Goal: Transaction & Acquisition: Purchase product/service

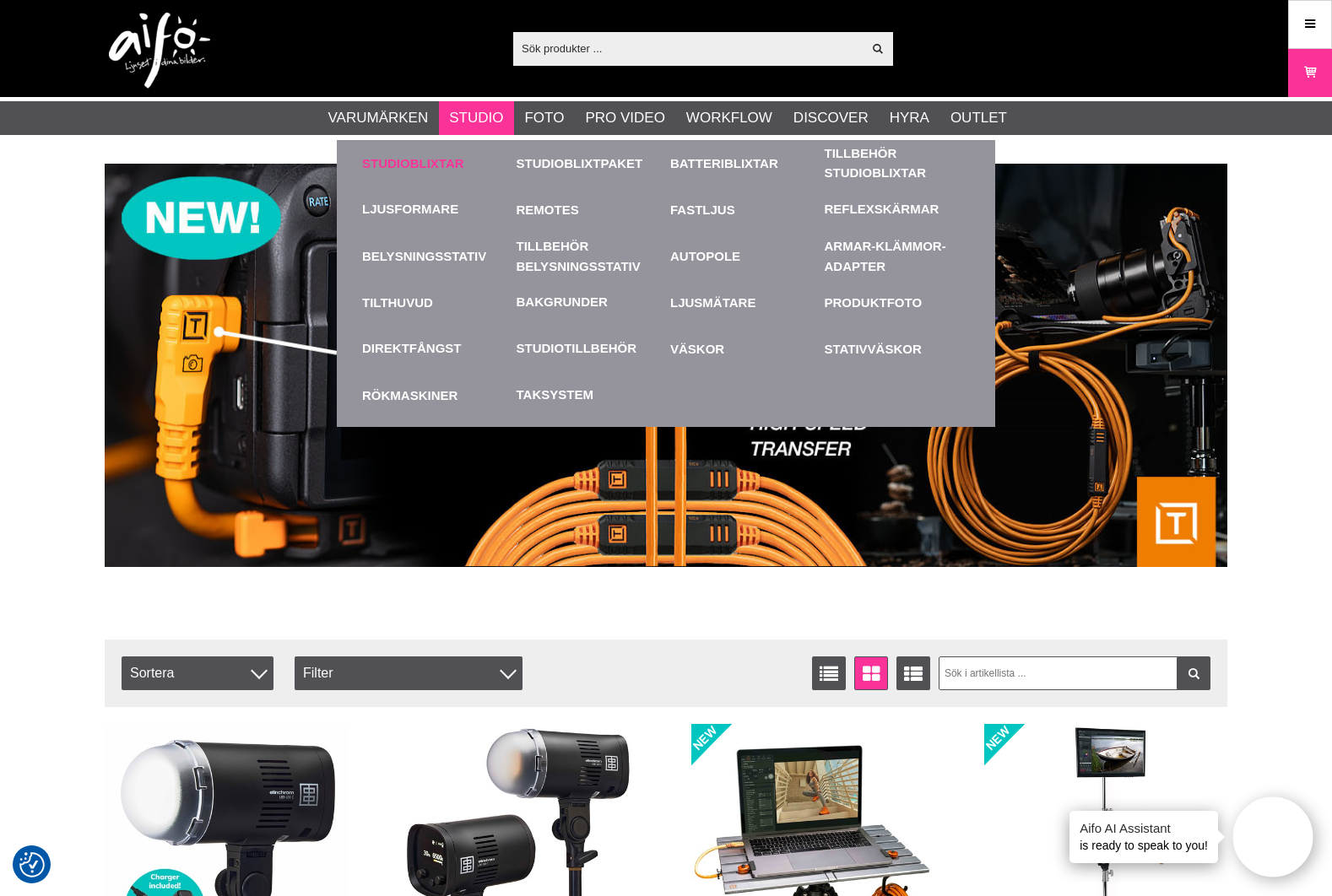
click at [430, 163] on link "Studioblixtar" at bounding box center [435, 163] width 147 height 46
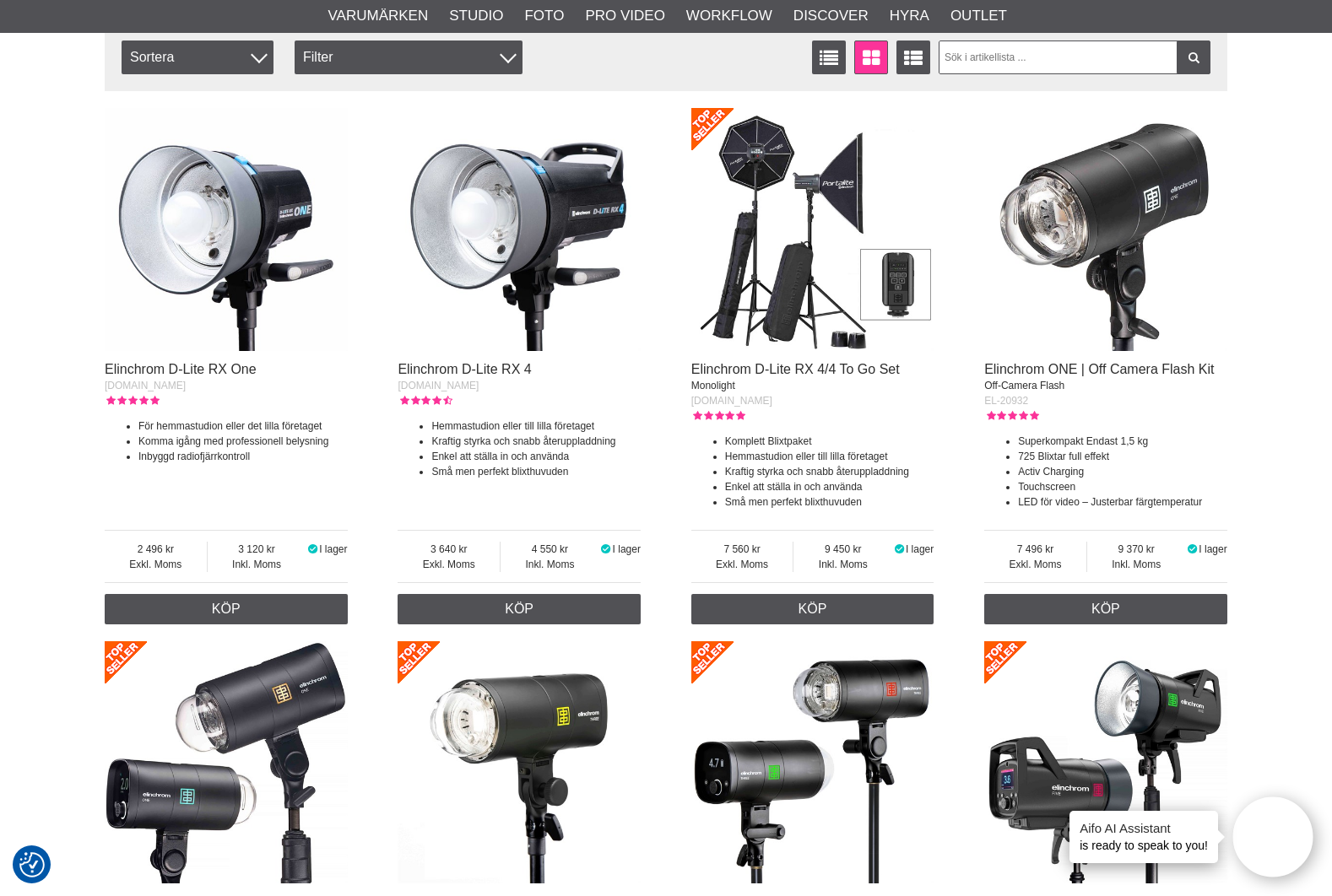
scroll to position [503, 0]
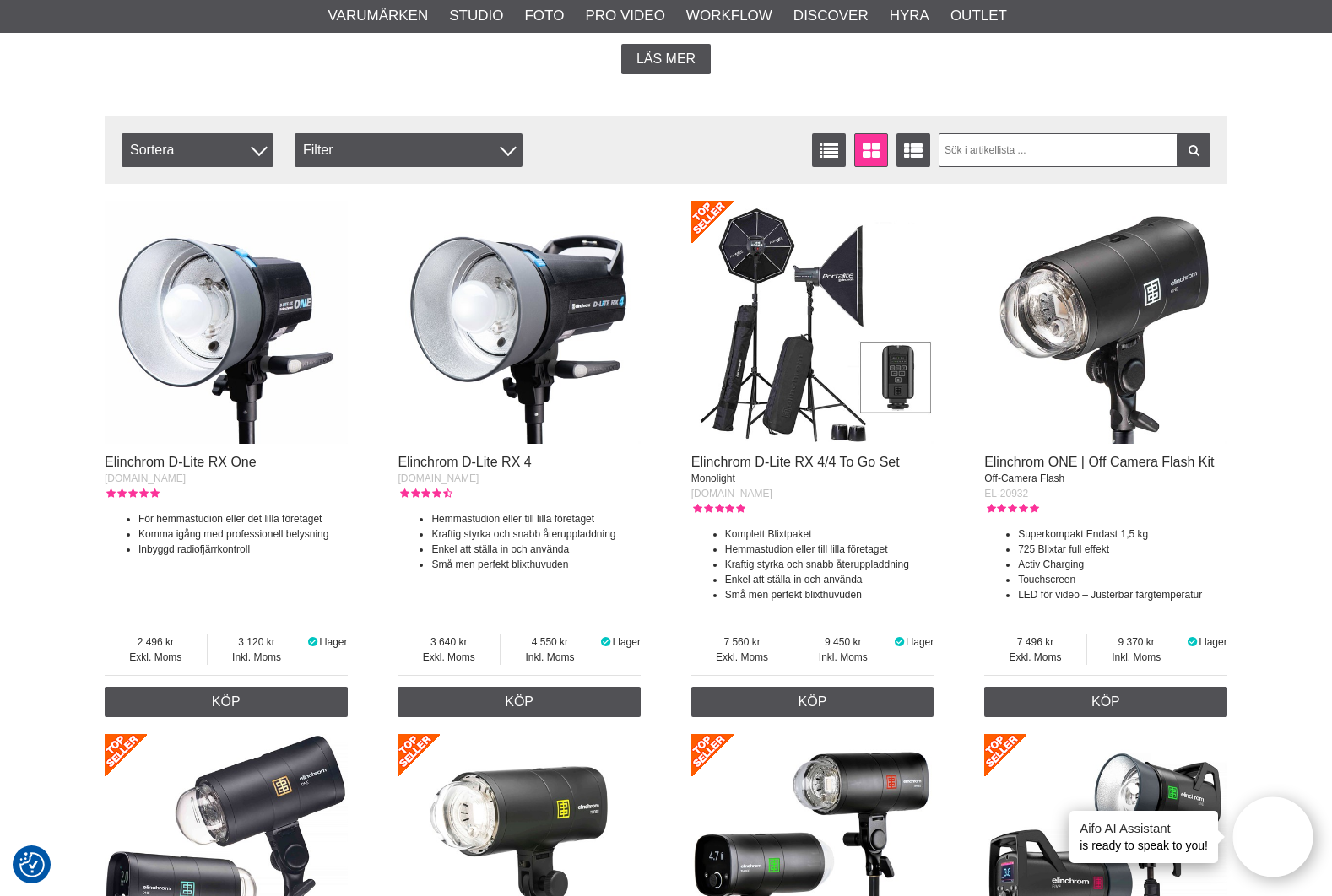
click at [804, 388] on img at bounding box center [812, 322] width 243 height 243
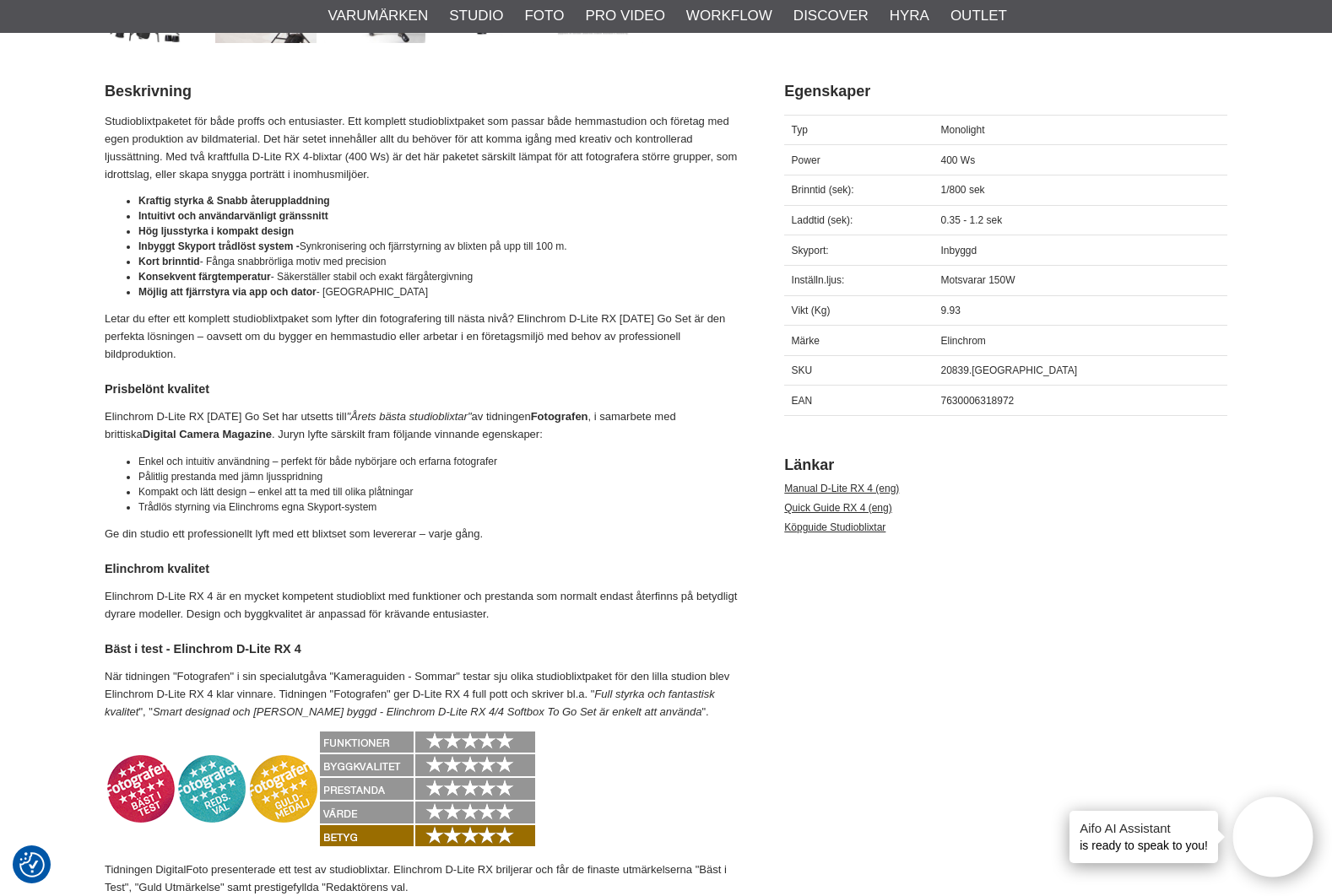
scroll to position [951, 0]
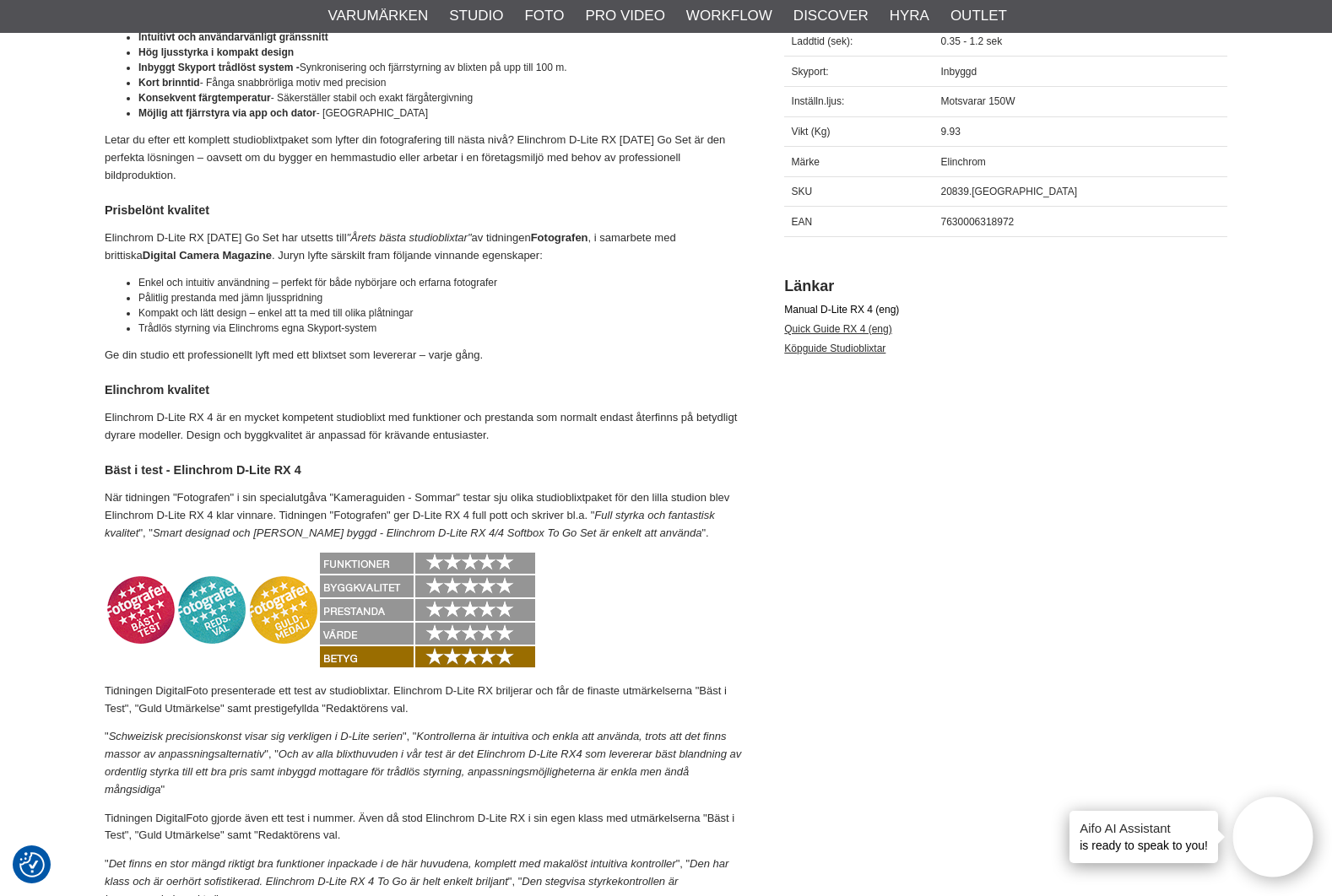
click at [847, 307] on link "Manual D-Lite RX 4 (eng)" at bounding box center [841, 310] width 114 height 12
click at [870, 346] on link "Köpguide Studioblixtar" at bounding box center [835, 349] width 101 height 12
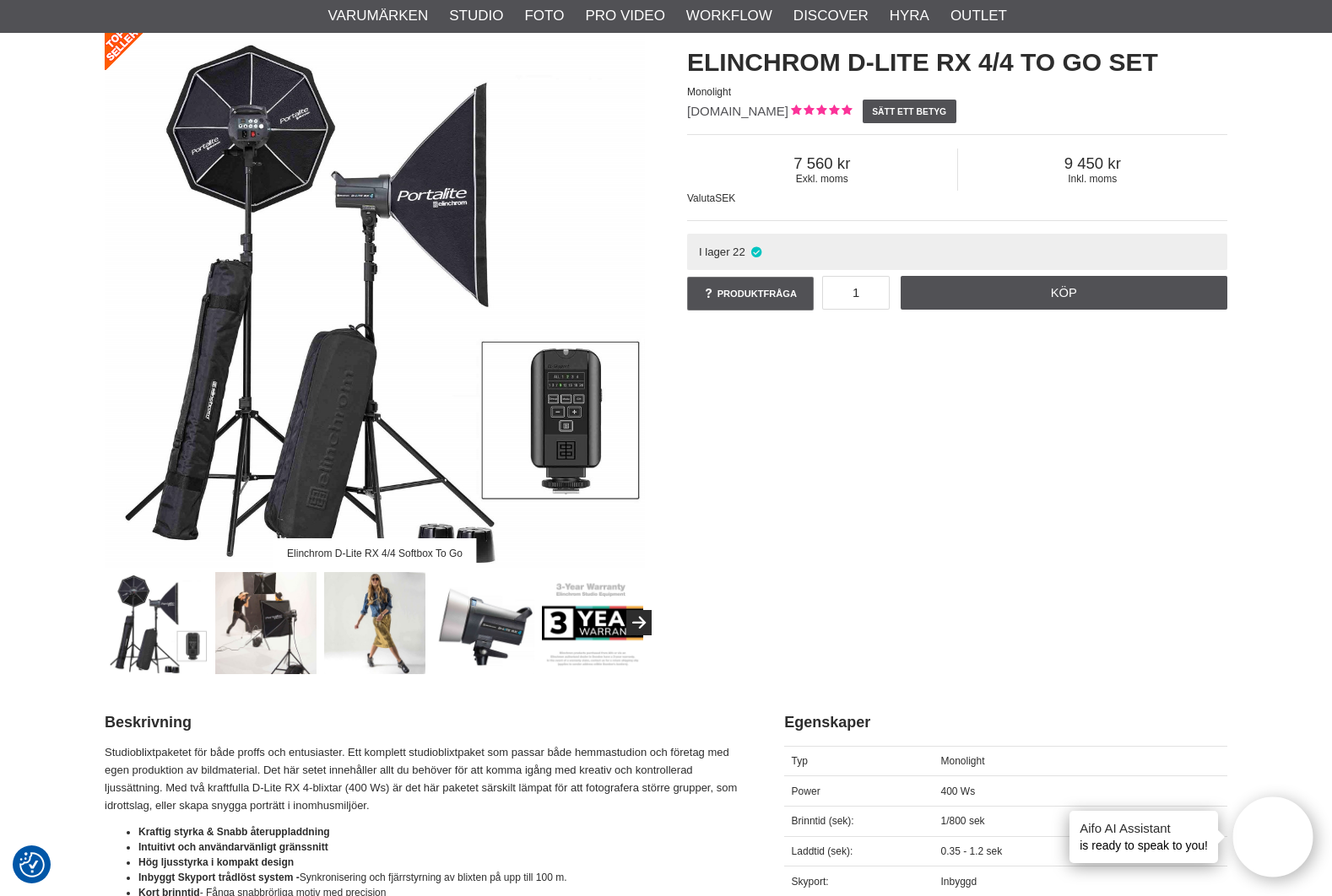
scroll to position [0, 0]
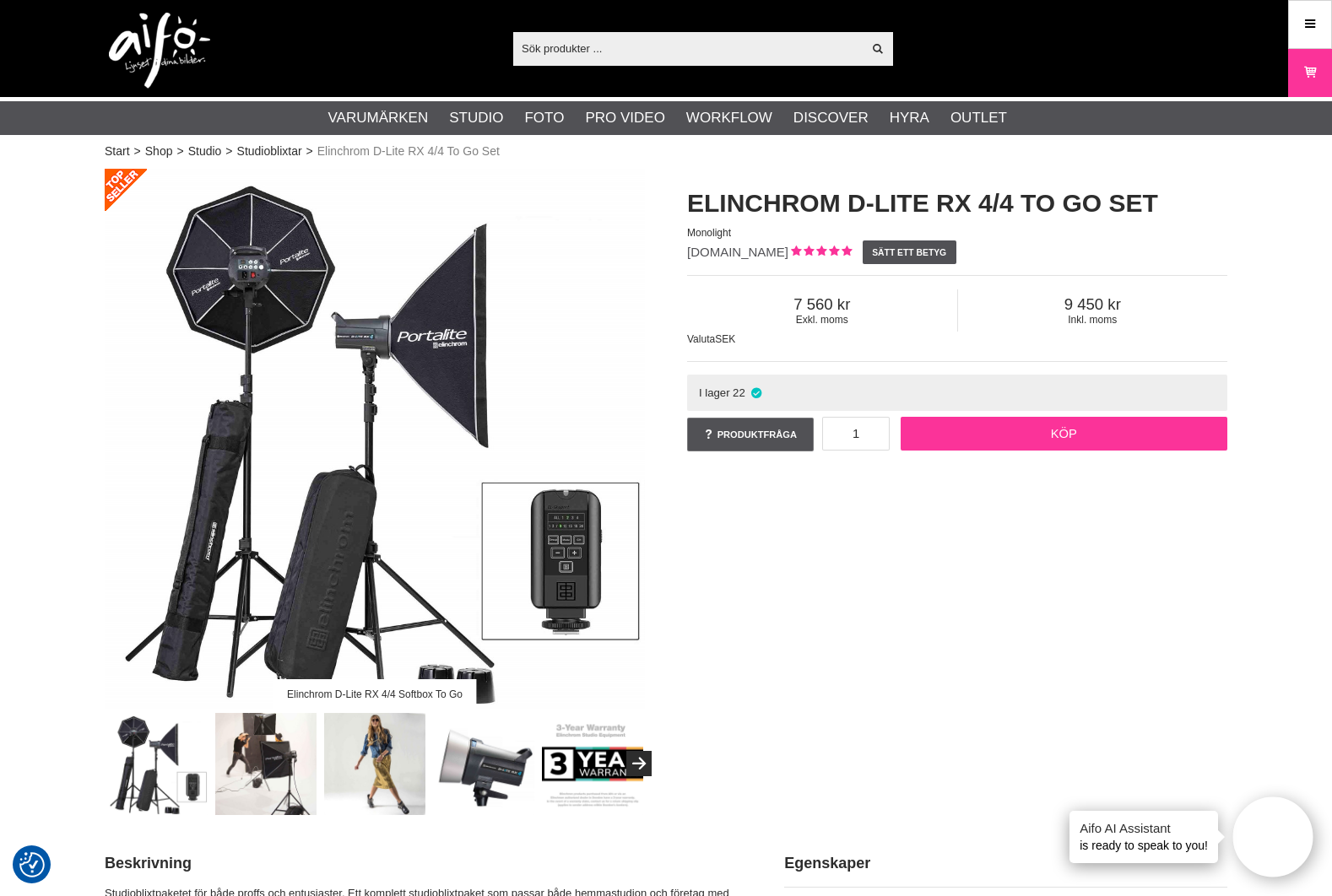
click at [1028, 427] on link "Köp" at bounding box center [1064, 434] width 328 height 34
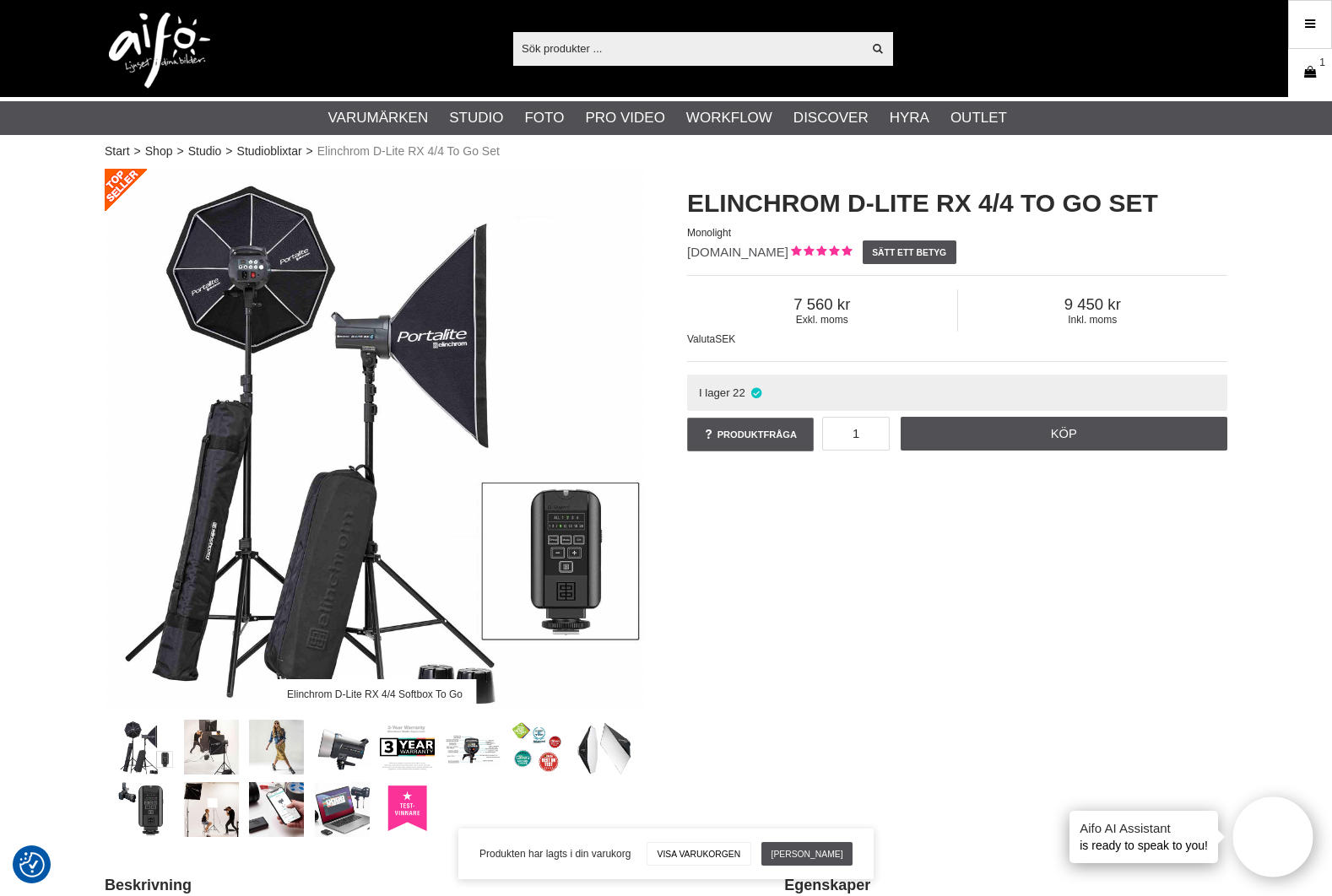
click at [1319, 71] on icon at bounding box center [1310, 73] width 17 height 19
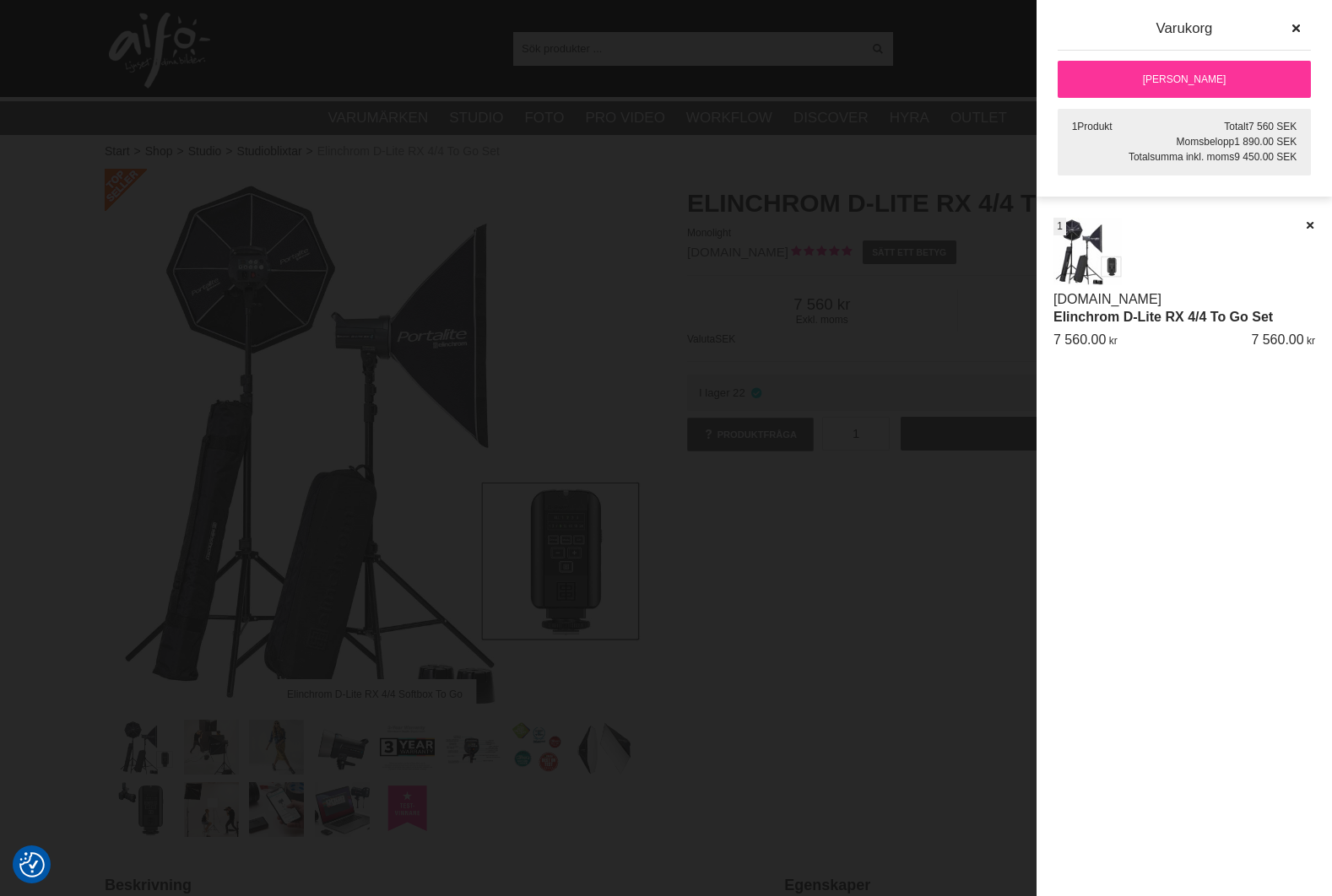
click at [1124, 304] on link "[DOMAIN_NAME]" at bounding box center [1108, 299] width 108 height 14
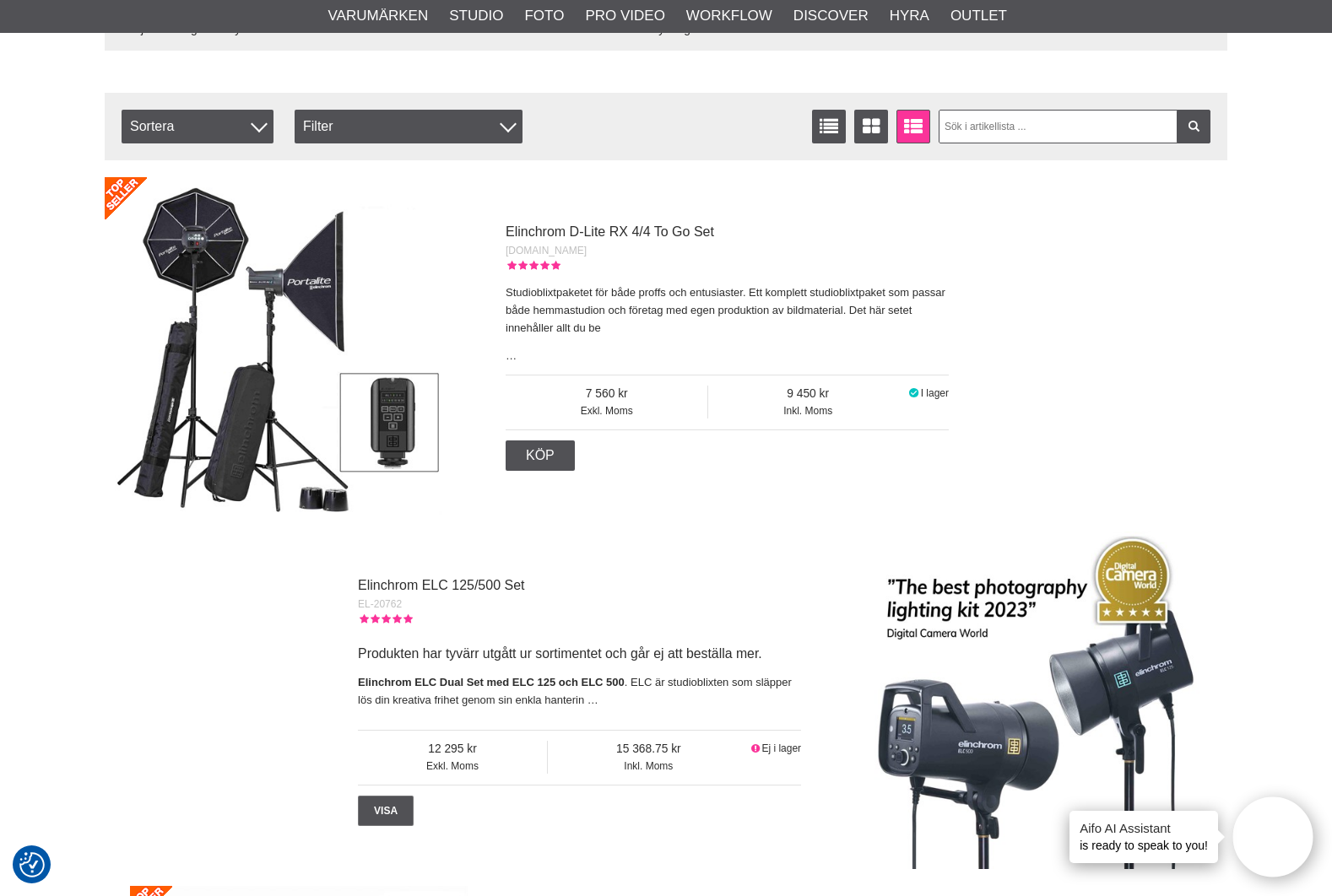
scroll to position [4671, 0]
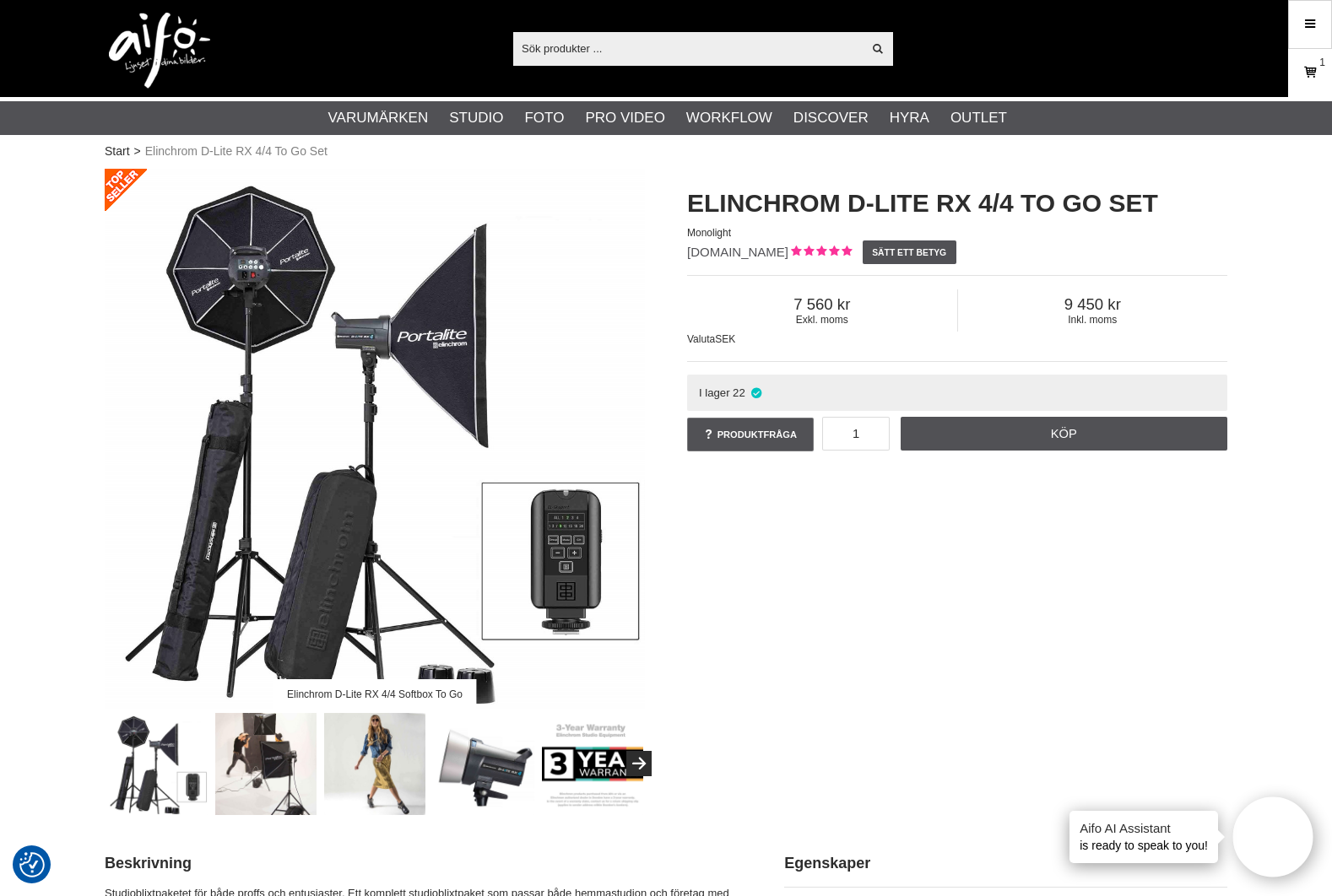
click at [1302, 70] on icon at bounding box center [1310, 73] width 17 height 19
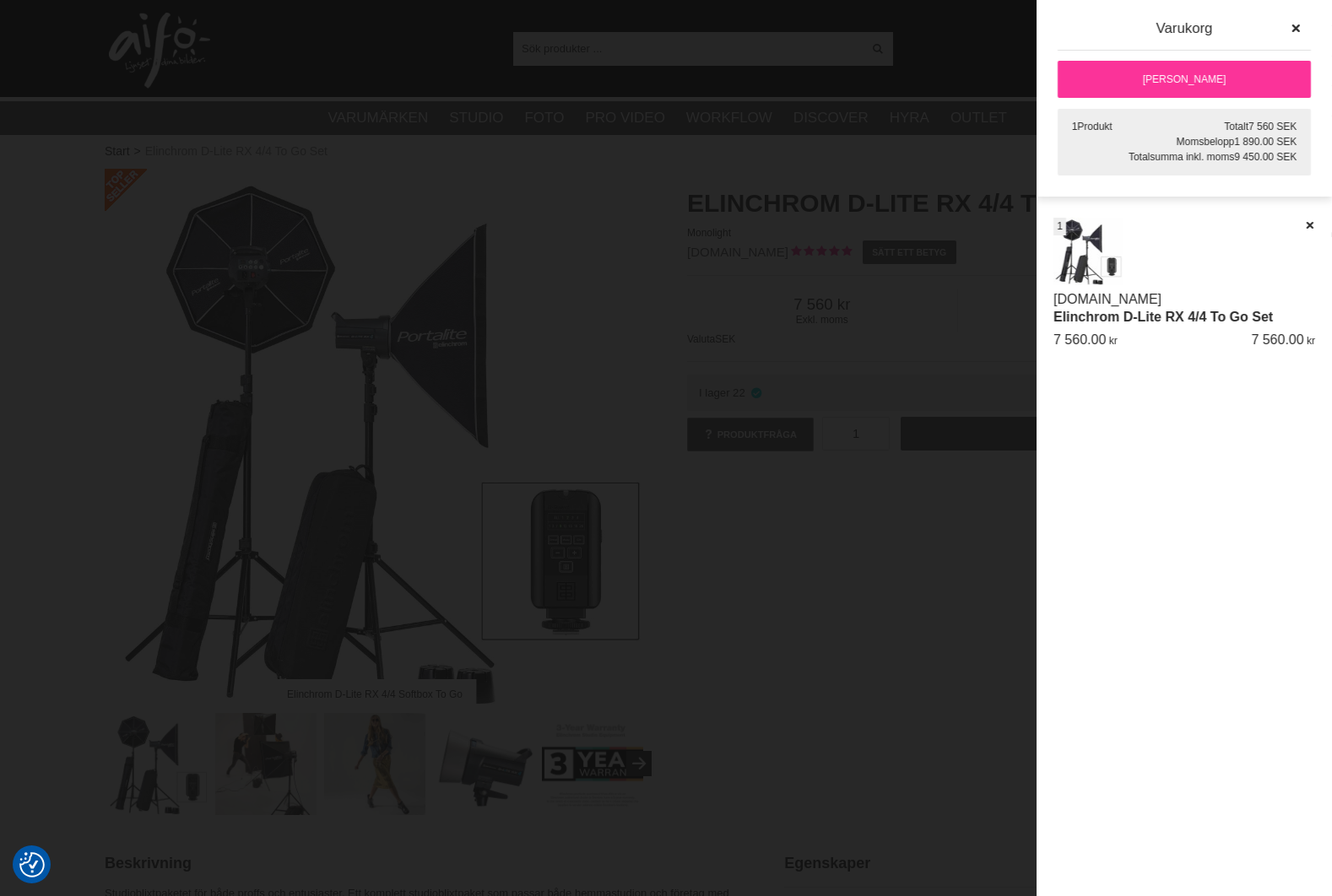
click at [1279, 79] on link "[PERSON_NAME]" at bounding box center [1185, 78] width 253 height 37
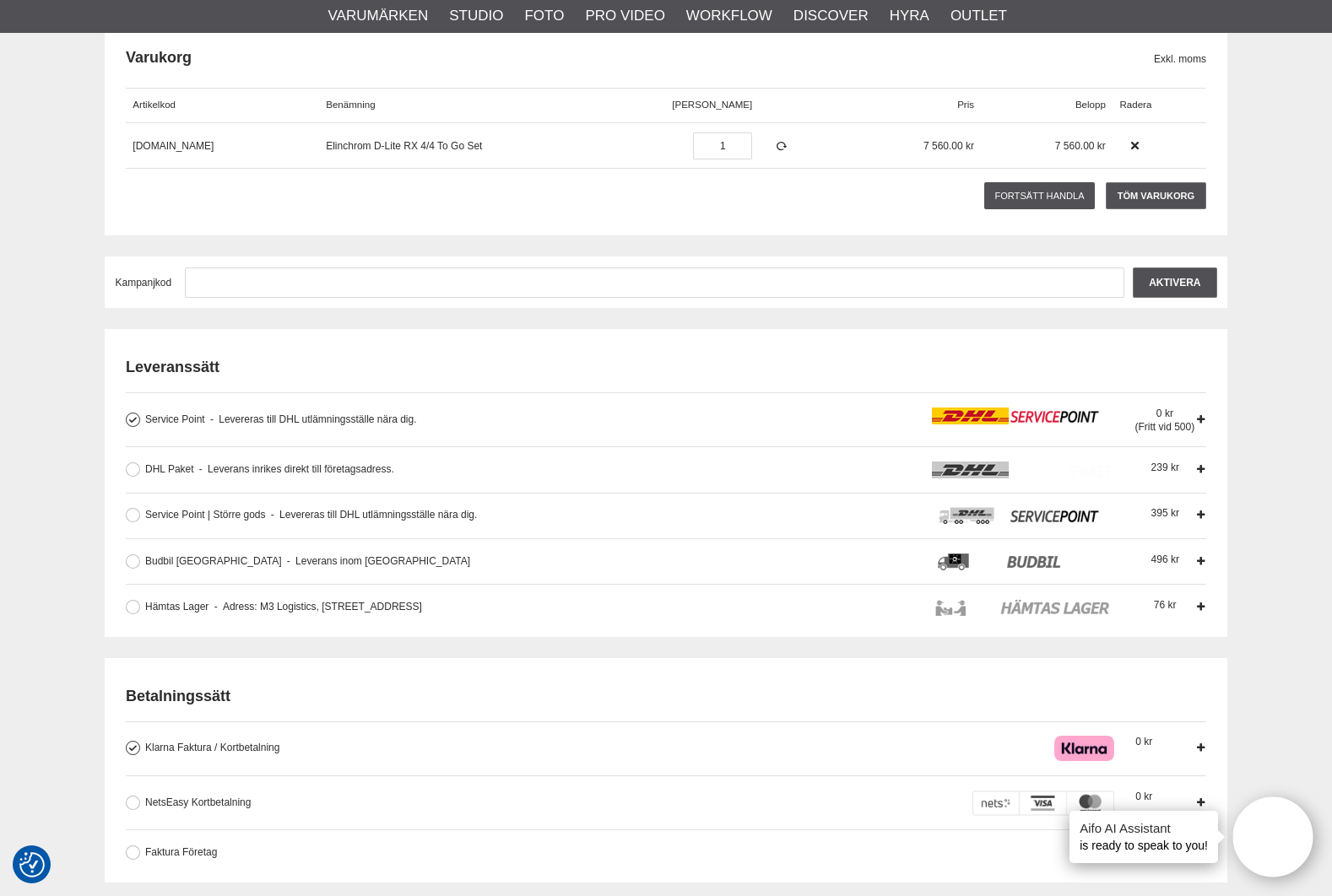
scroll to position [383, 0]
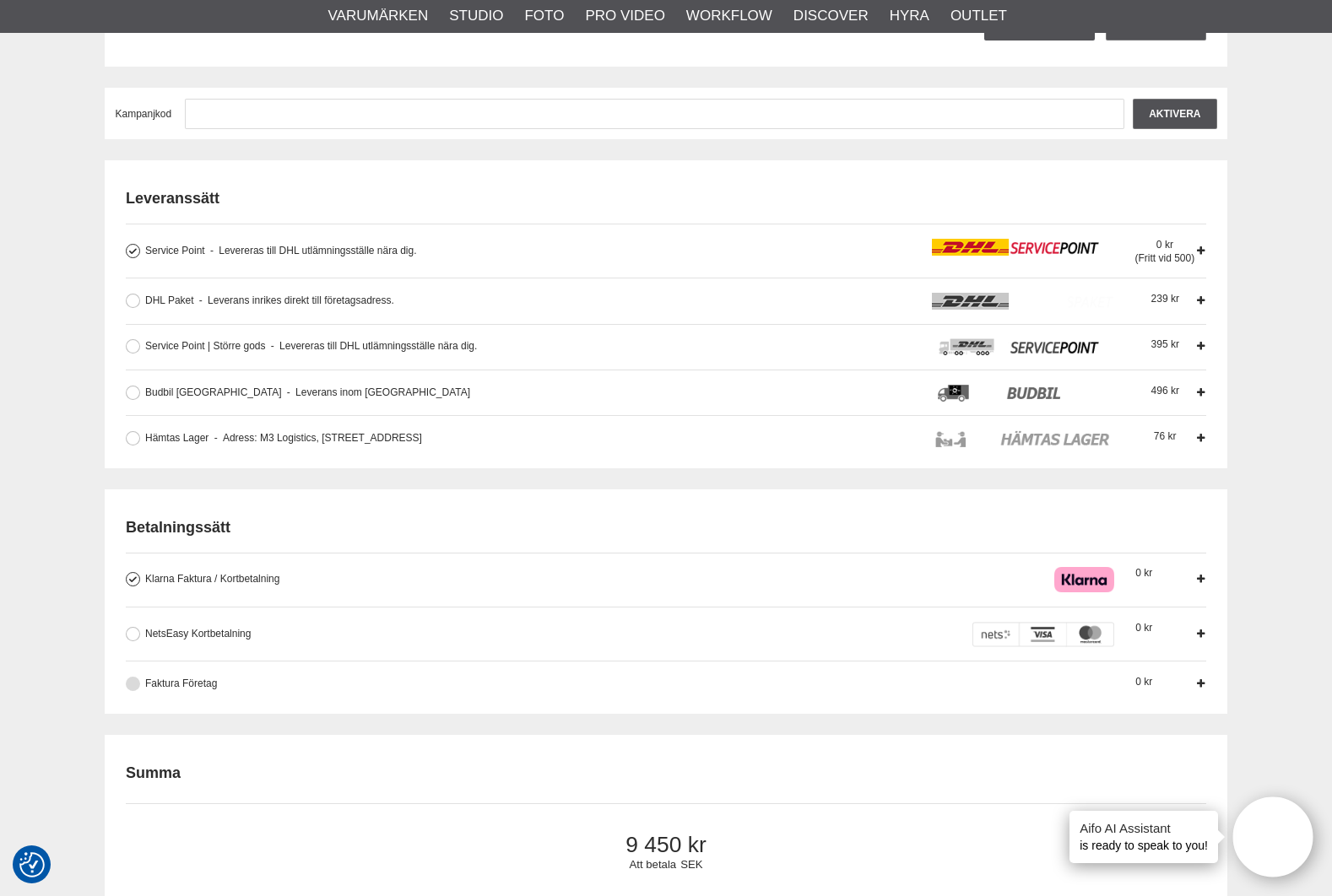
click at [135, 682] on button at bounding box center [132, 683] width 14 height 14
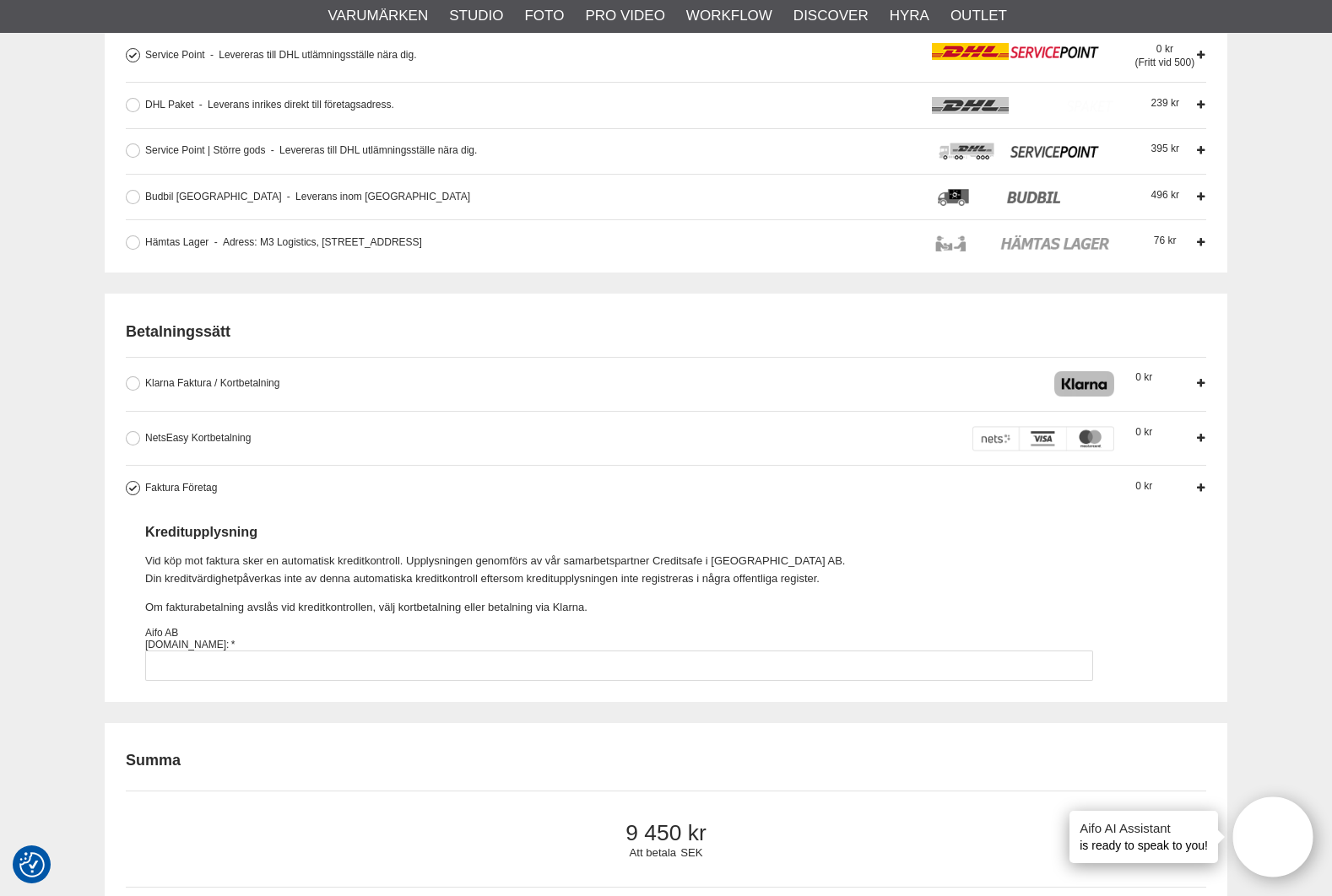
scroll to position [672, 0]
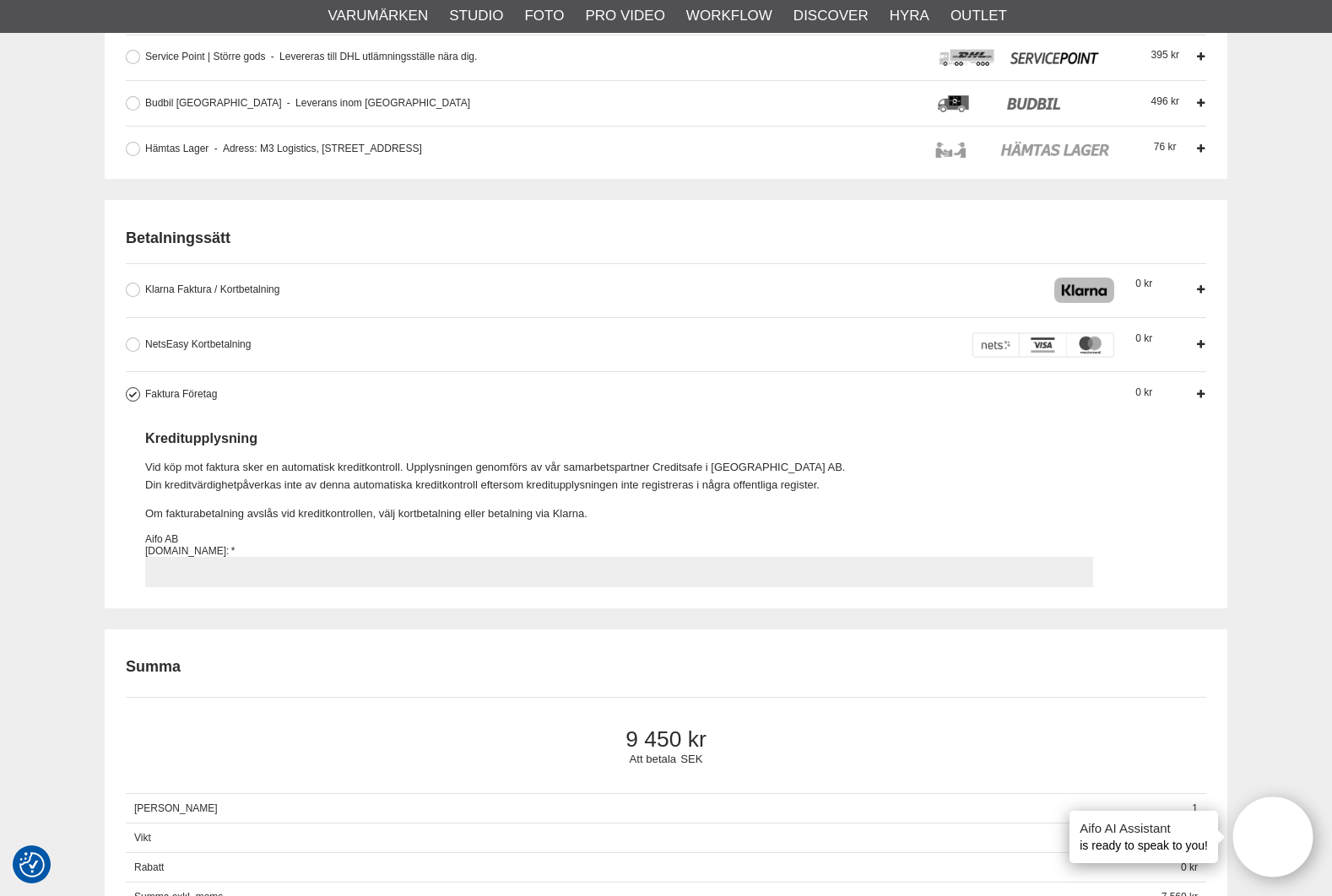
click at [361, 577] on input "Faktura Företag Företag har möjlighet att använda sig av fakturabetalning. Sedv…" at bounding box center [619, 572] width 948 height 30
paste input "556893-6545"
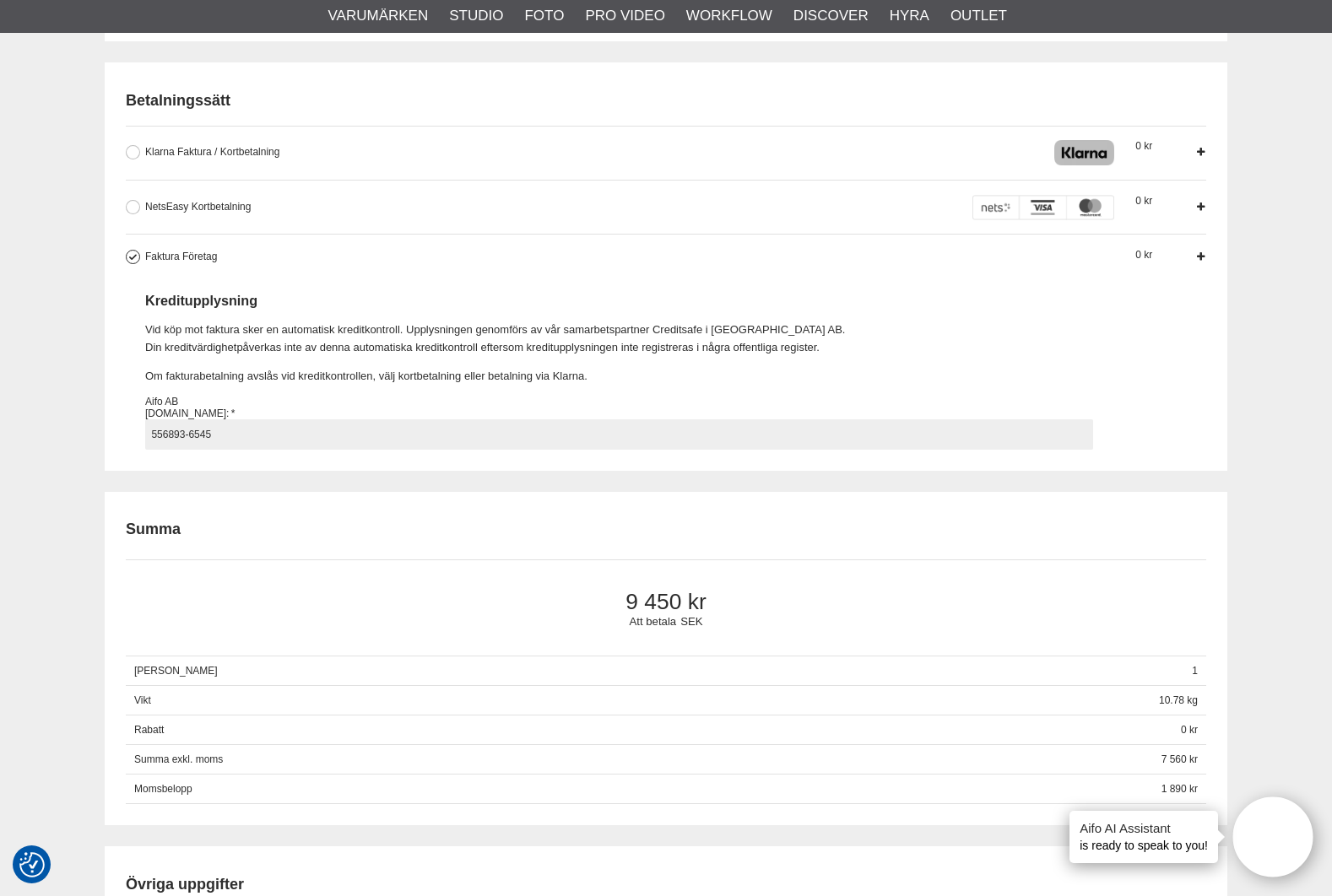
type input "556893-6545"
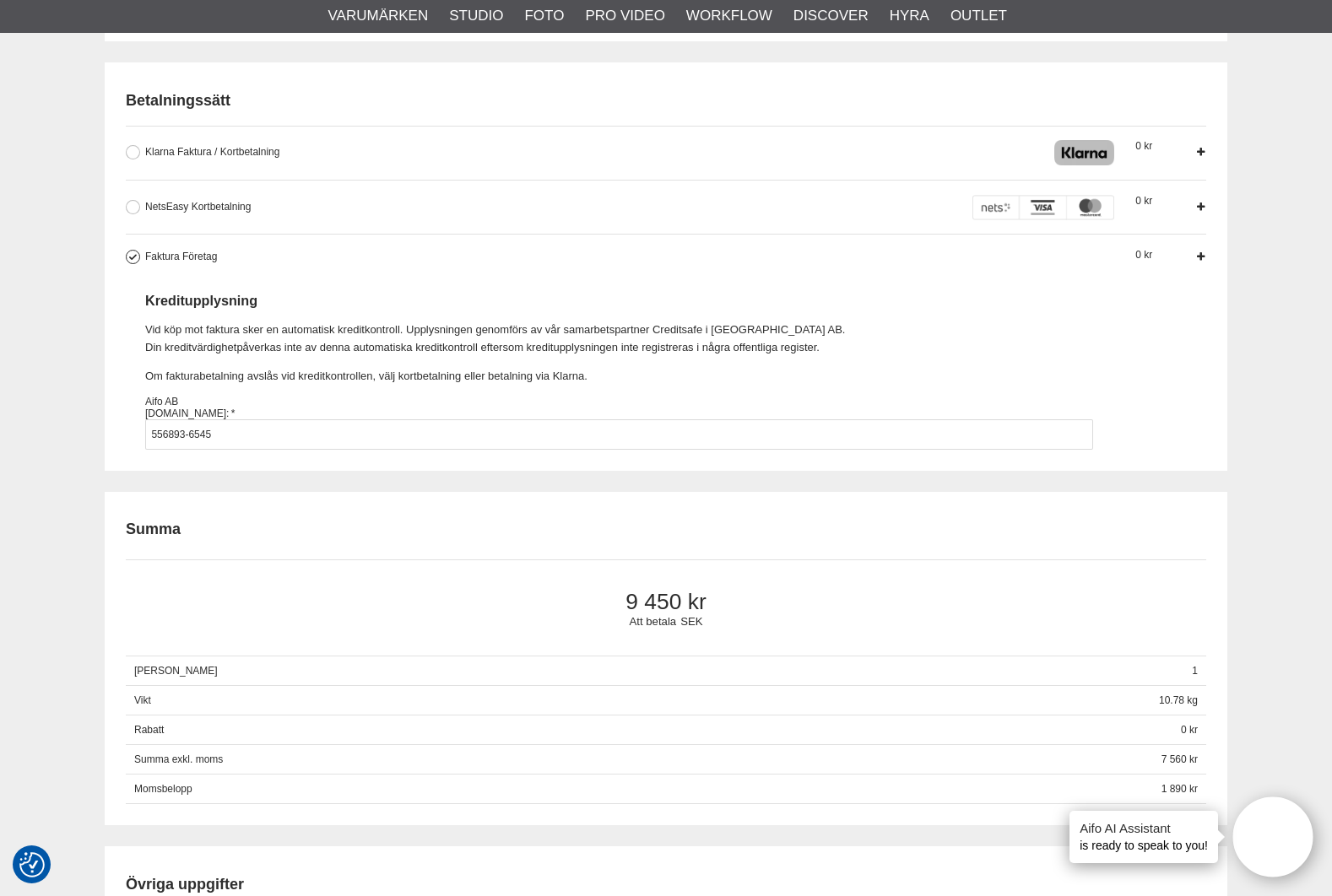
scroll to position [1304, 0]
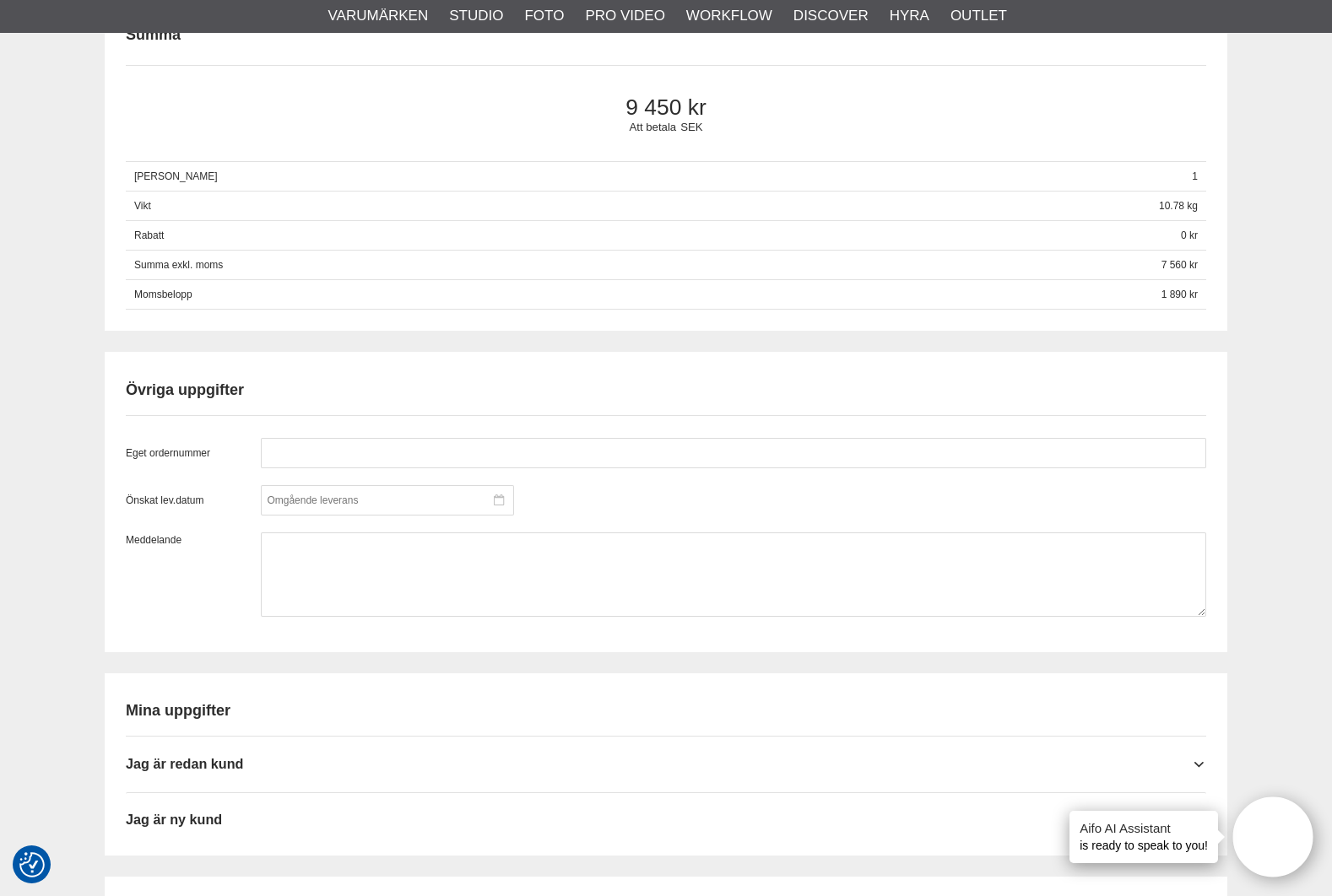
click at [483, 490] on div at bounding box center [388, 501] width 253 height 30
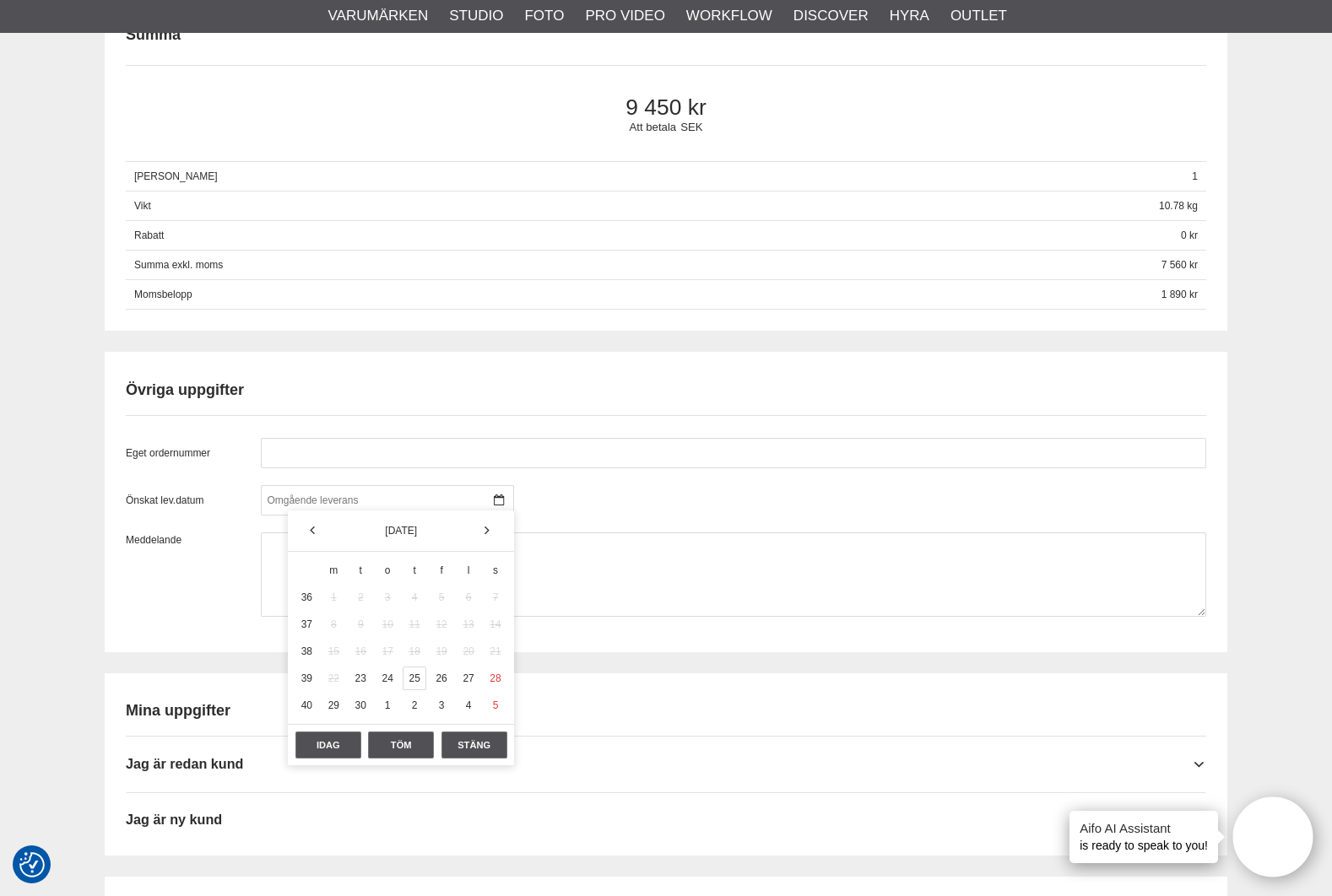
click at [408, 676] on div "25" at bounding box center [414, 679] width 24 height 24
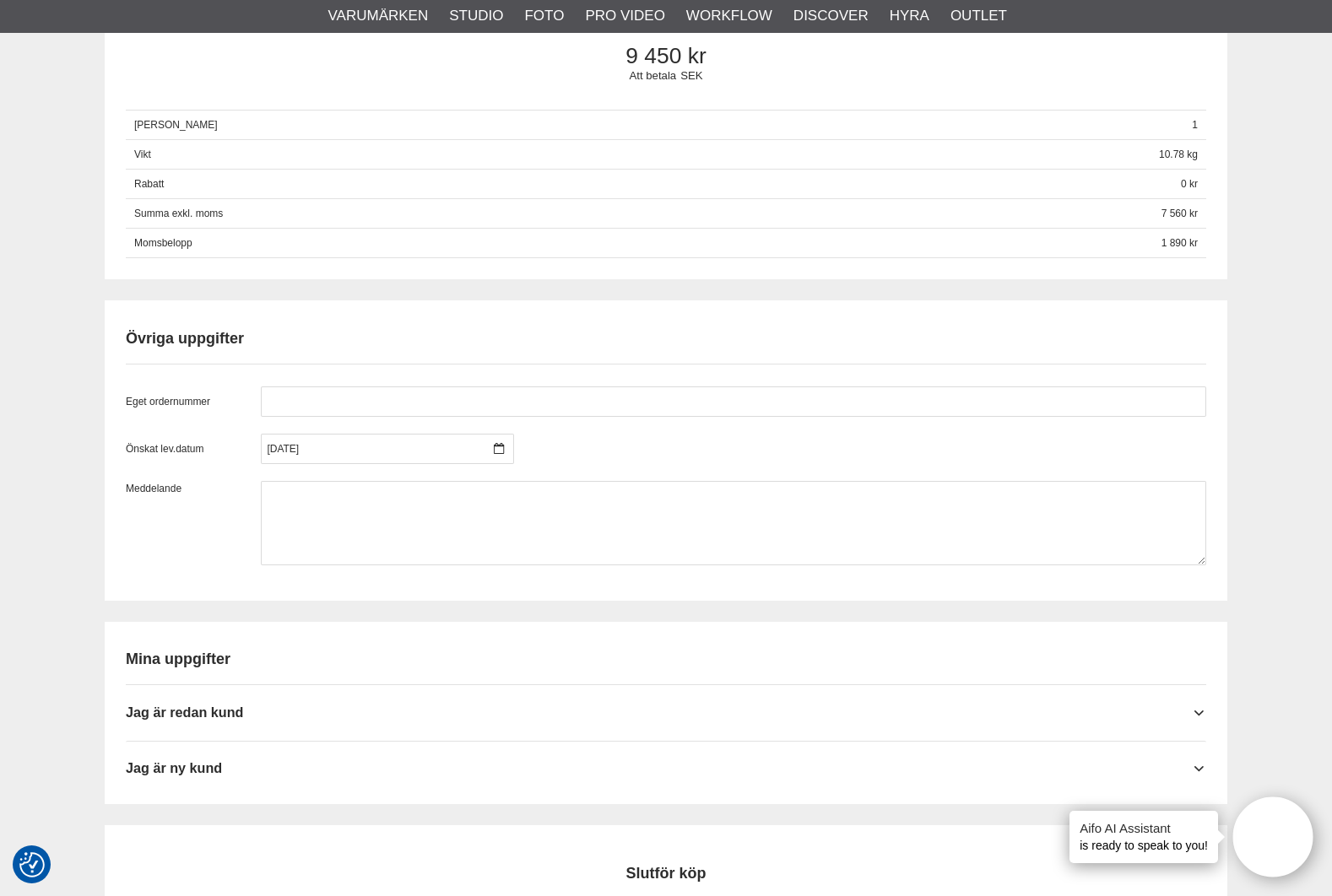
scroll to position [1422, 0]
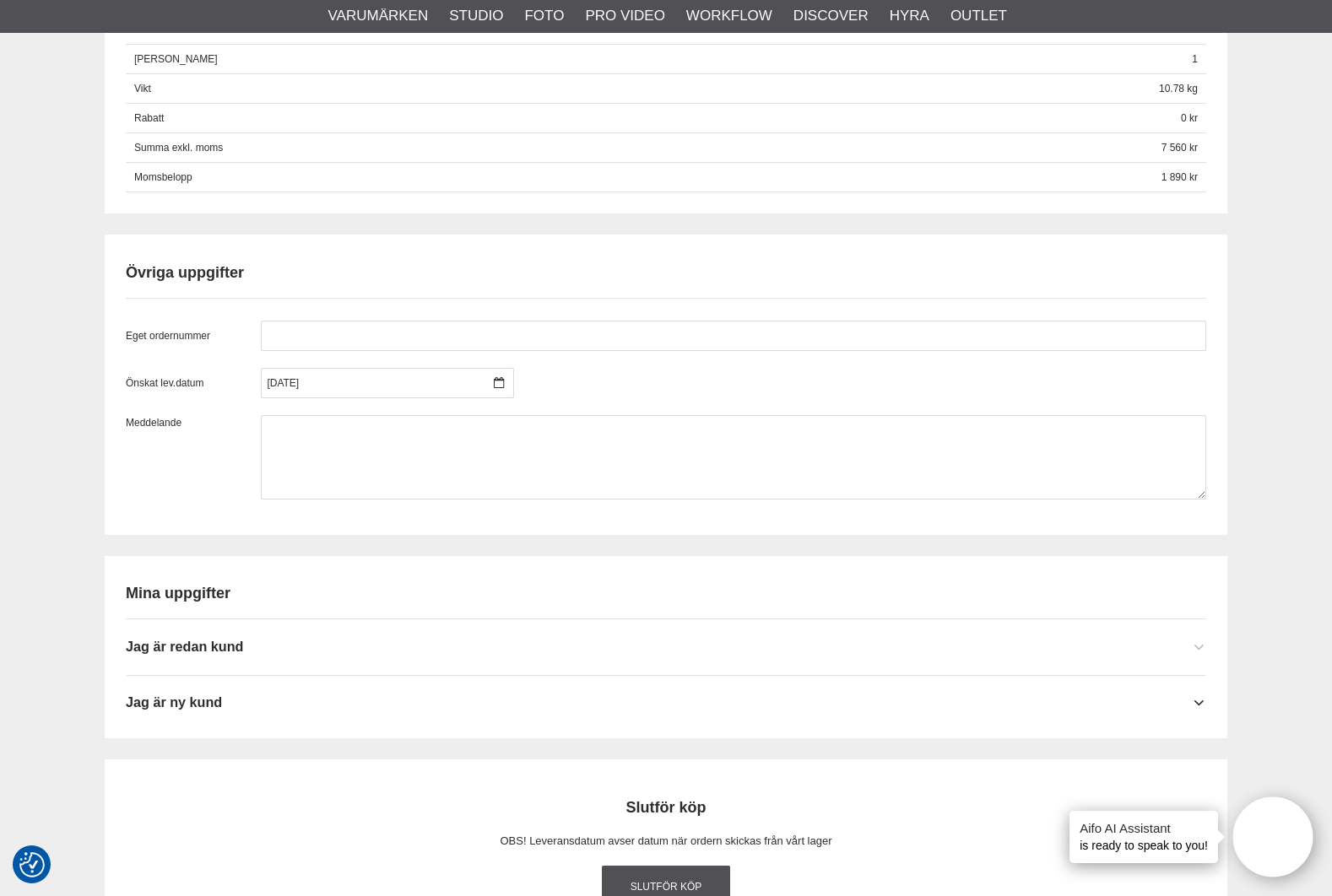
click at [1199, 640] on icon at bounding box center [1200, 648] width 13 height 17
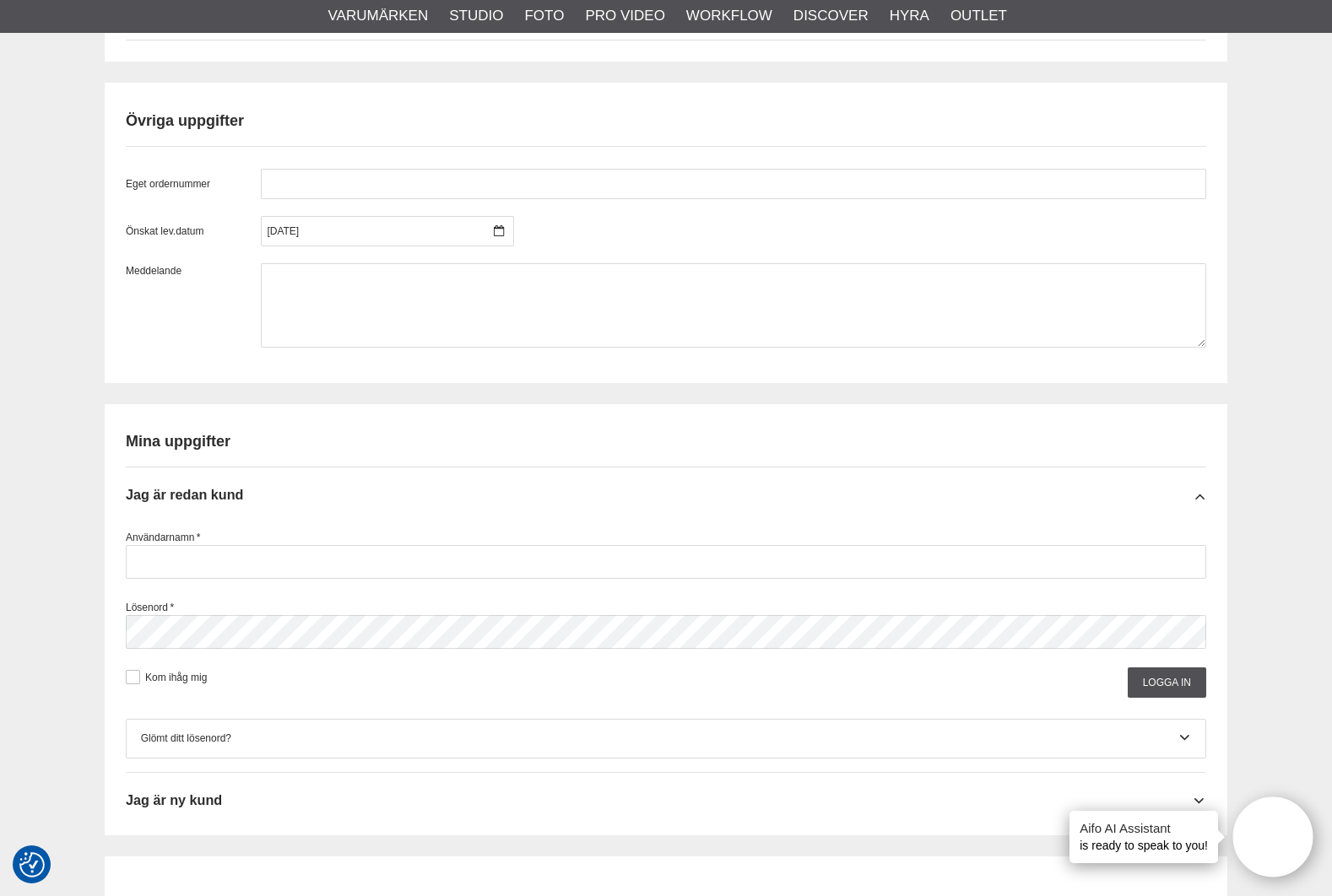
scroll to position [1584, 0]
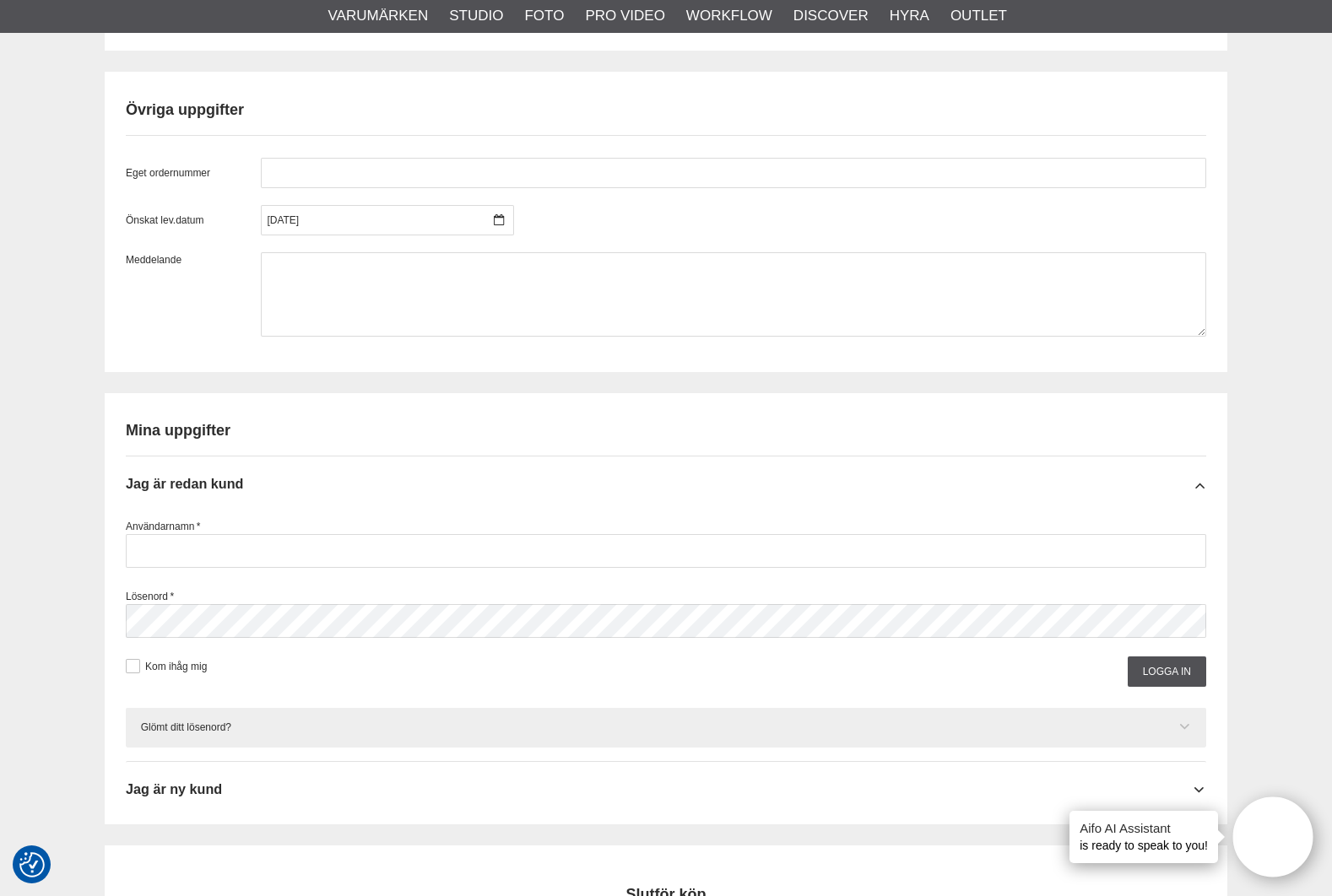
click at [209, 723] on div "Glömt ditt lösenord?" at bounding box center [666, 728] width 1051 height 17
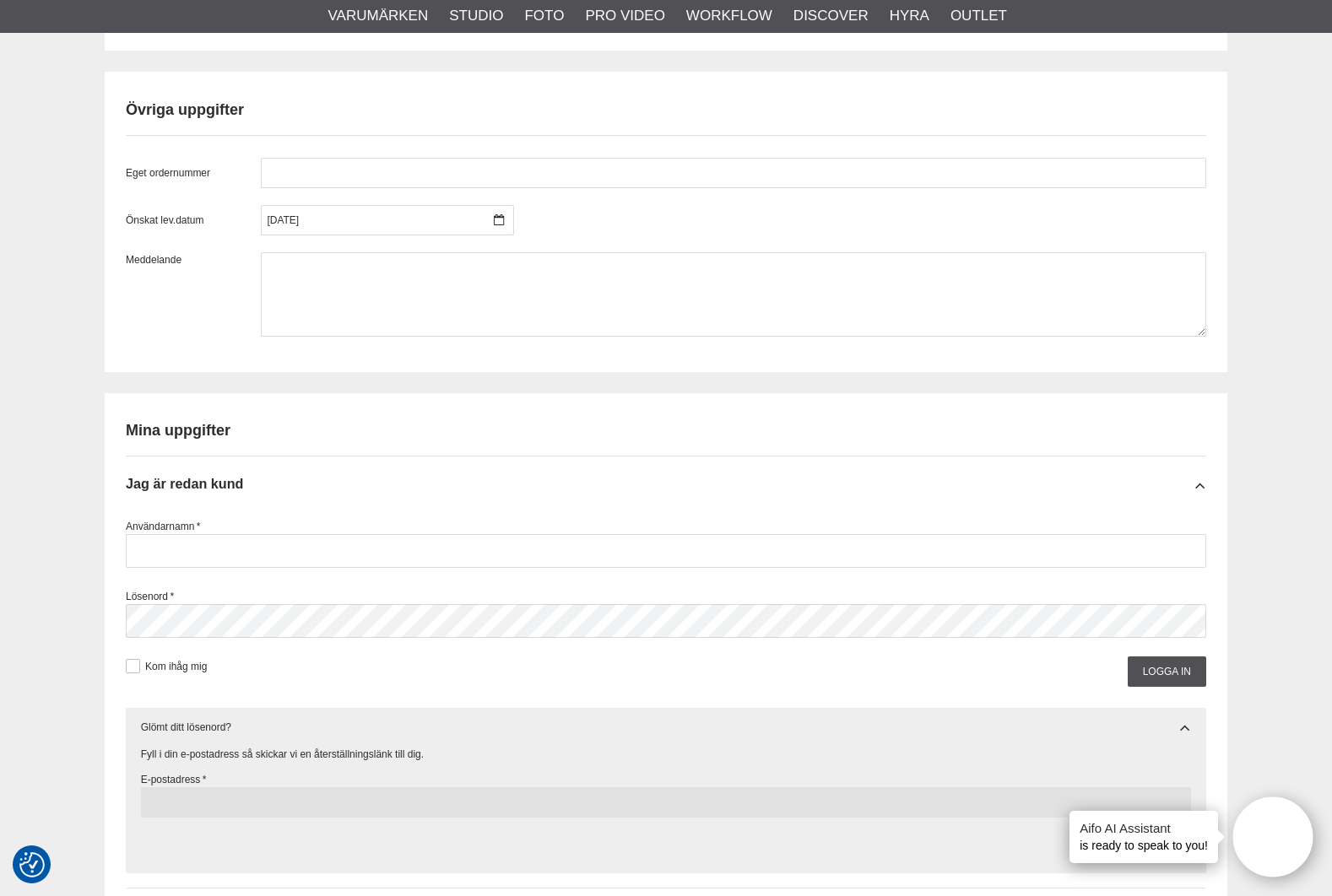
click at [202, 787] on input "text" at bounding box center [666, 802] width 1051 height 30
type input "faktura@fabrication.se"
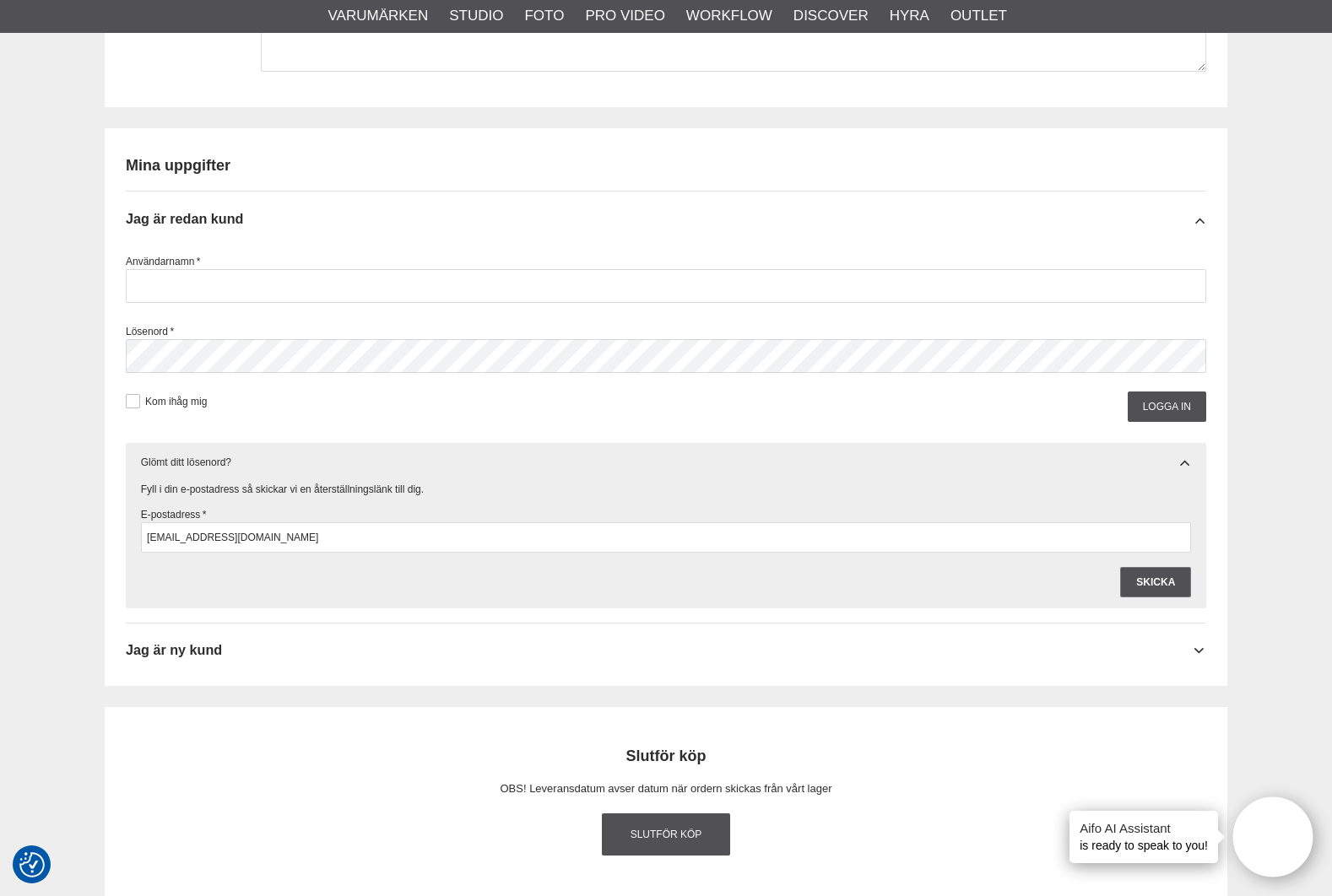
scroll to position [1943, 0]
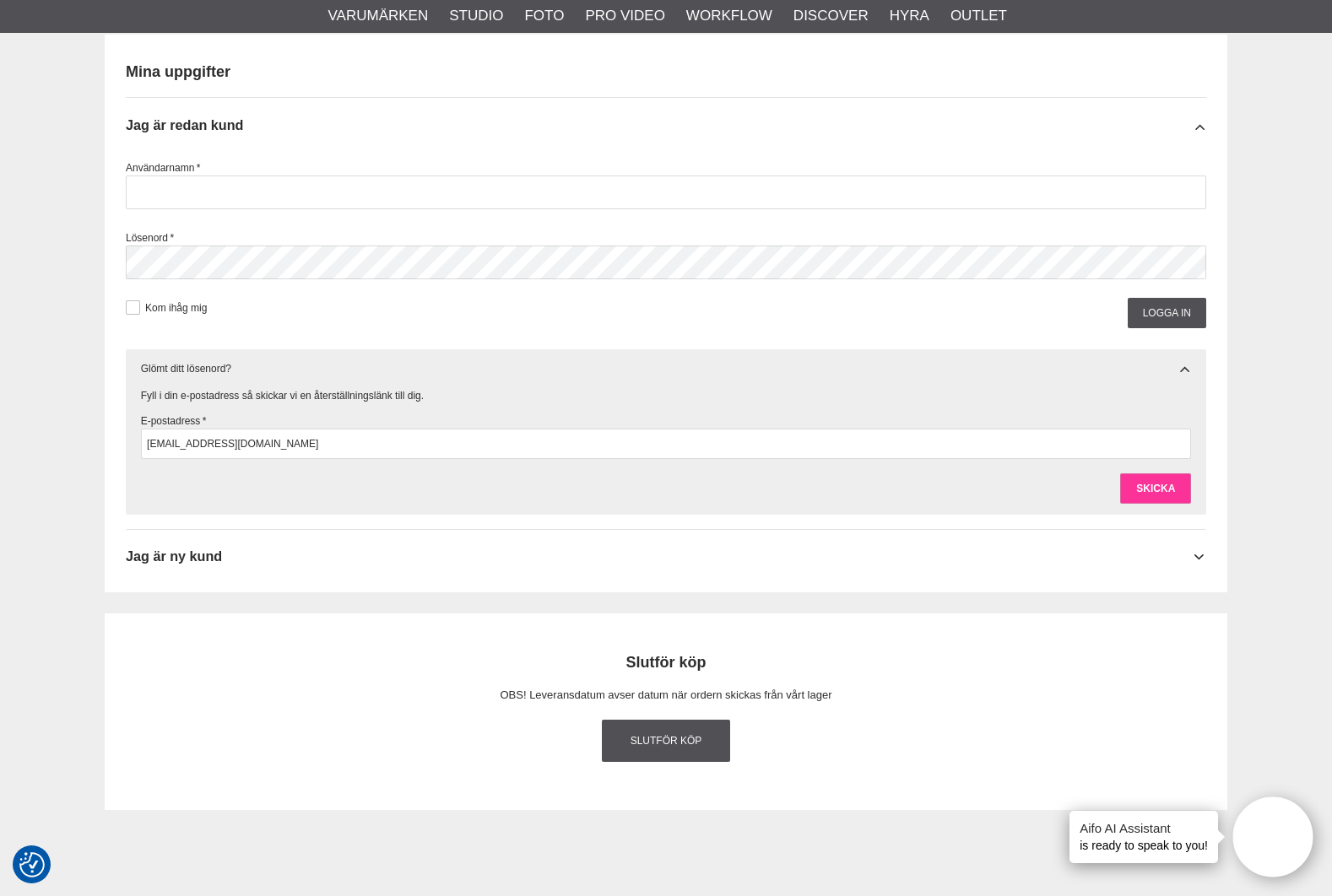
click at [1152, 478] on input "Skicka" at bounding box center [1155, 489] width 71 height 30
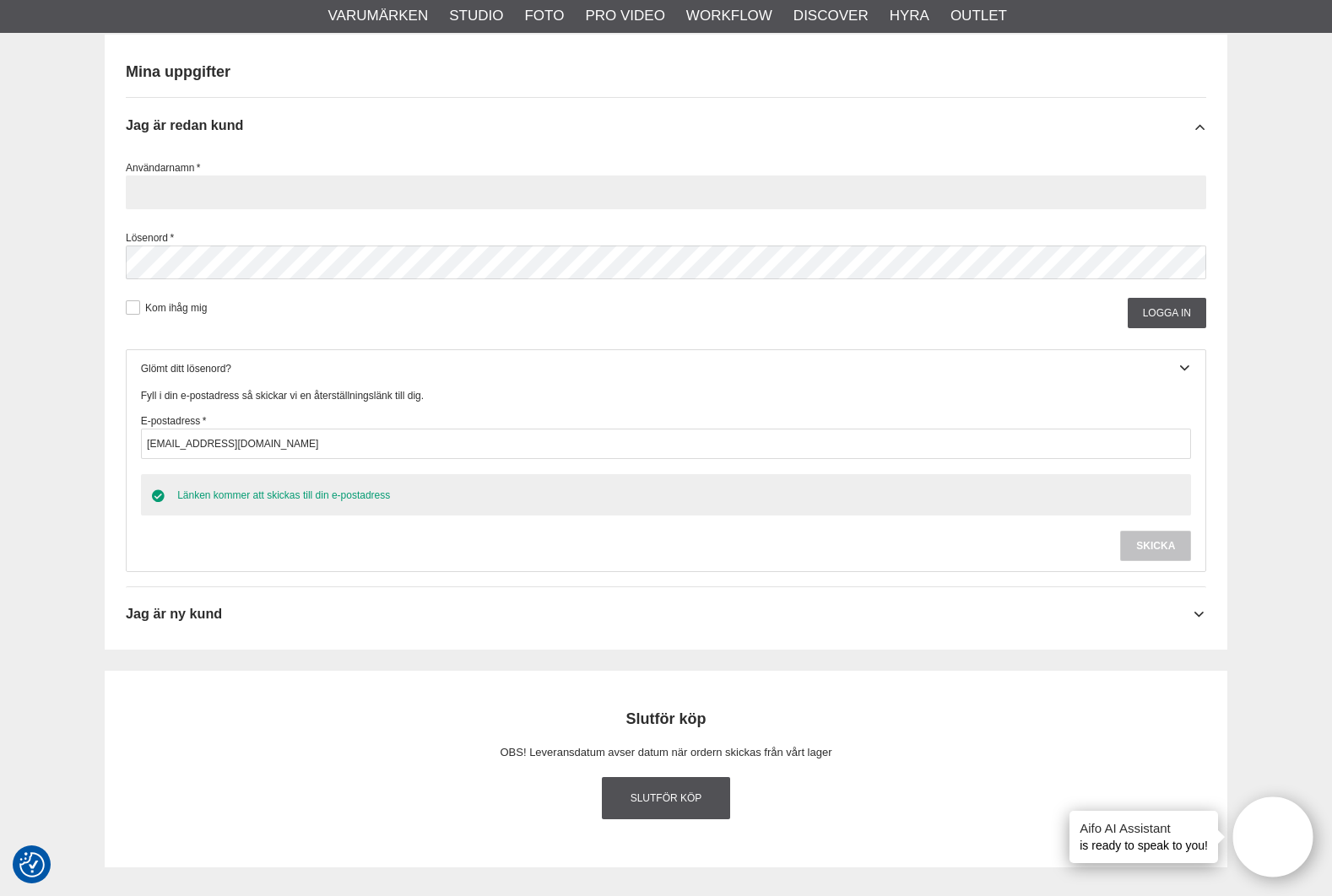
type input "faktura@fabrication.se"
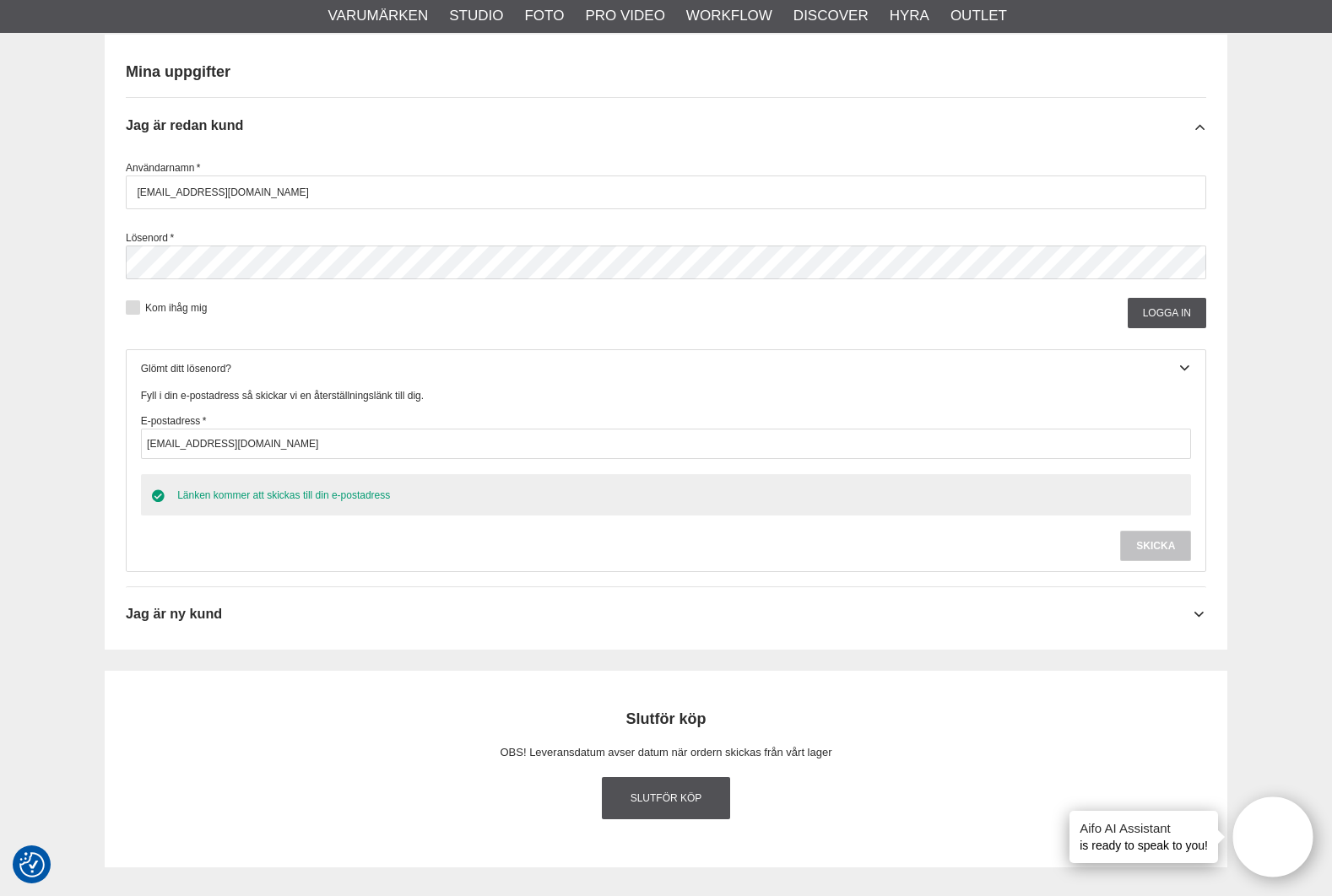
click at [139, 306] on button at bounding box center [132, 307] width 14 height 14
click at [1157, 308] on input "Logga in" at bounding box center [1167, 313] width 78 height 30
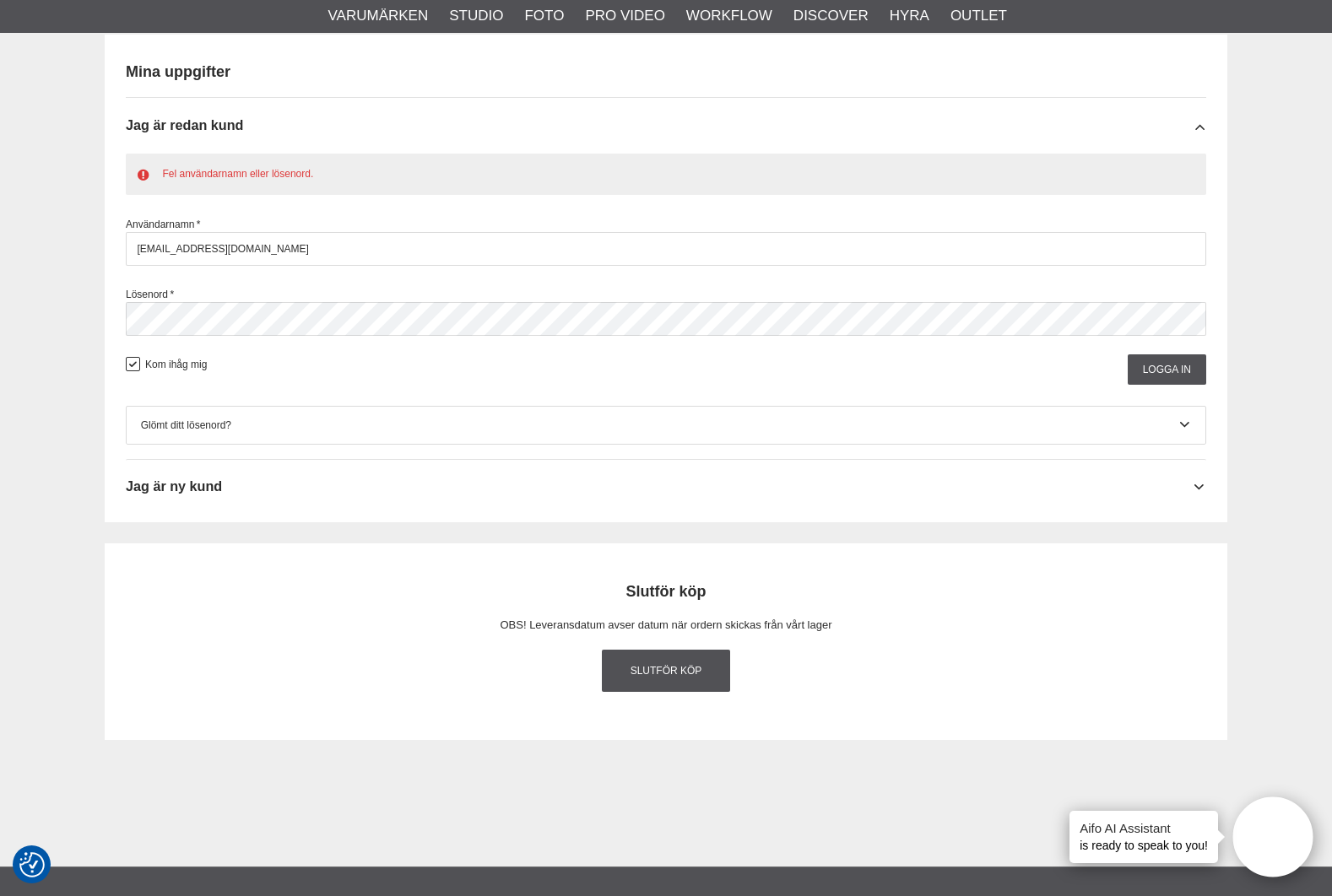
click at [429, 220] on div "Användarnamn * faktura@fabrication.se" at bounding box center [666, 242] width 1081 height 49
click at [1150, 358] on input "Logga in" at bounding box center [1167, 370] width 78 height 30
click at [1147, 368] on input "Logga in" at bounding box center [1167, 370] width 78 height 30
click at [1167, 370] on input "Logga in" at bounding box center [1167, 370] width 78 height 30
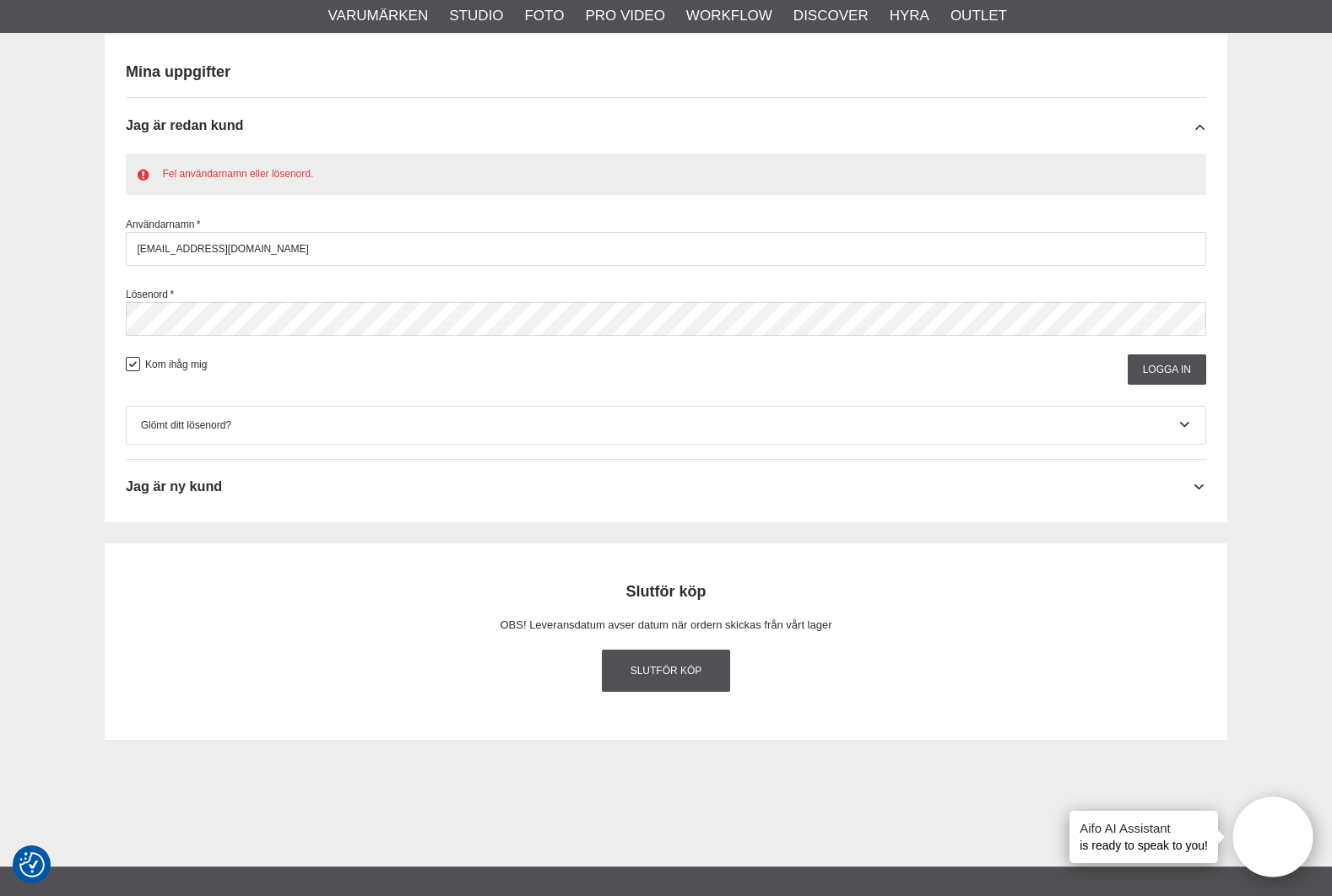
click at [358, 388] on div "Fel användarnamn eller lösenord. Användarnamn * faktura@fabrication.se Lösenord…" at bounding box center [666, 300] width 1081 height 291
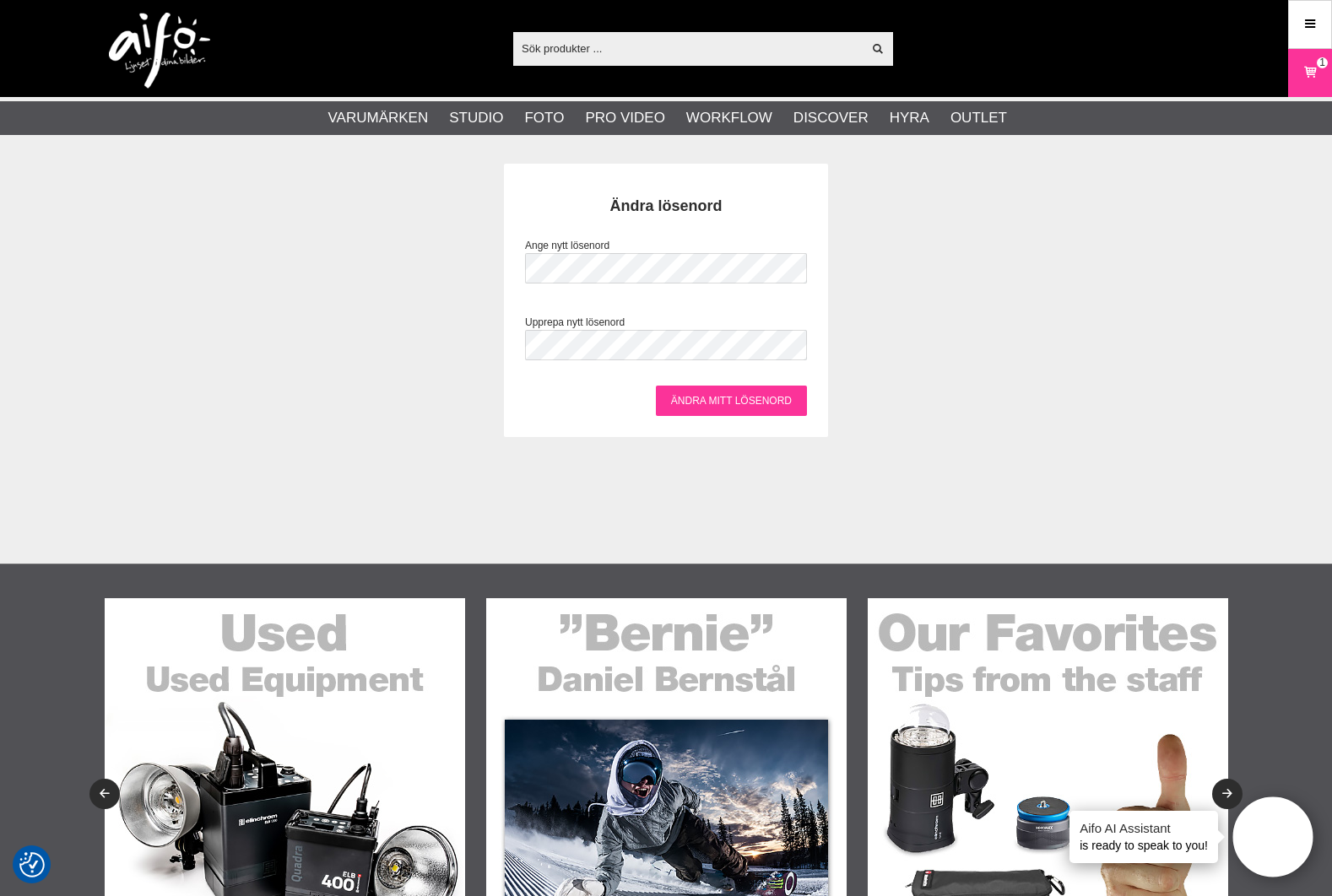
click at [682, 394] on input "Ändra mitt lösenord" at bounding box center [732, 401] width 151 height 30
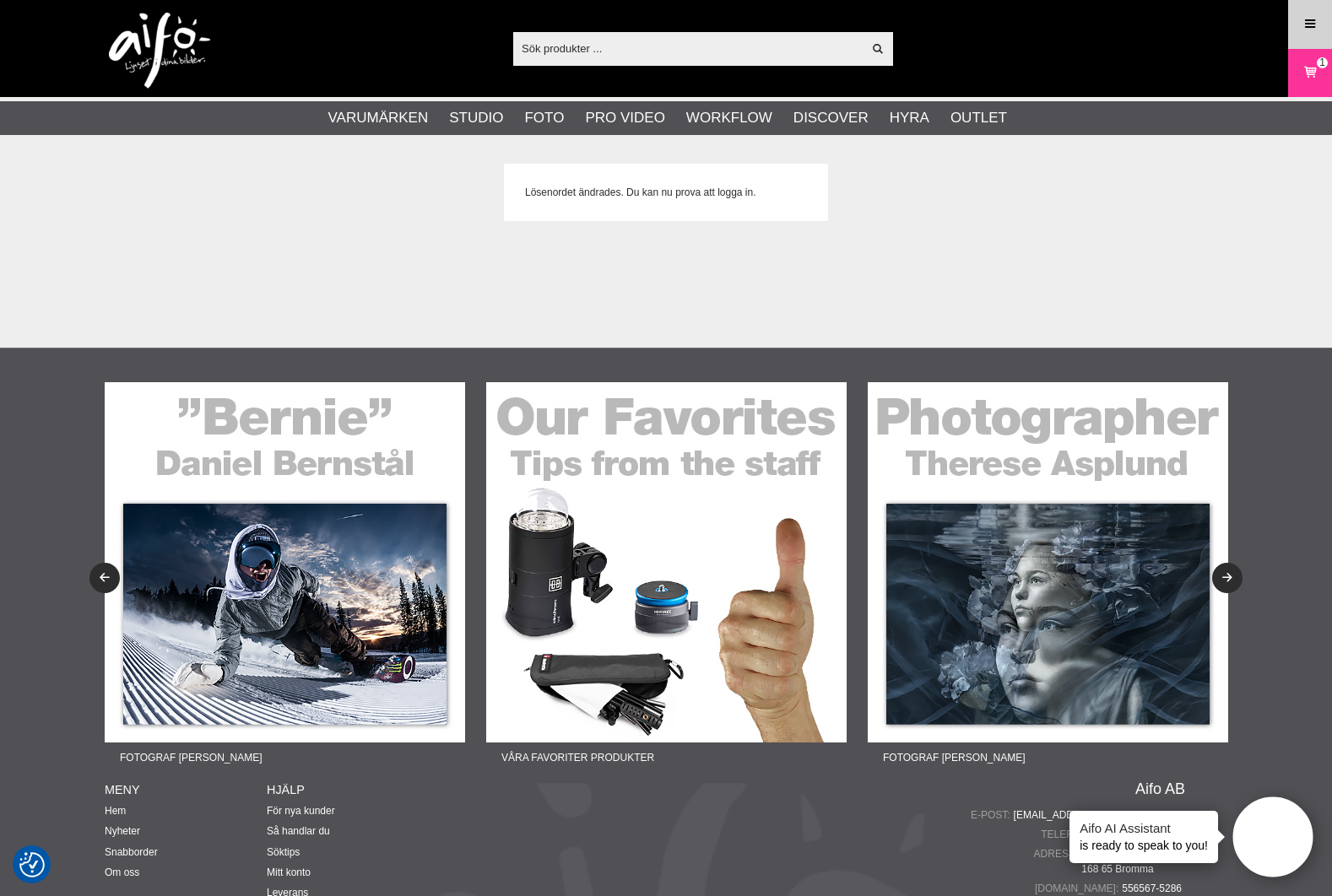
click at [1316, 24] on icon at bounding box center [1310, 25] width 15 height 19
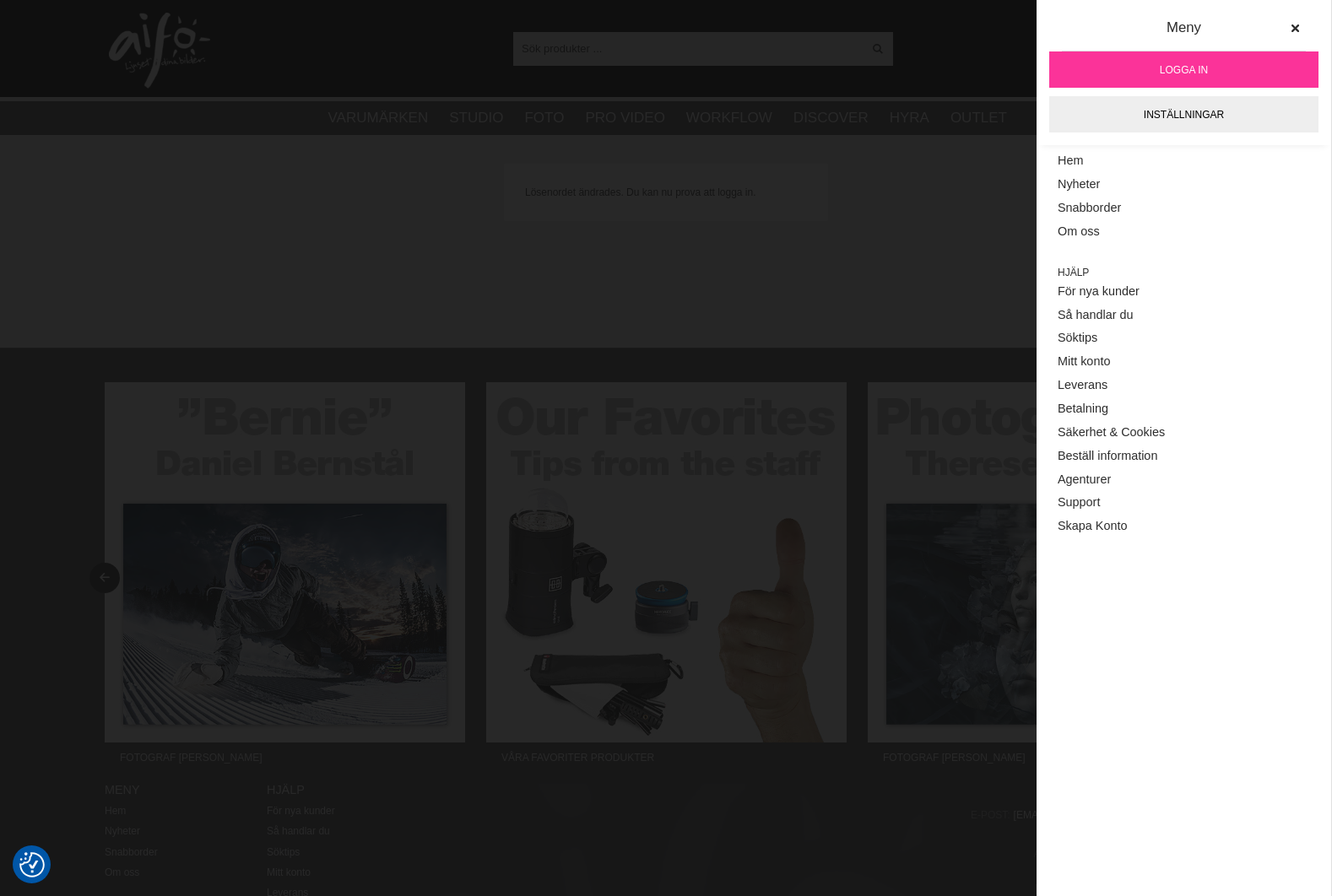
click at [1211, 72] on link "Logga in" at bounding box center [1184, 69] width 269 height 36
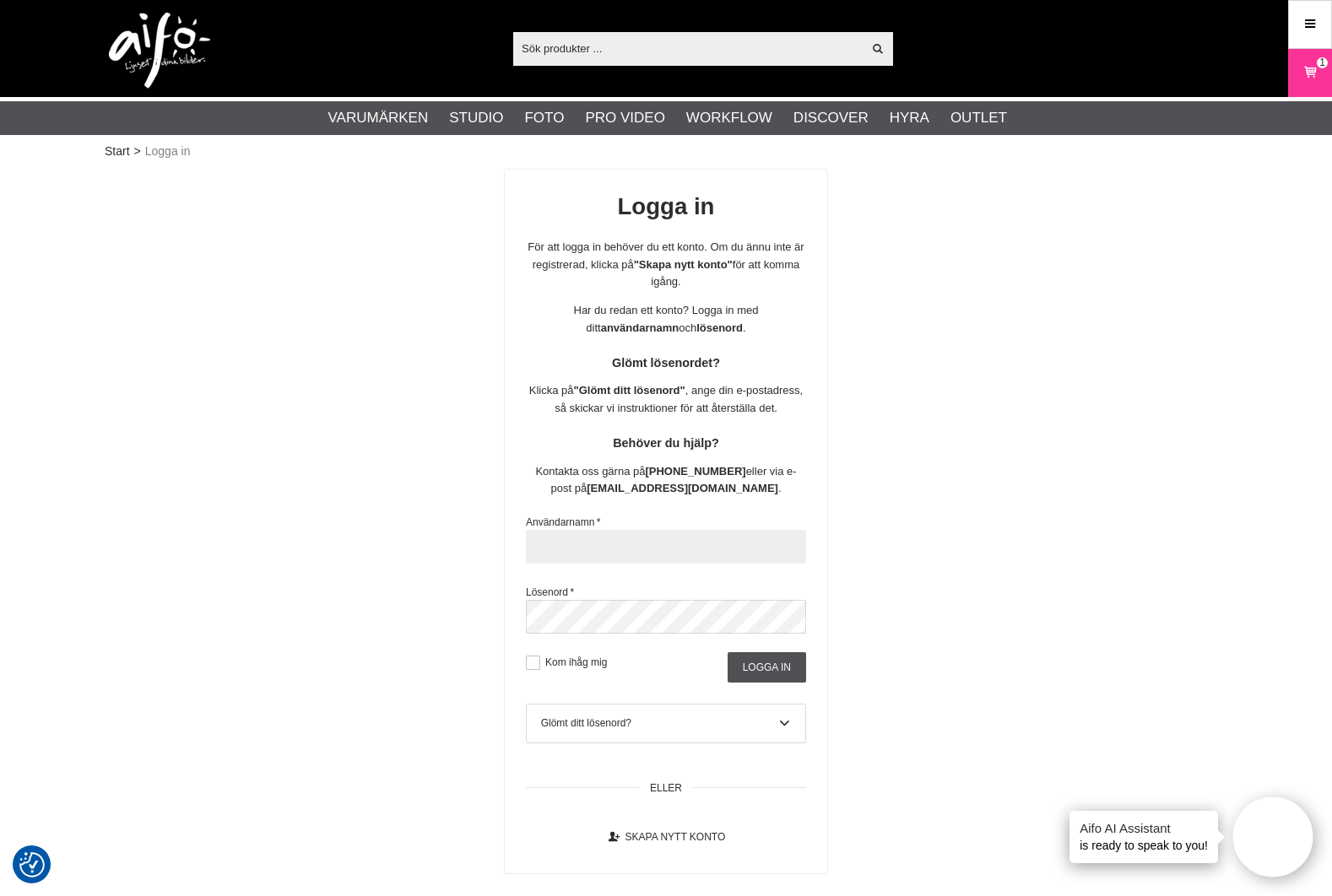
type input "[EMAIL_ADDRESS][DOMAIN_NAME]"
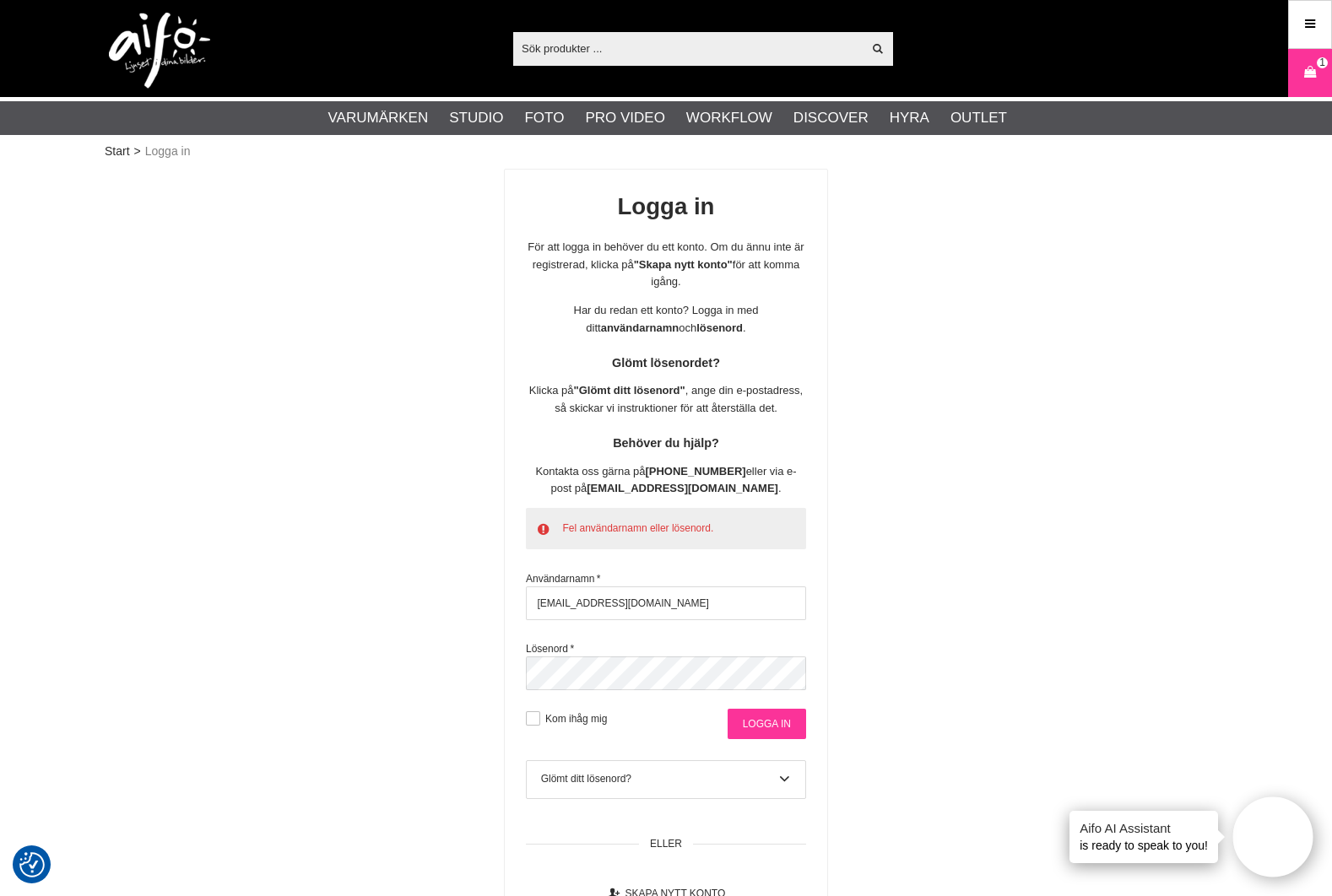
click at [786, 718] on input "Logga in" at bounding box center [767, 724] width 78 height 30
click at [818, 673] on div "Fel användarnamn eller lösenord. Användarnamn * [EMAIL_ADDRESS][DOMAIN_NAME] Lö…" at bounding box center [666, 624] width 322 height 232
click at [440, 649] on div "Logga in För att logga in behöver du ett konto. Om du ännu inte är registrerad,…" at bounding box center [666, 550] width 1123 height 762
click at [786, 714] on input "Logga in" at bounding box center [767, 724] width 78 height 30
click at [975, 657] on div "Logga in För att logga in behöver du ett konto. Om du ännu inte är registrerad,…" at bounding box center [666, 550] width 1123 height 762
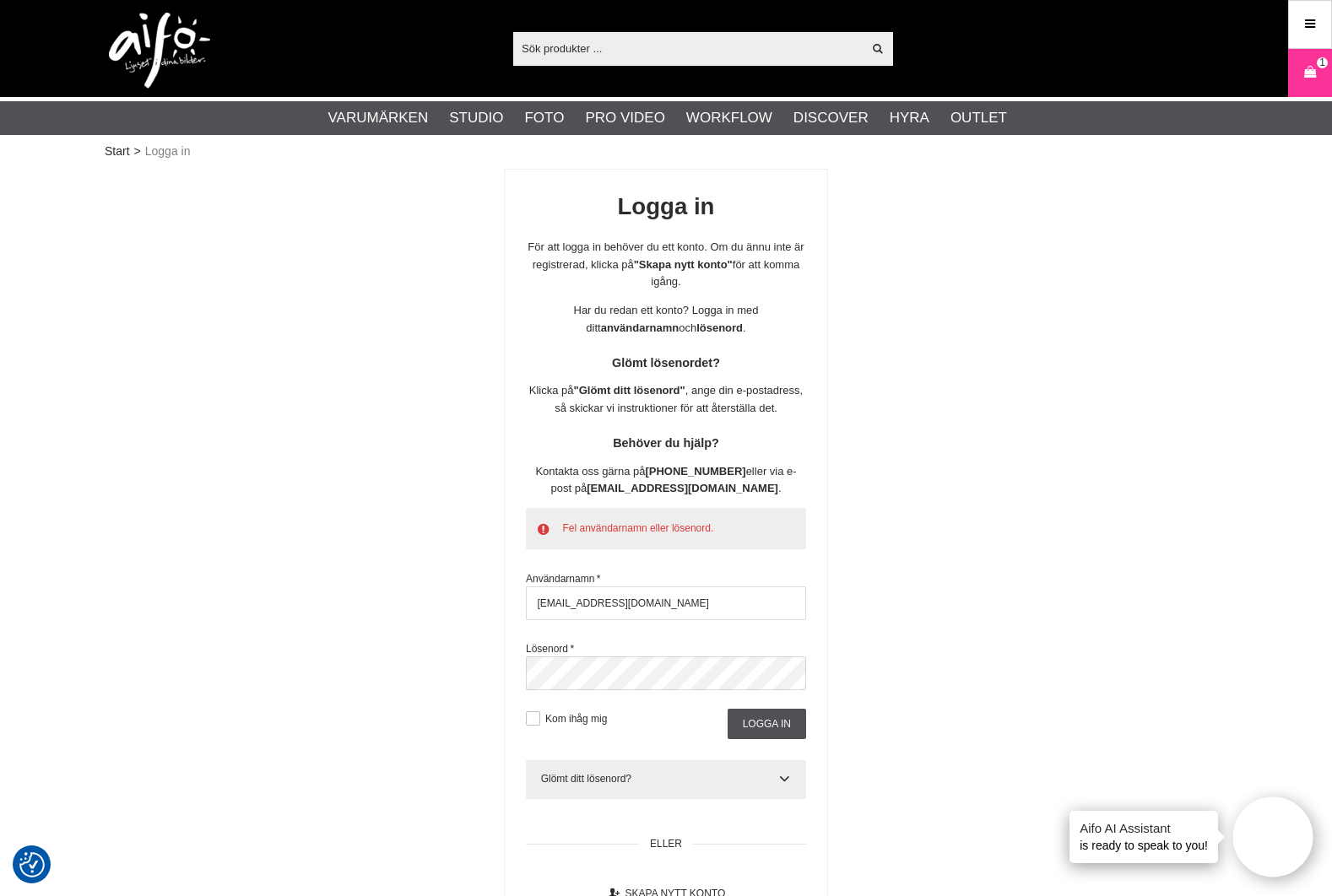
click at [734, 763] on div "Glömt ditt lösenord? Fyll i din e-postadress så skickar vi en återställningslän…" at bounding box center [666, 781] width 280 height 40
click at [695, 779] on div "Glömt ditt lösenord?" at bounding box center [666, 779] width 251 height 15
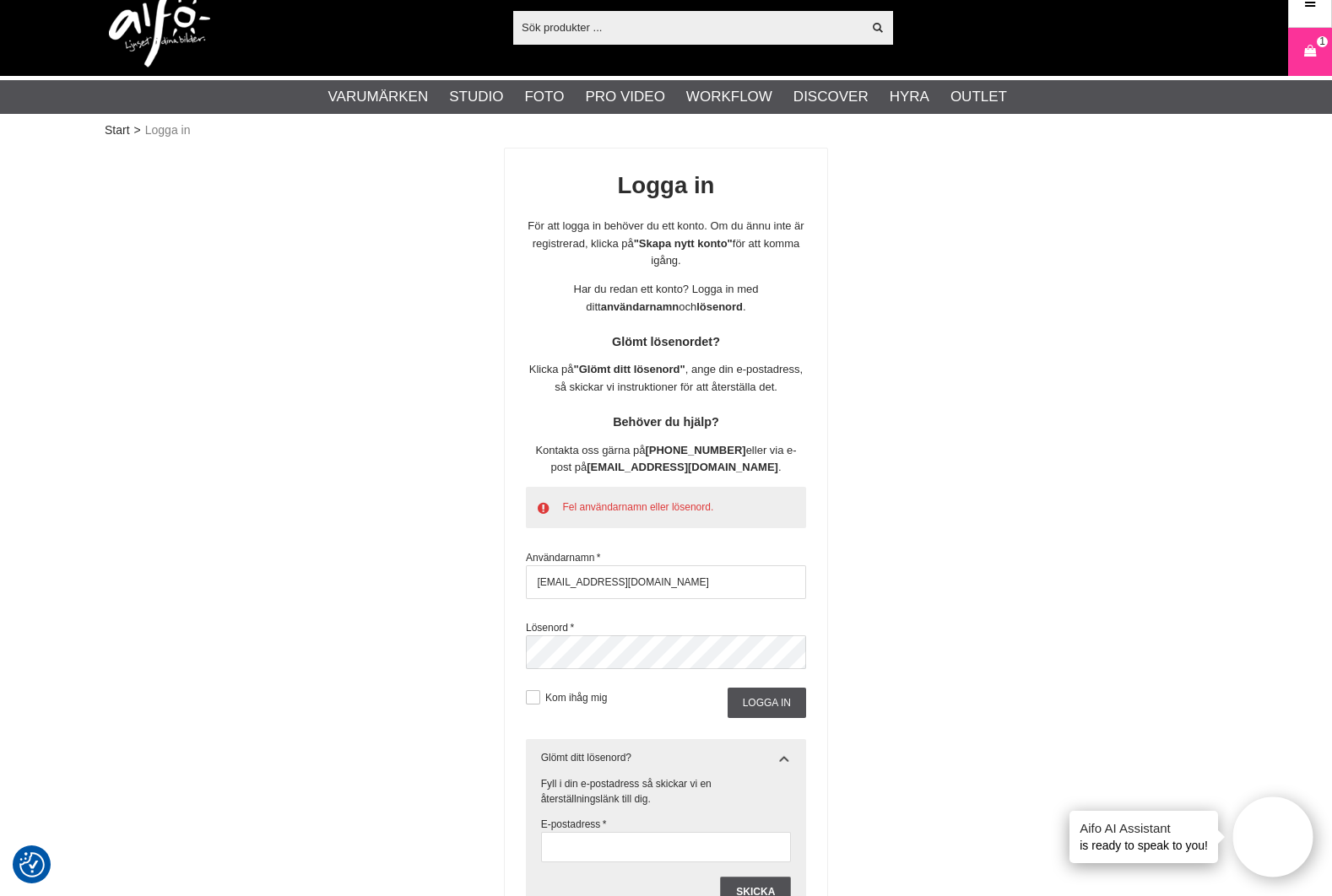
scroll to position [115, 0]
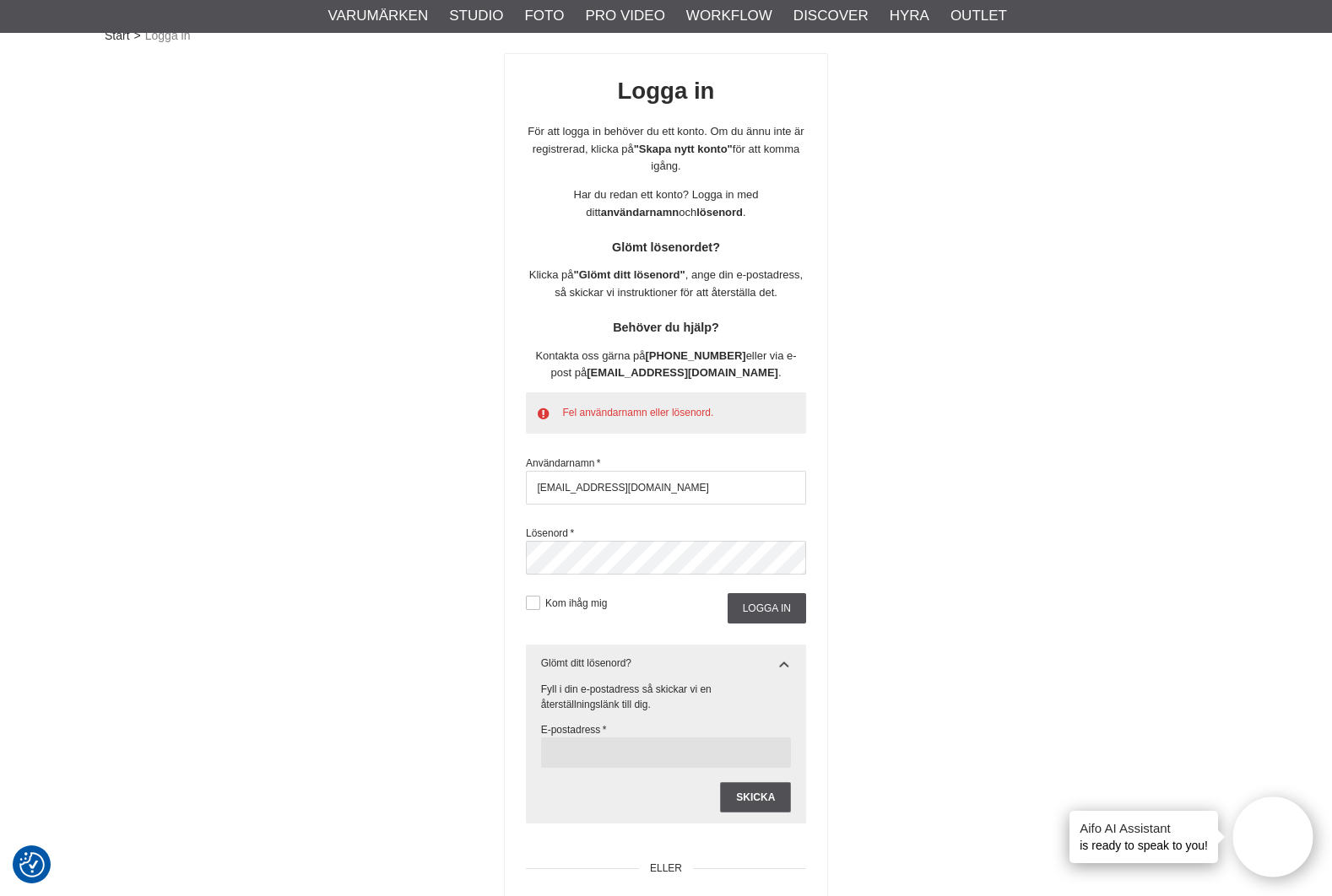
click at [685, 752] on input "text" at bounding box center [666, 753] width 251 height 30
type input "[EMAIL_ADDRESS][DOMAIN_NAME]"
click at [762, 790] on input "Skicka" at bounding box center [755, 798] width 71 height 30
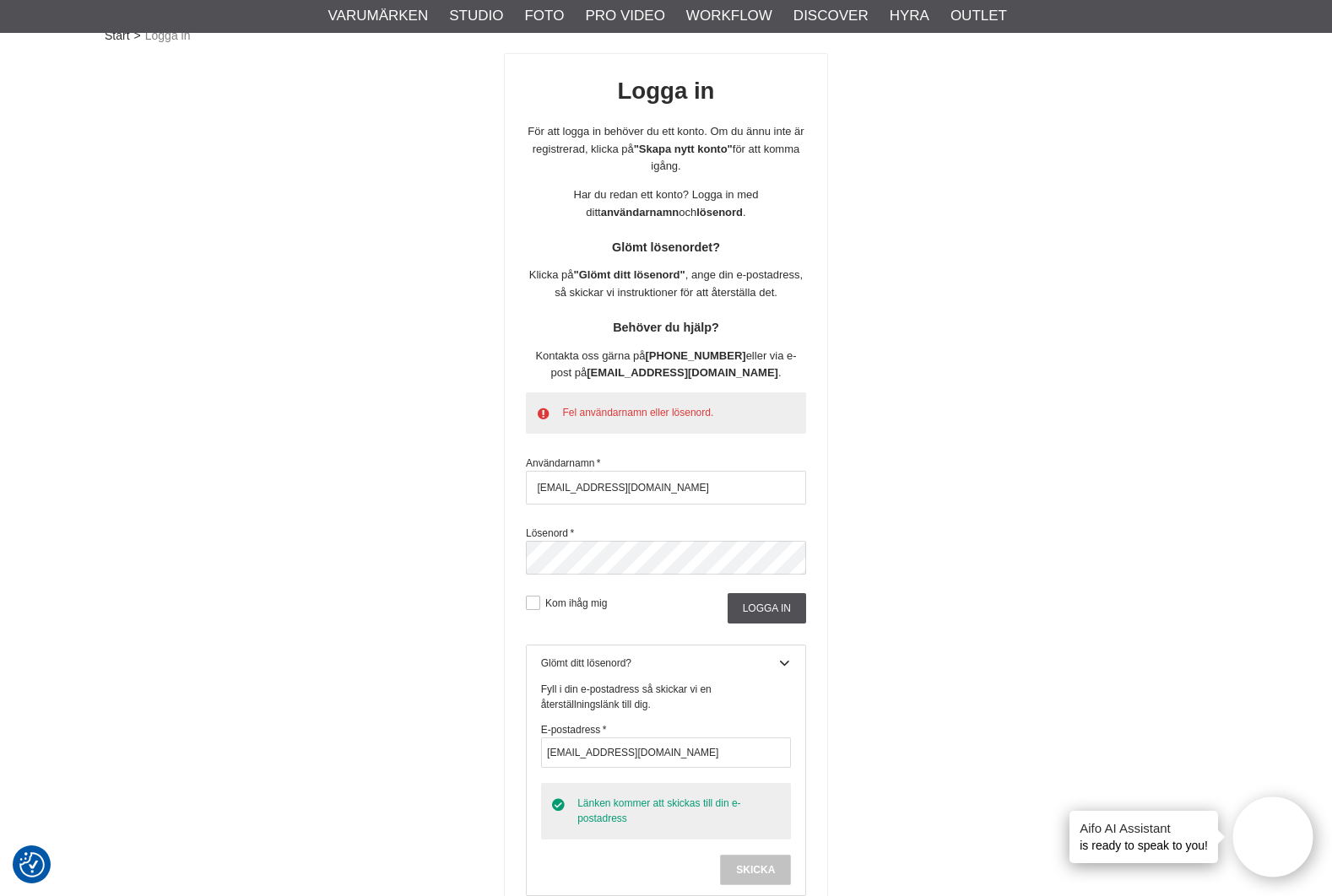
click at [328, 528] on div "Logga in För att logga in behöver du ett konto. Om du ännu inte är registrerad,…" at bounding box center [666, 540] width 1123 height 974
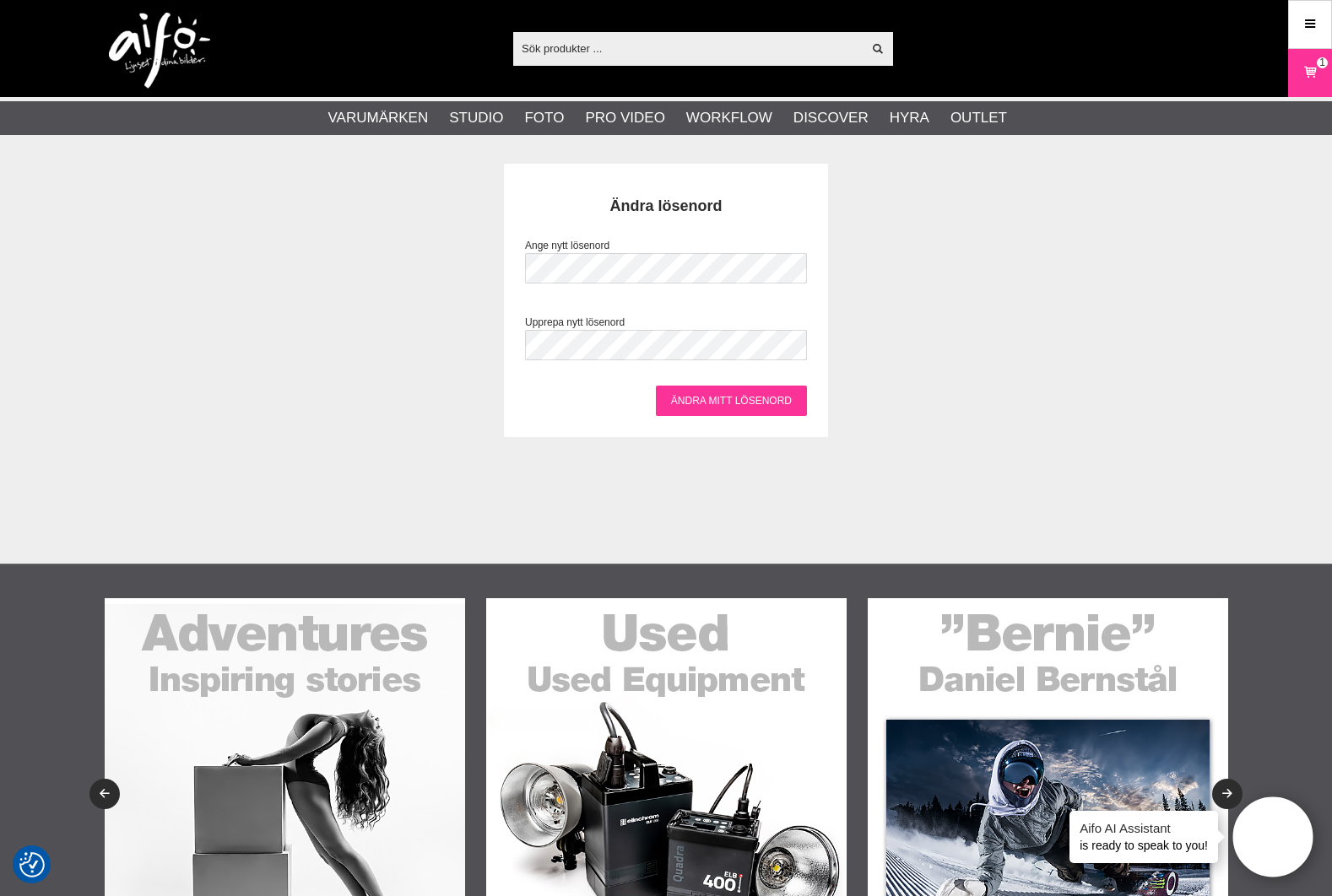
click at [736, 396] on input "Ändra mitt lösenord" at bounding box center [732, 401] width 151 height 30
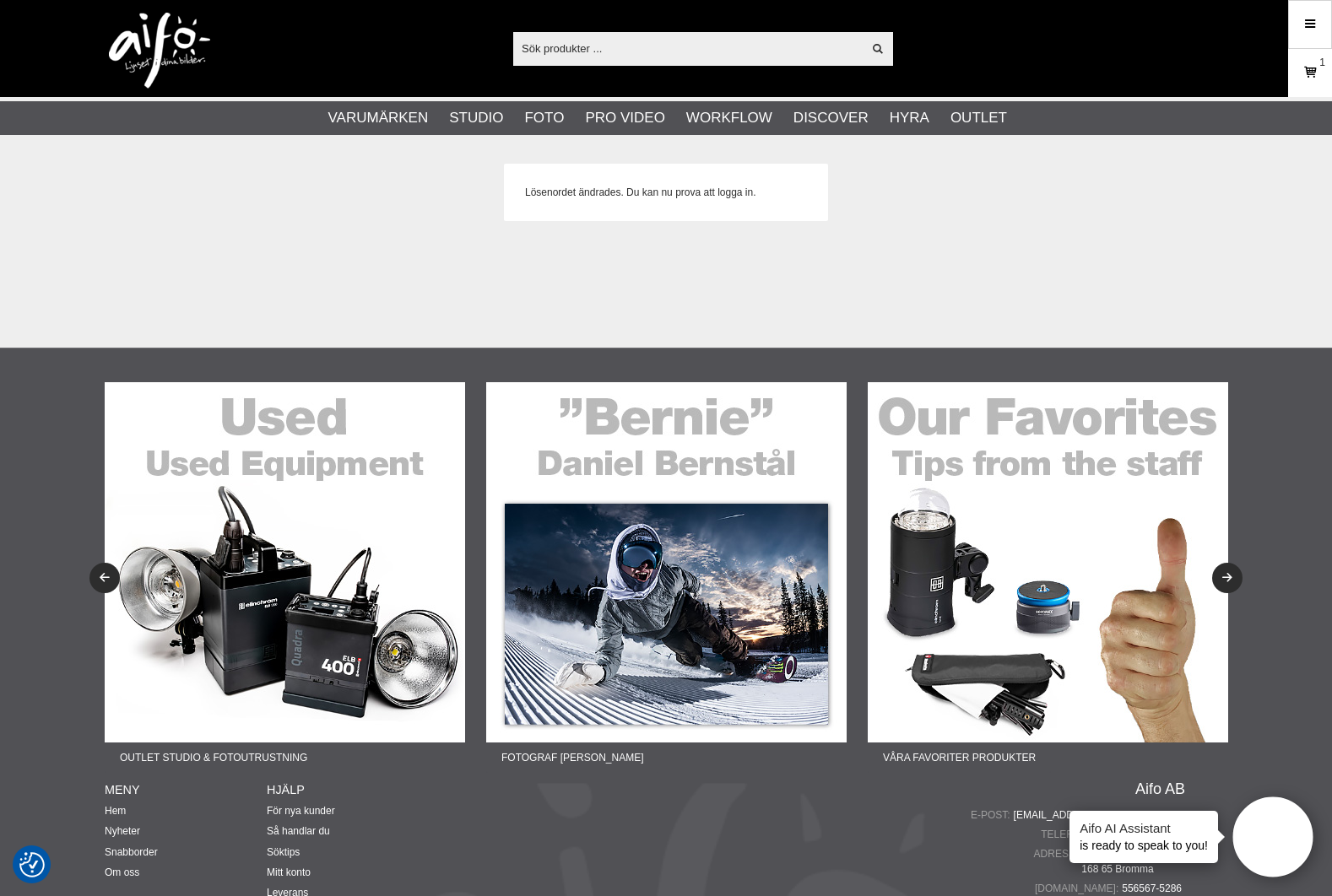
click at [1324, 75] on link "Varukorg 1" at bounding box center [1310, 73] width 43 height 40
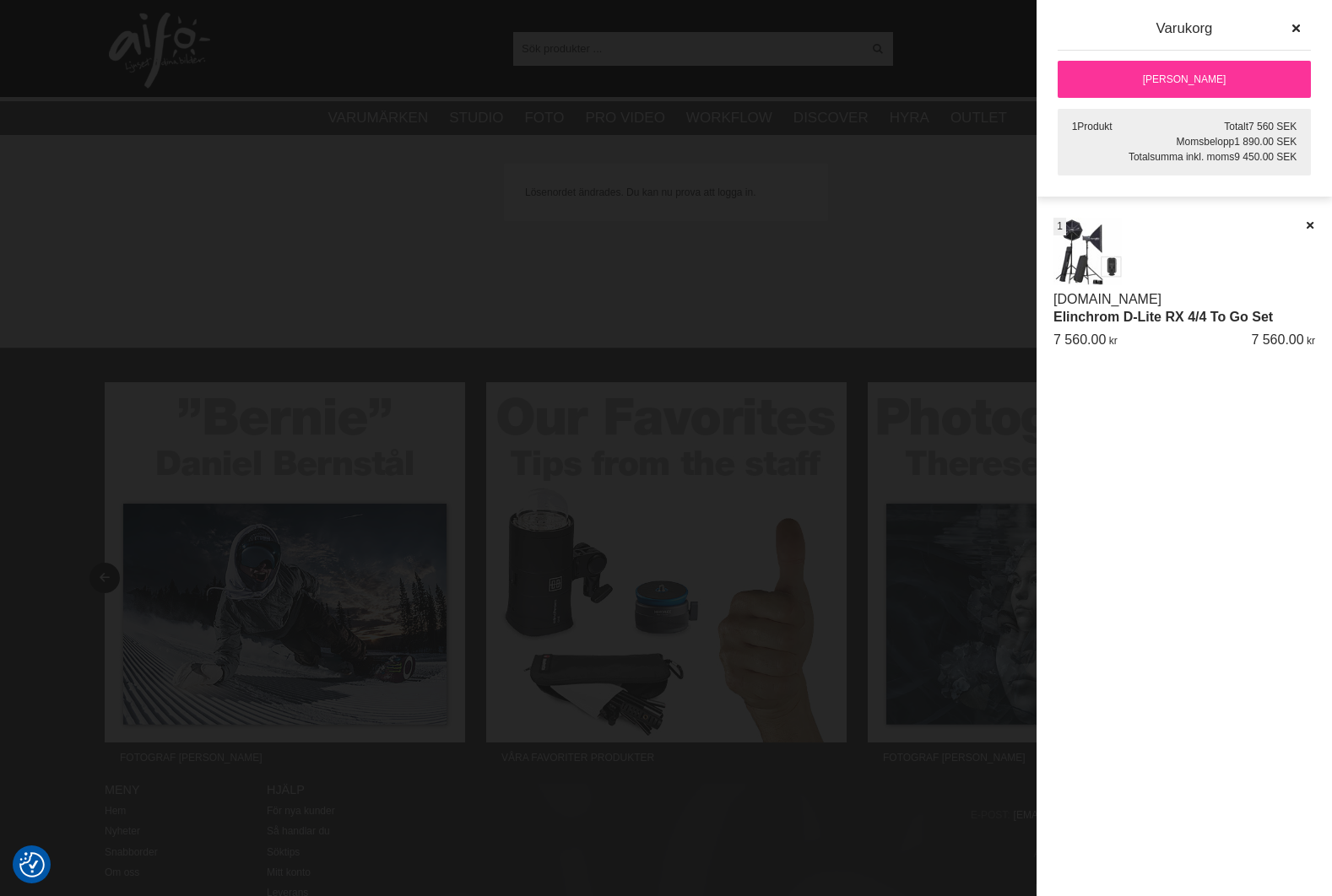
click at [1246, 81] on link "[PERSON_NAME]" at bounding box center [1185, 78] width 253 height 37
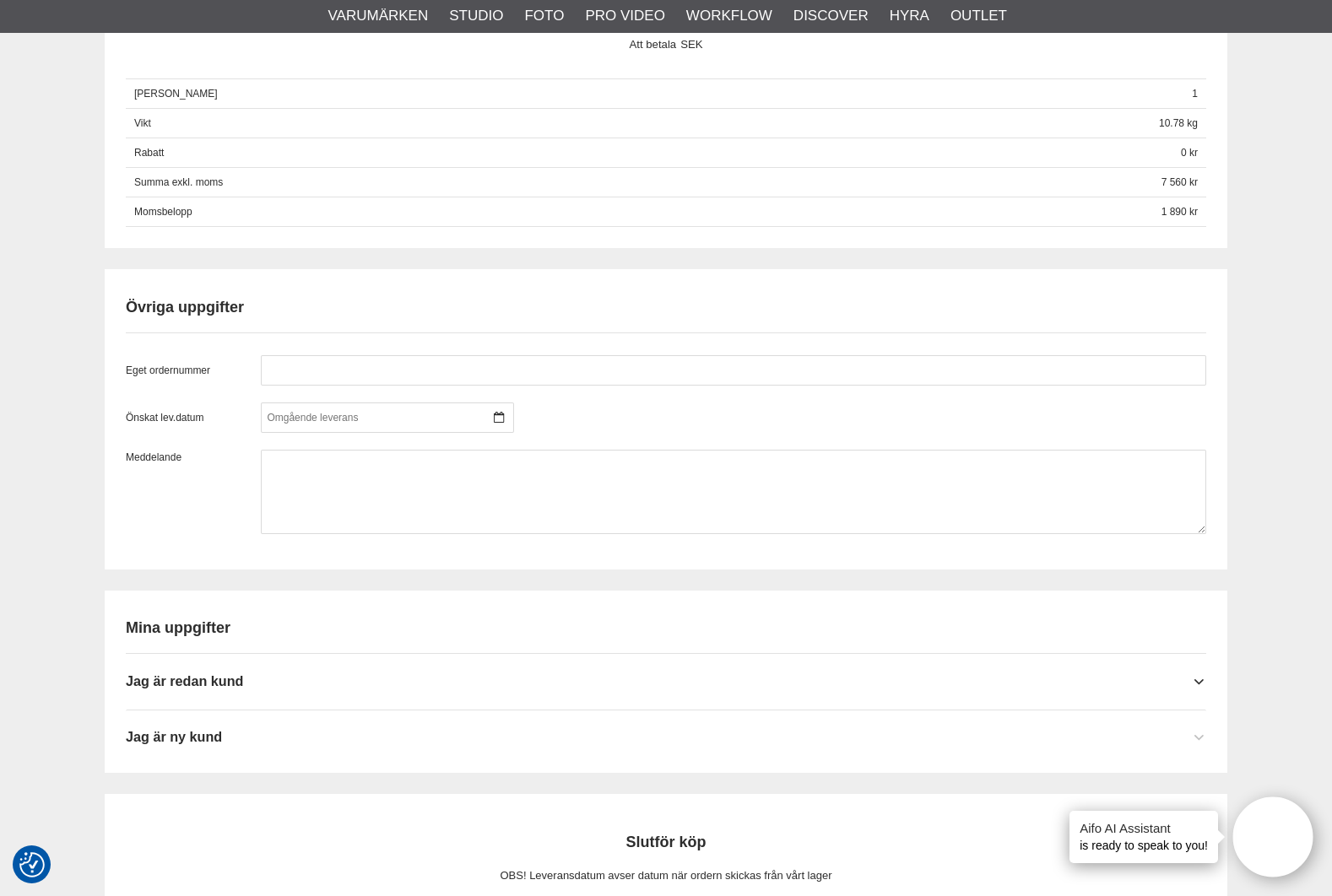
scroll to position [1610, 0]
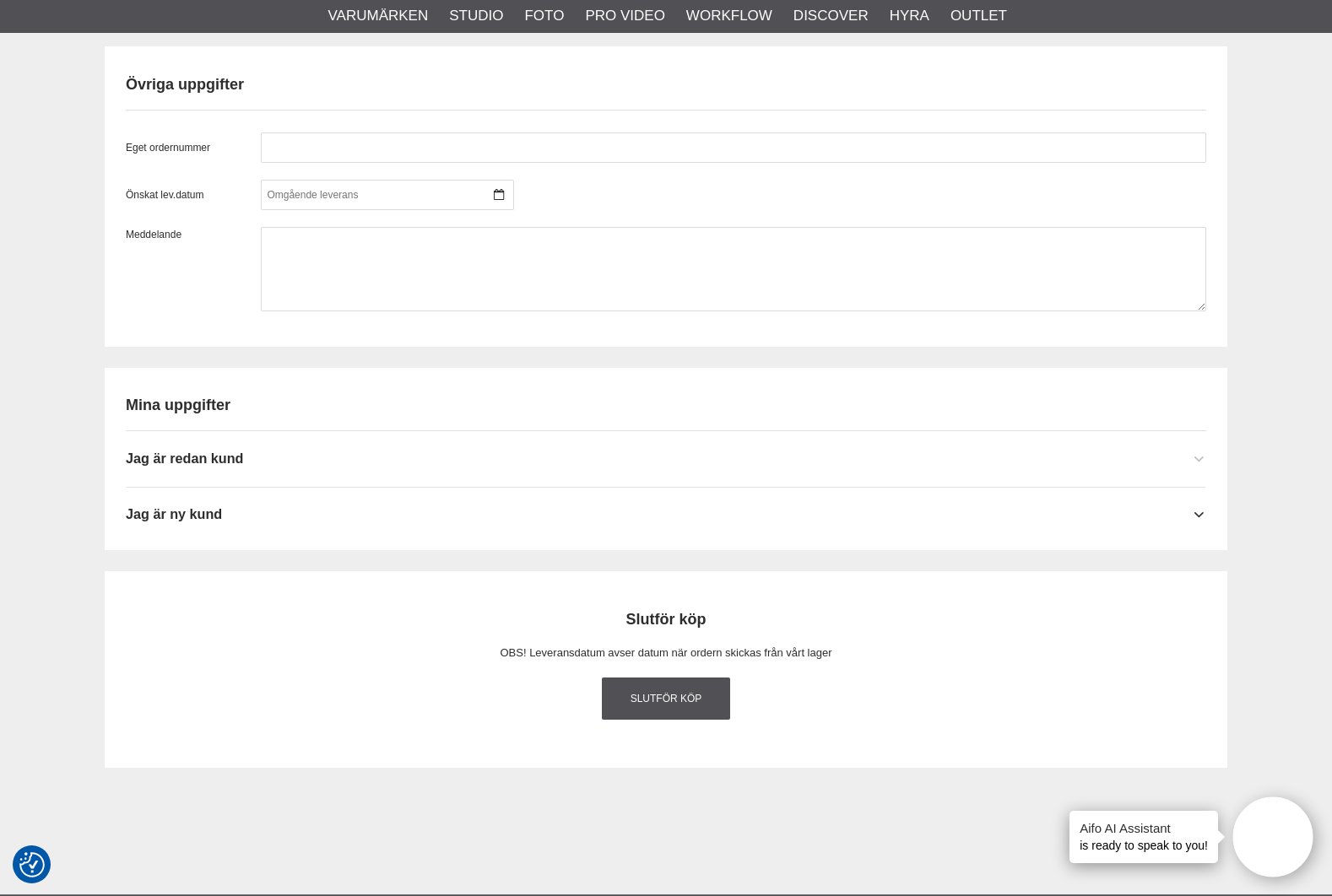
click at [205, 462] on div "Jag är redan kund" at bounding box center [666, 452] width 1081 height 42
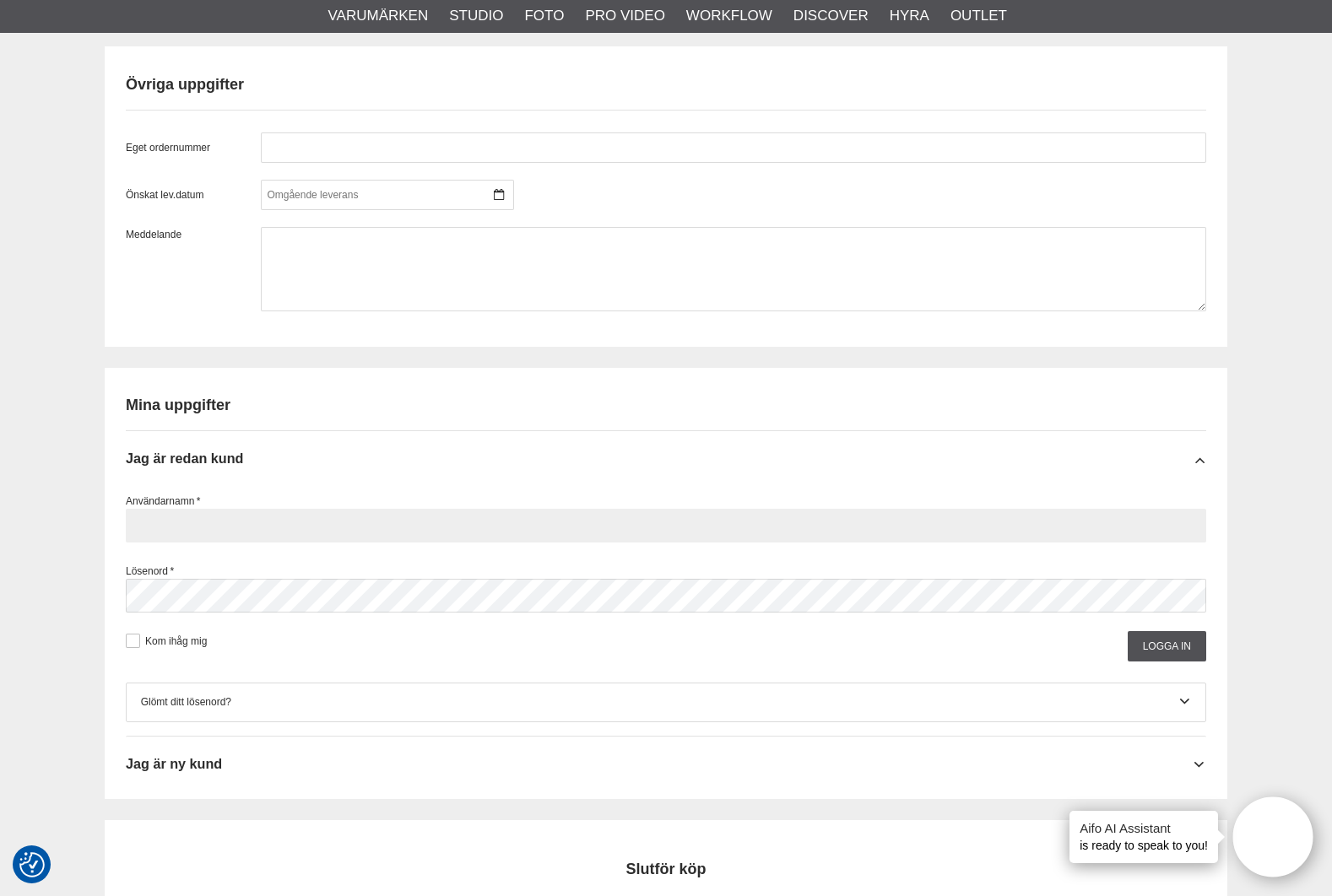
type input "[EMAIL_ADDRESS][DOMAIN_NAME]"
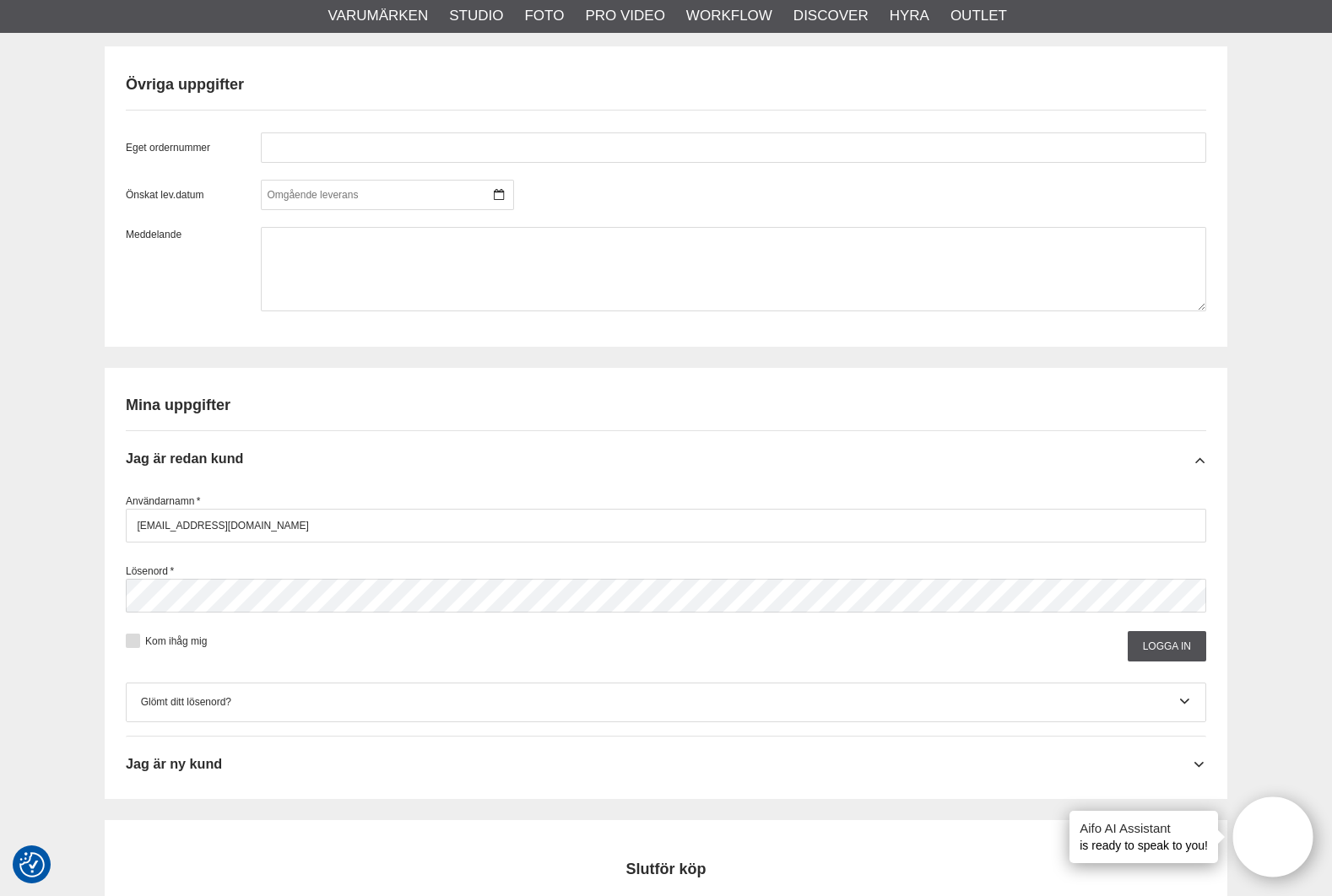
click at [130, 634] on button at bounding box center [132, 641] width 14 height 14
click at [1184, 635] on input "Logga in" at bounding box center [1167, 646] width 78 height 30
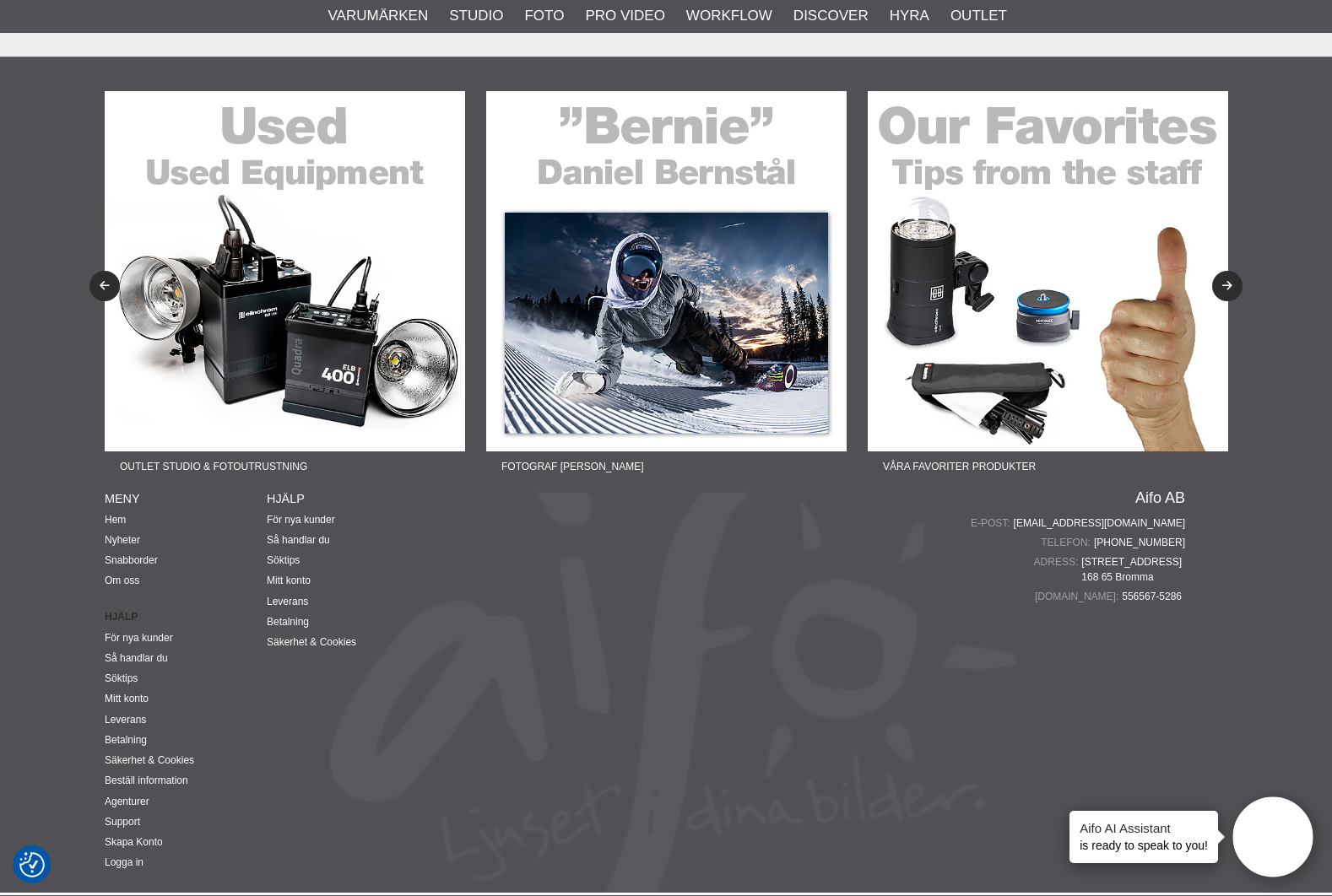
scroll to position [1739, 0]
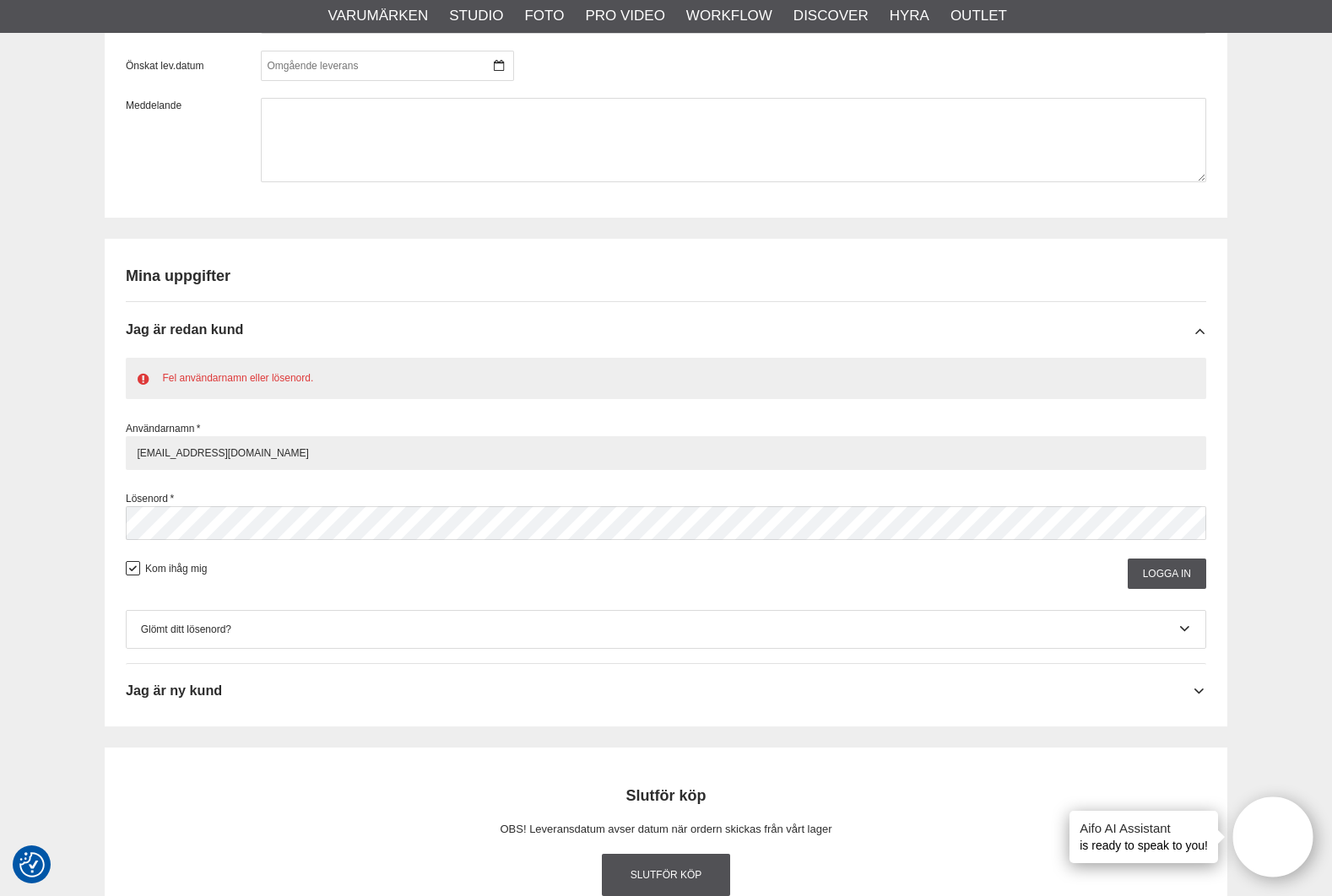
click at [257, 437] on input "faktura@fabrication.se" at bounding box center [666, 454] width 1081 height 34
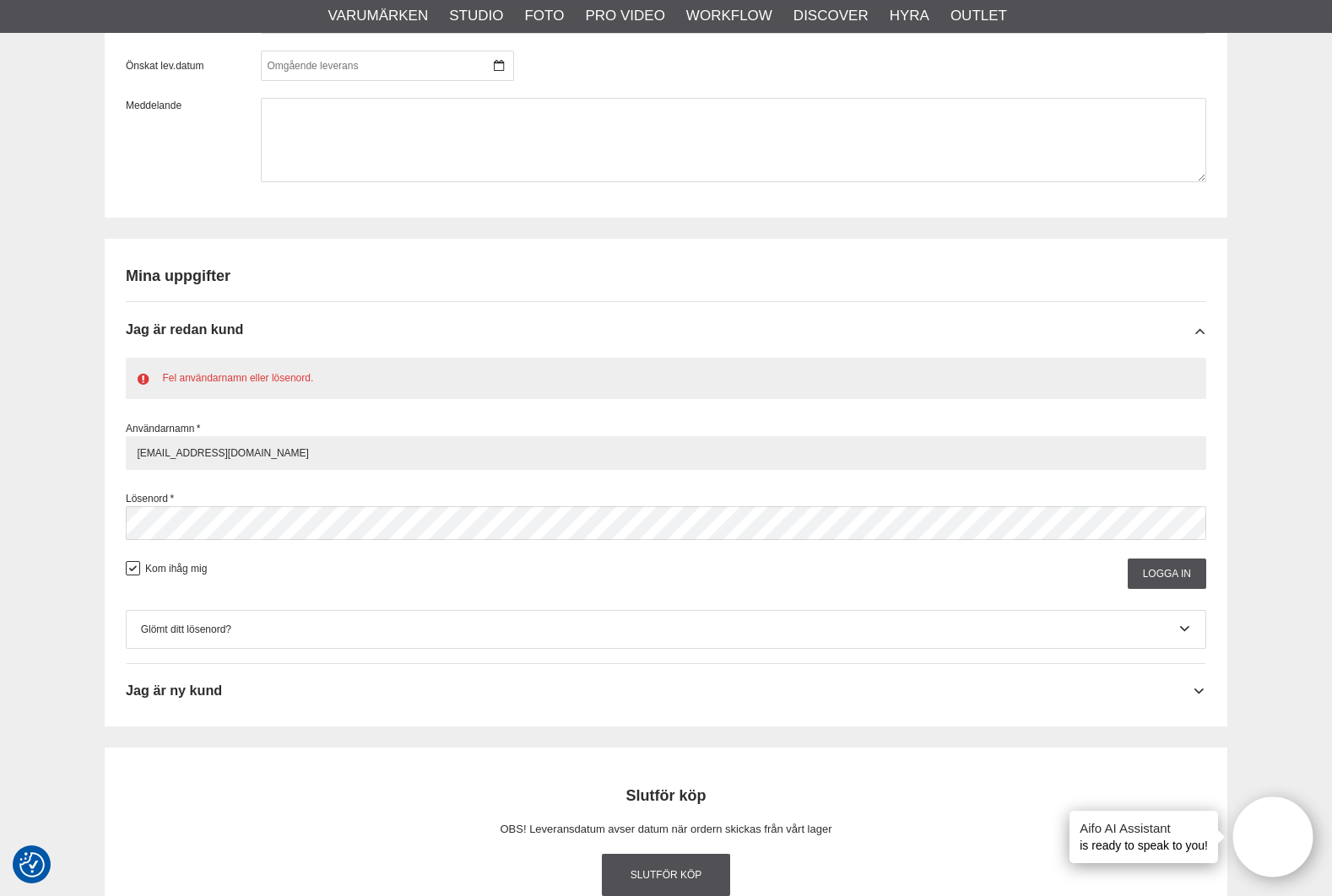
drag, startPoint x: 167, startPoint y: 446, endPoint x: 130, endPoint y: 446, distance: 37.0
click at [130, 446] on input "faktura@fabrication.se" at bounding box center [666, 454] width 1081 height 34
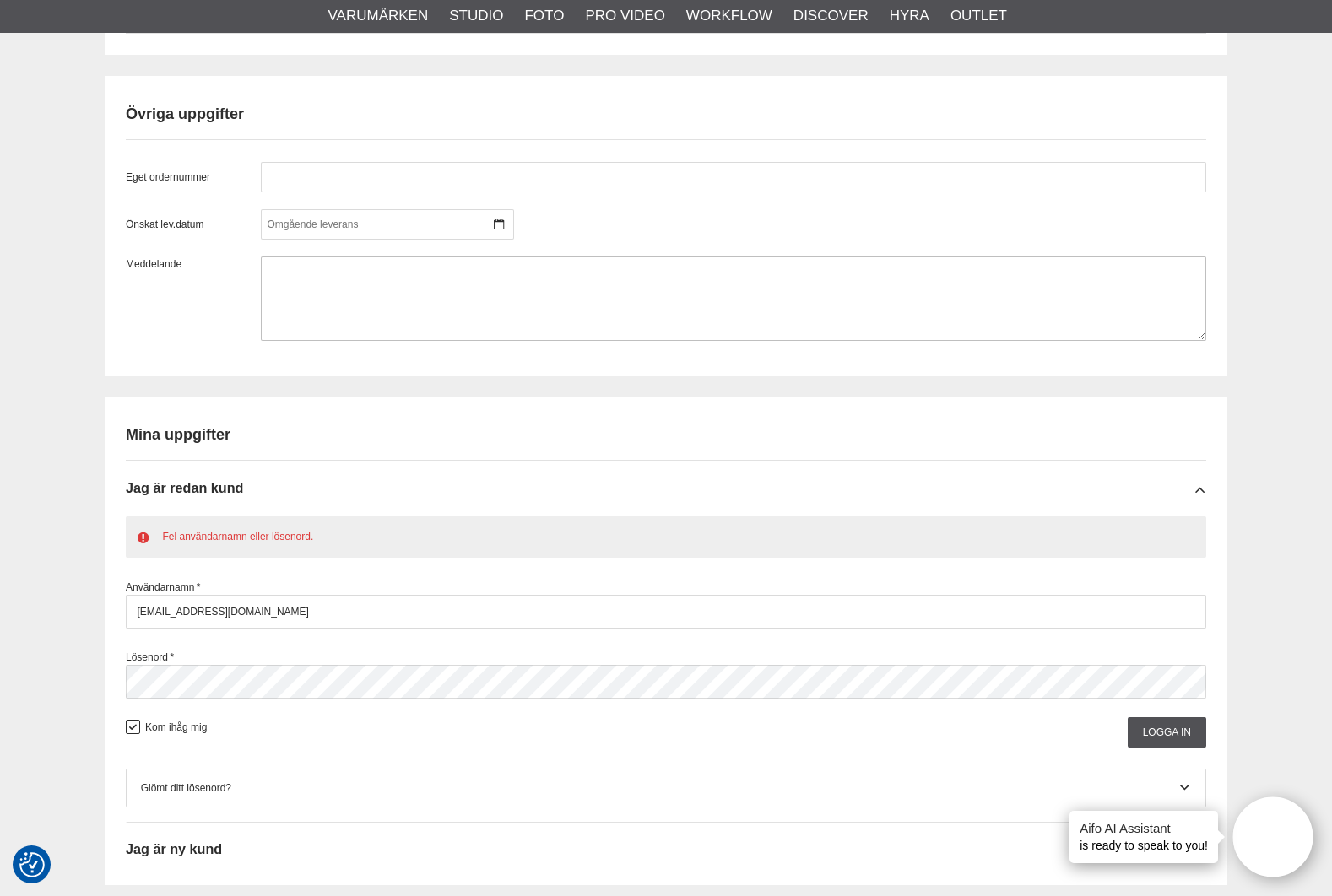
scroll to position [1732, 0]
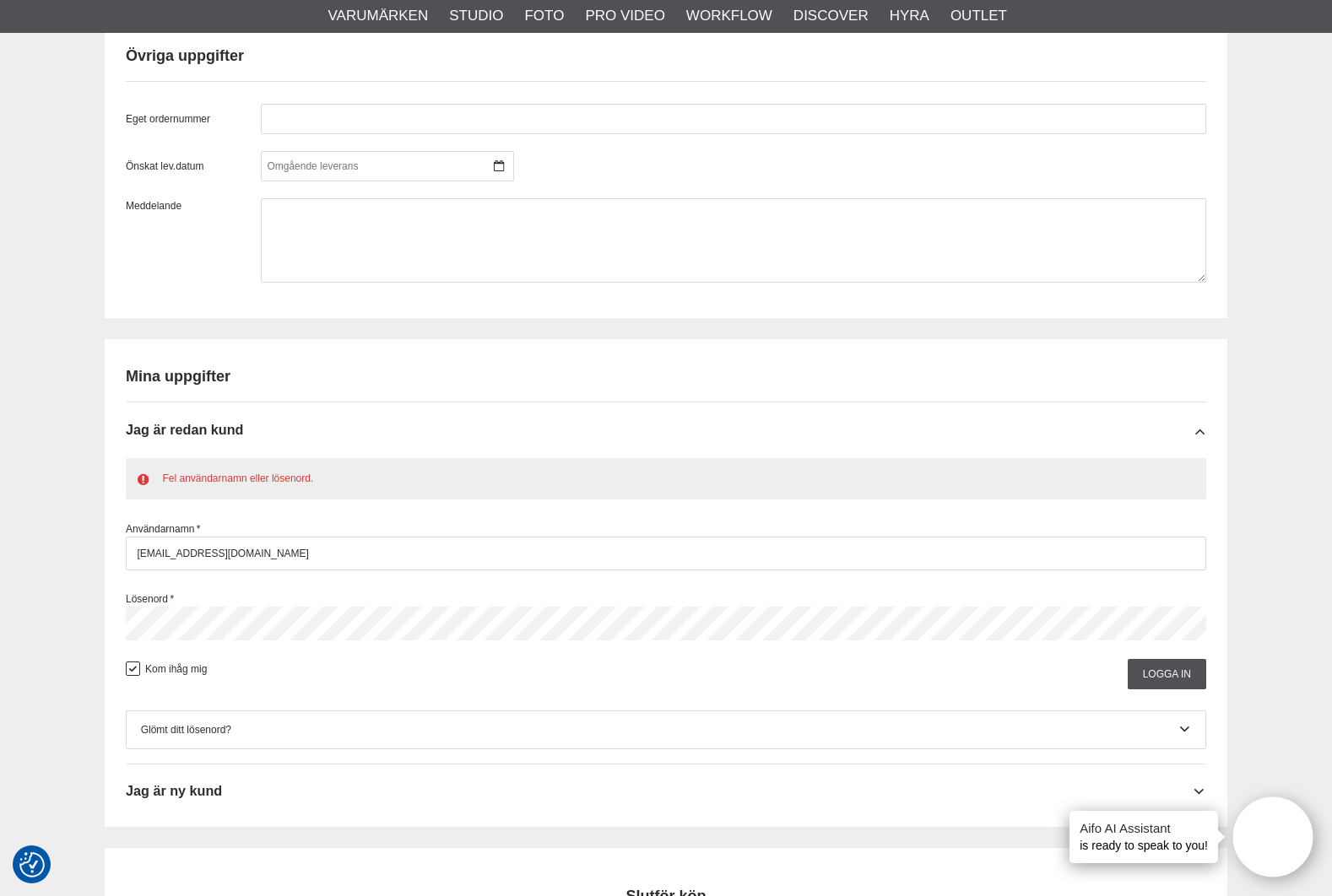
scroll to position [1635, 0]
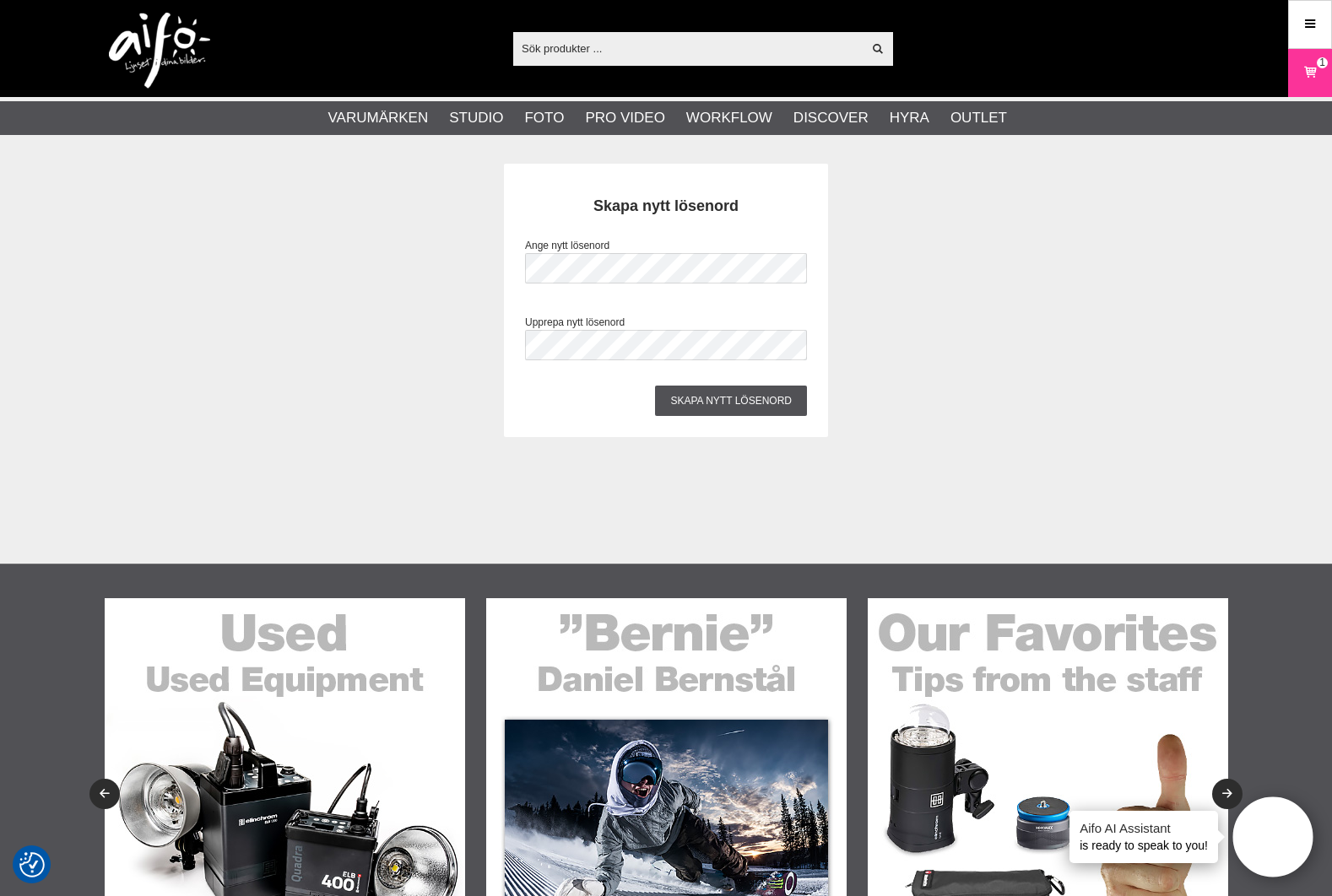
click at [423, 365] on div "Skapa nytt lösenord Ange nytt lösenord Upprepa nytt lösenord Skapa nytt lösenord" at bounding box center [666, 300] width 1123 height 273
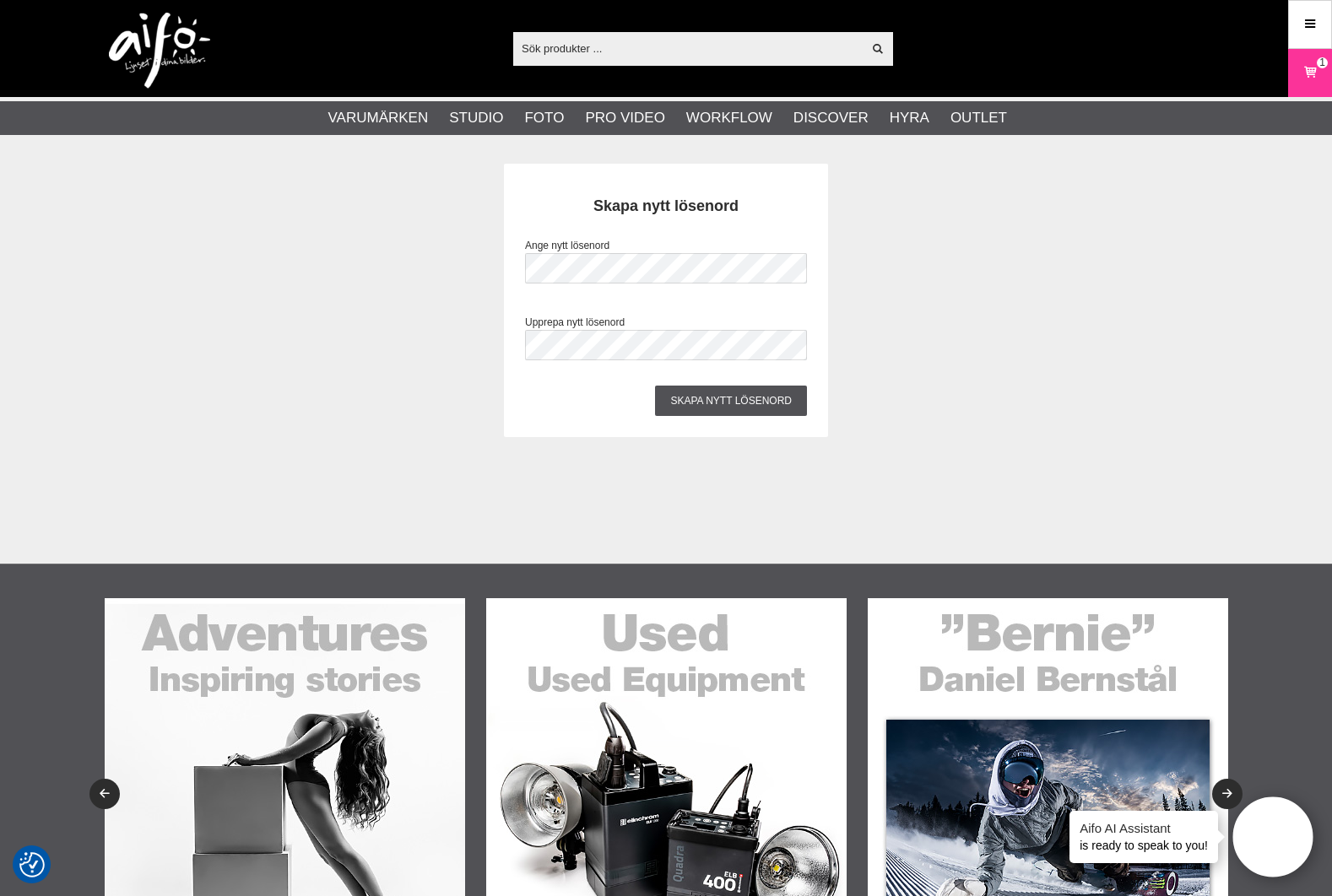
click at [313, 433] on div "Skapa nytt lösenord Ange nytt lösenord Upprepa nytt lösenord Skapa nytt lösenord" at bounding box center [666, 300] width 1123 height 273
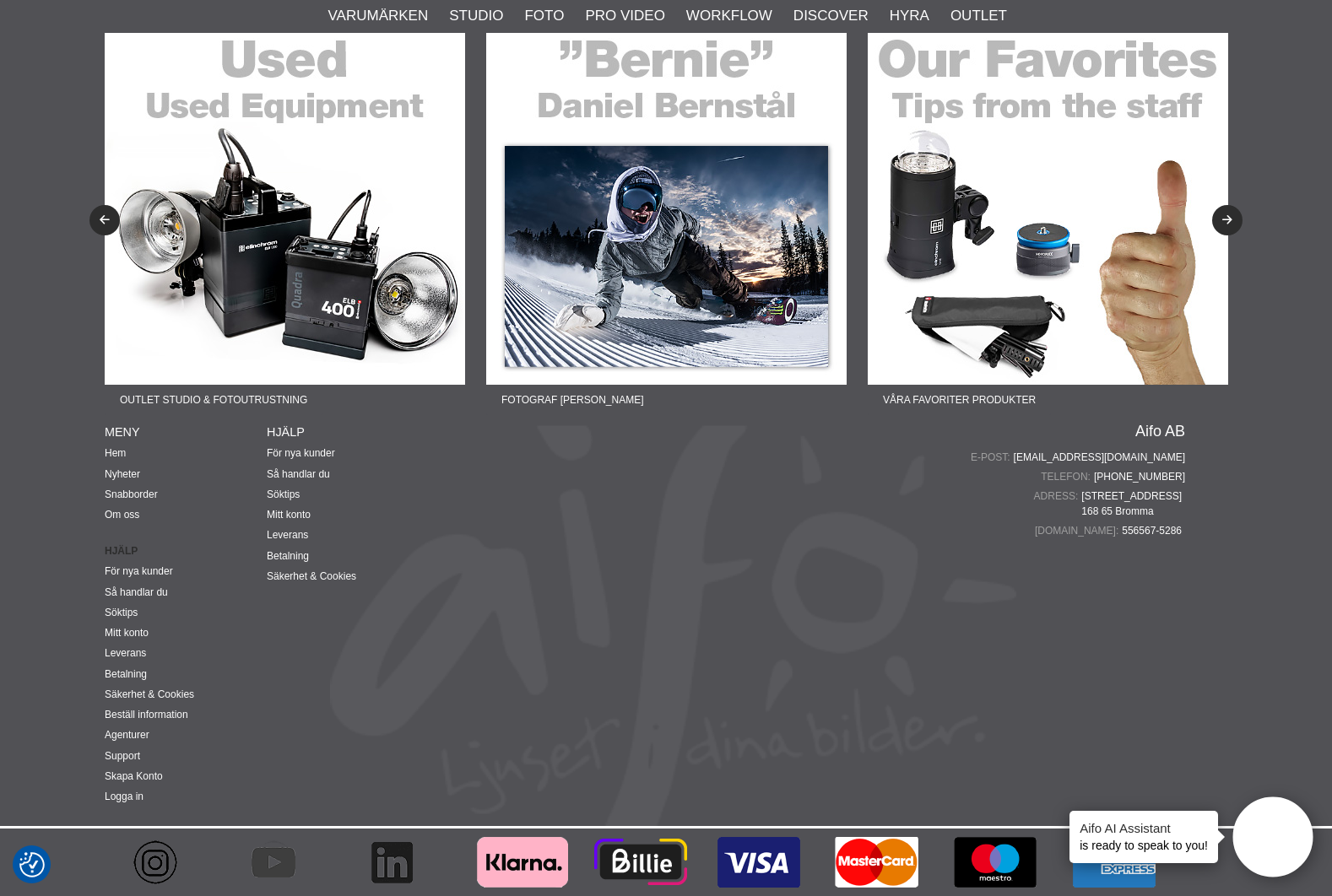
scroll to position [574, 0]
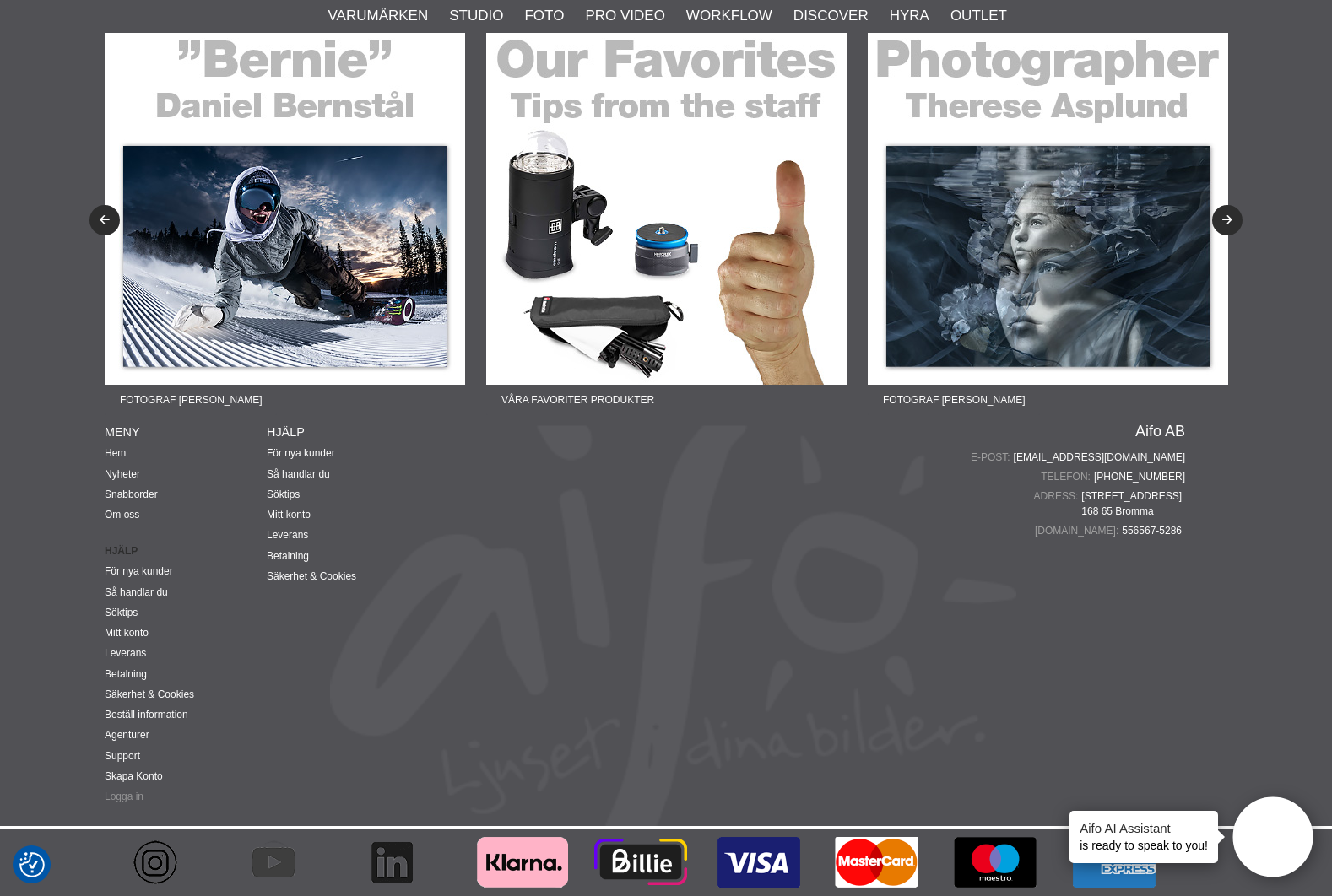
click at [135, 794] on link "Logga in" at bounding box center [124, 797] width 39 height 12
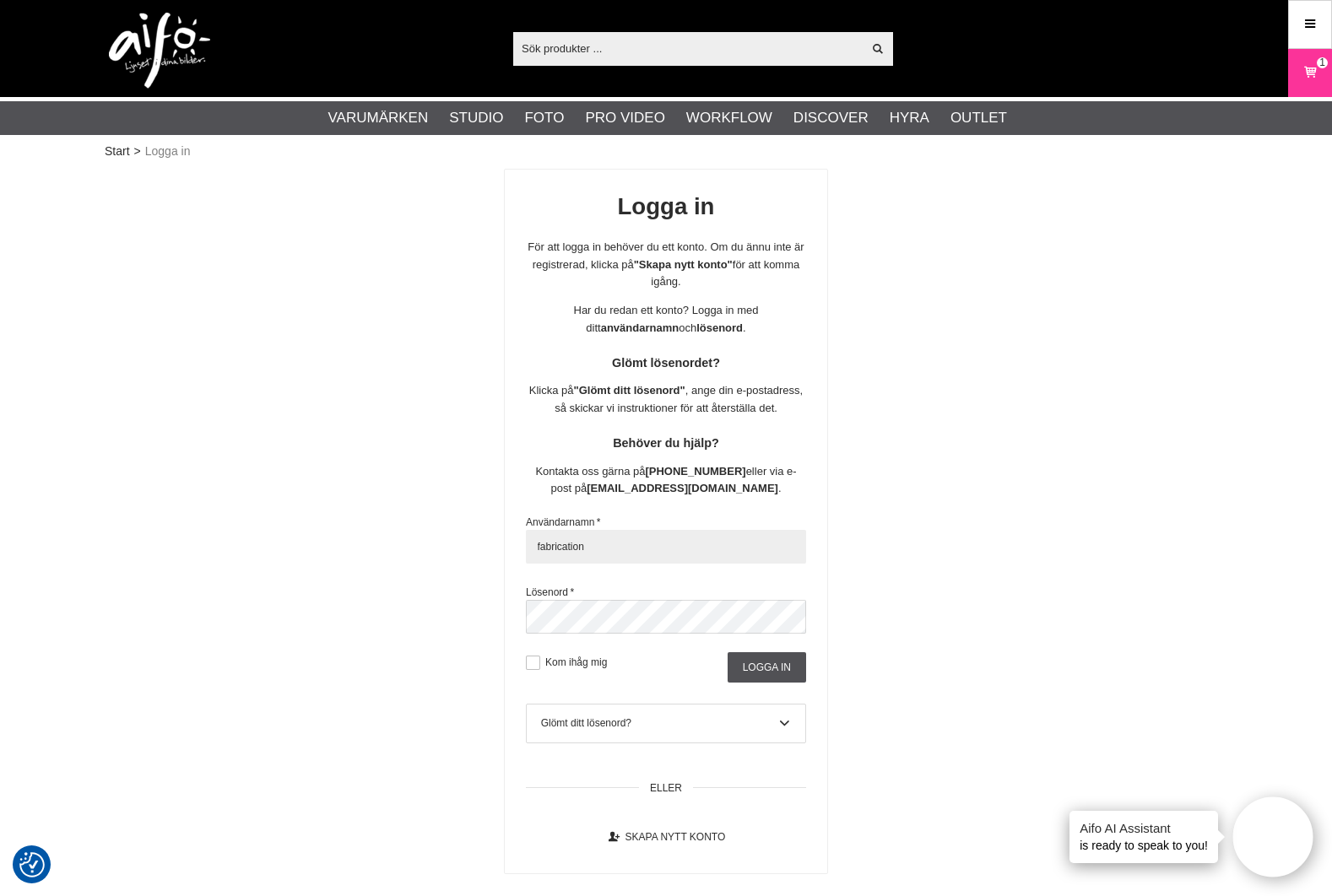
type input "fabrication"
click at [538, 656] on button at bounding box center [532, 663] width 14 height 14
click at [773, 659] on input "Logga in" at bounding box center [767, 667] width 78 height 30
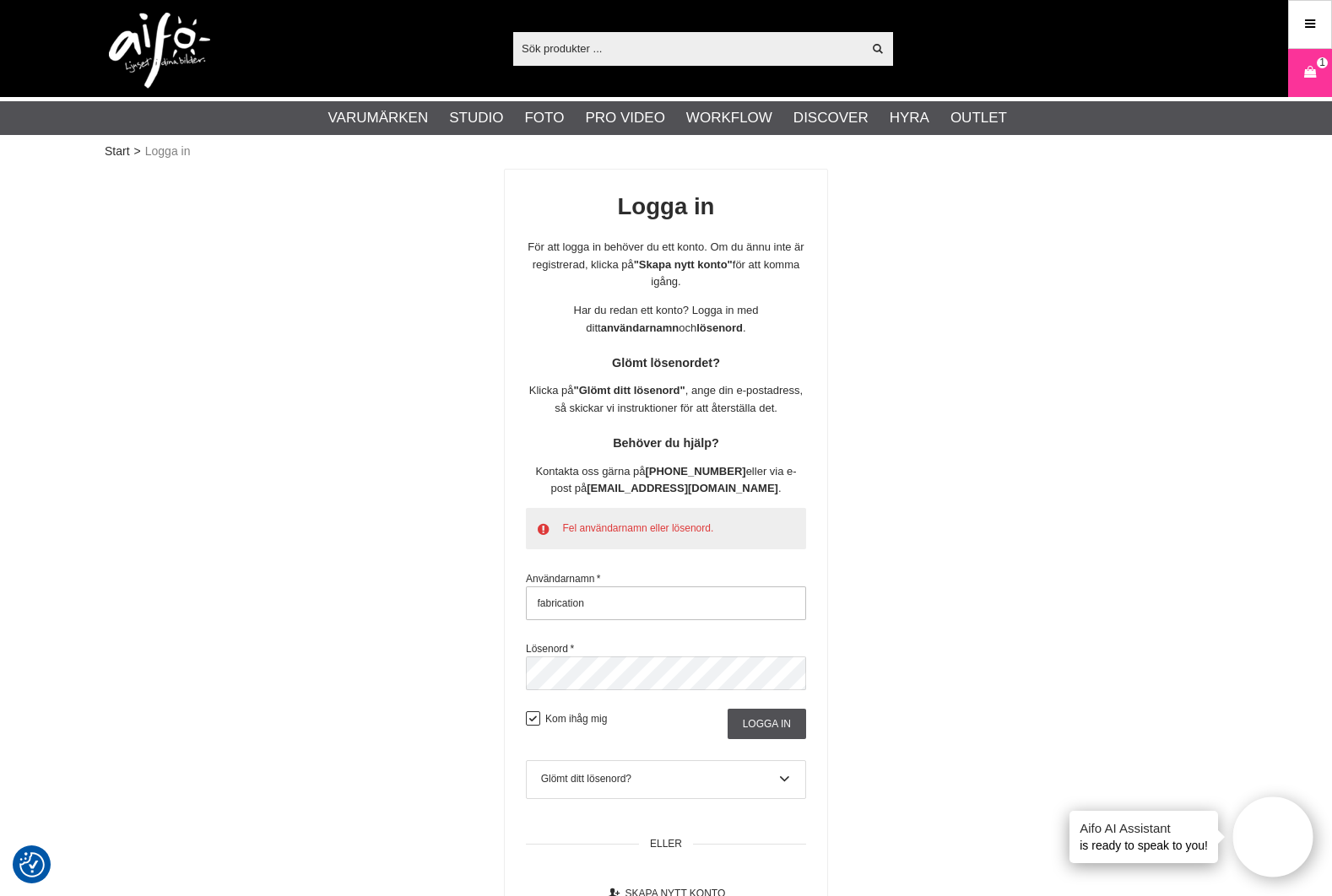
click at [707, 598] on input "fabrication" at bounding box center [666, 604] width 280 height 34
click at [486, 667] on div "Logga in För att logga in behöver du ett konto. Om du ännu inte är registrerad,…" at bounding box center [666, 550] width 1123 height 762
click at [500, 663] on div "Logga in För att logga in behöver du ett konto. Om du ännu inte är registrerad,…" at bounding box center [666, 550] width 1123 height 762
click at [746, 715] on input "Logga in" at bounding box center [767, 724] width 78 height 30
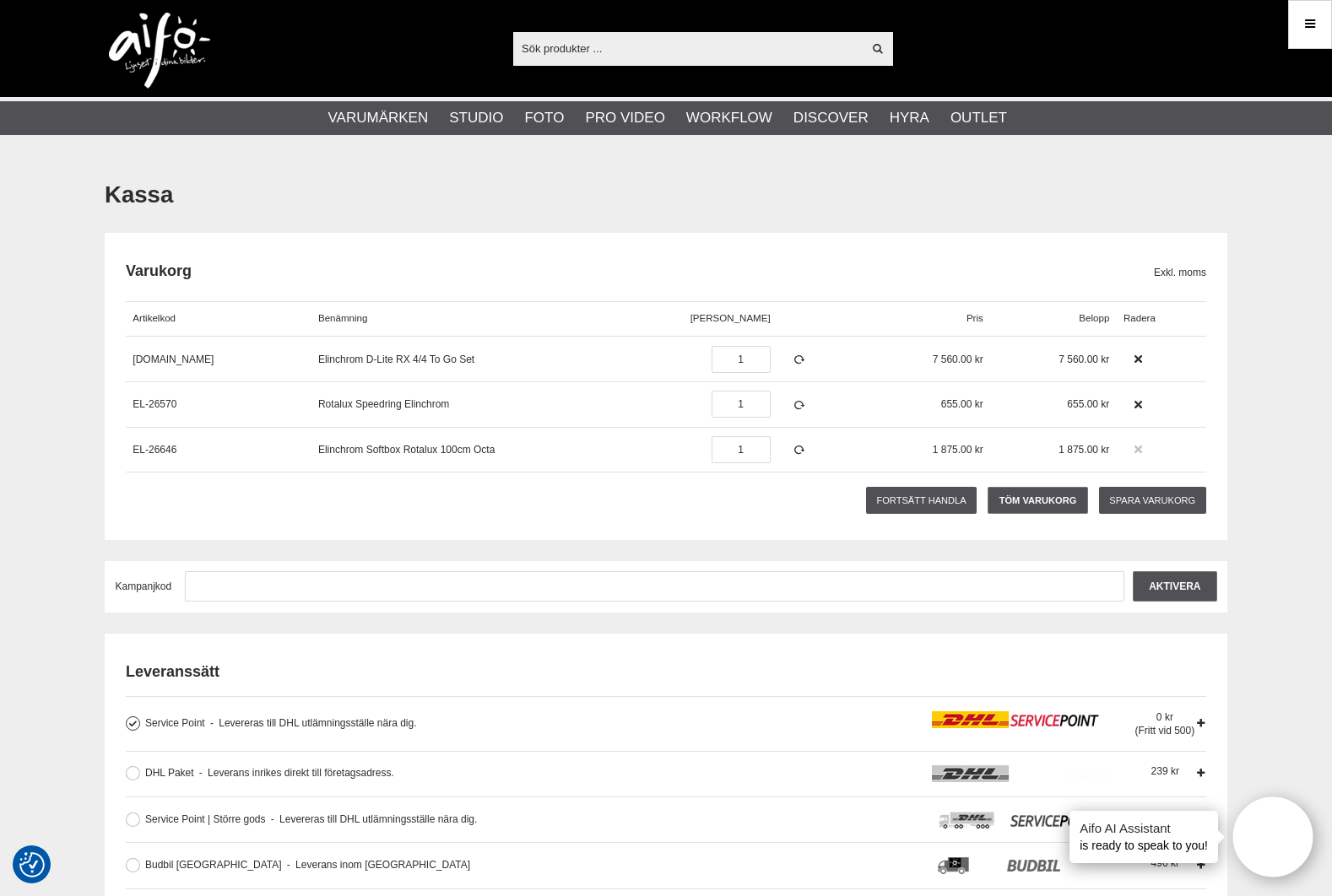
click at [1133, 447] on icon at bounding box center [1139, 450] width 12 height 12
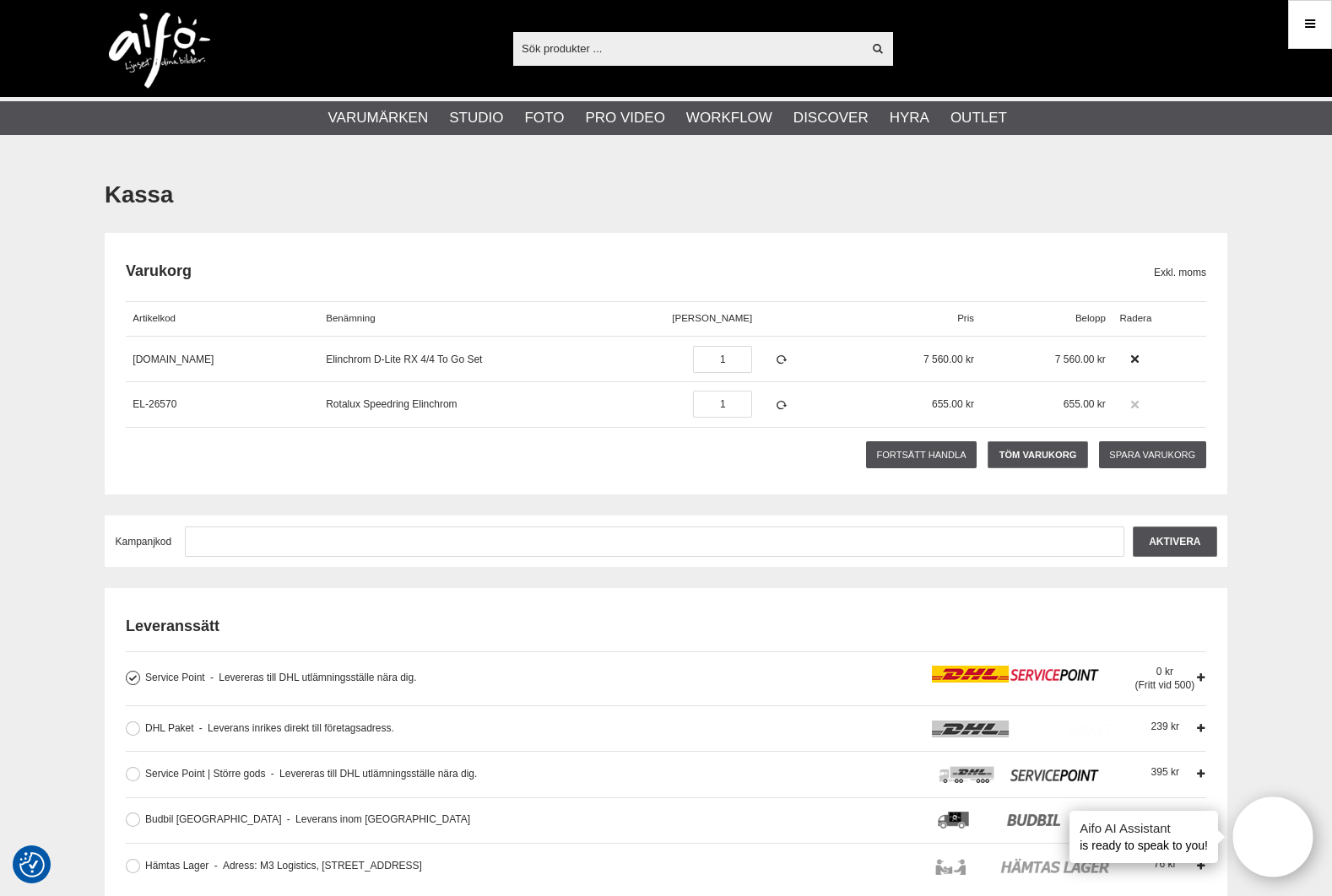
click at [1133, 404] on icon at bounding box center [1134, 405] width 12 height 12
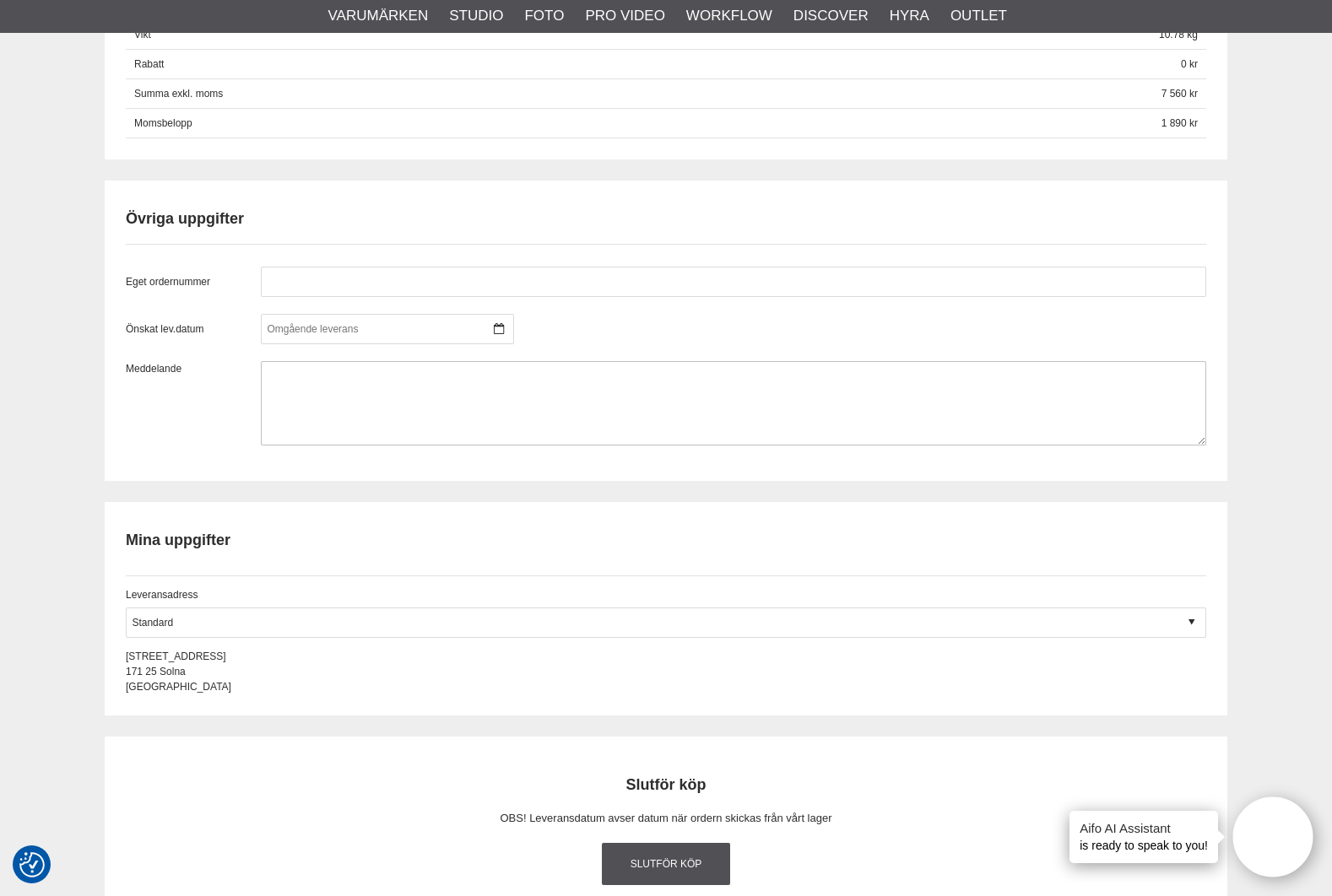
scroll to position [1501, 0]
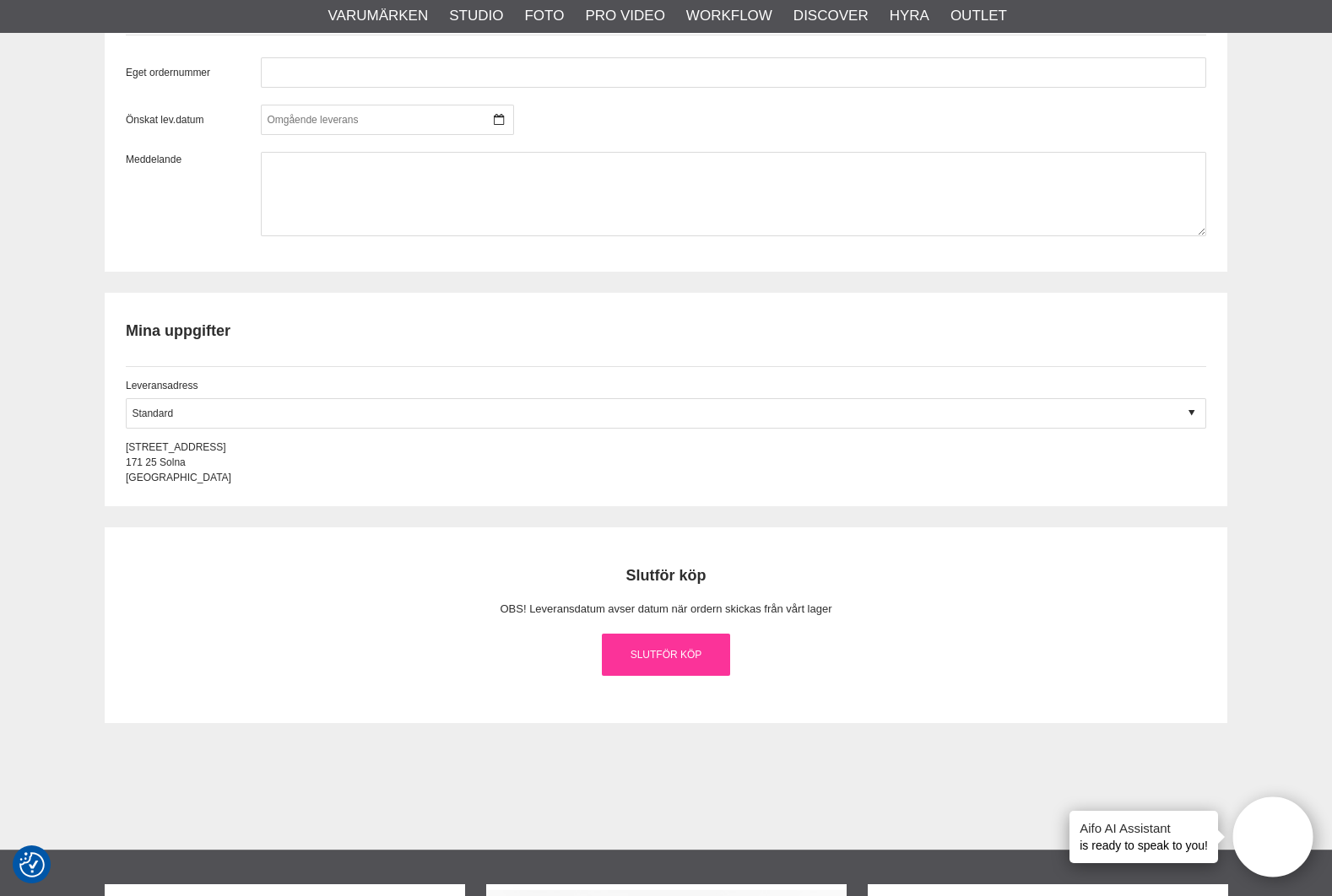
click at [682, 646] on link "Slutför köp" at bounding box center [666, 655] width 129 height 43
